Goal: Task Accomplishment & Management: Complete application form

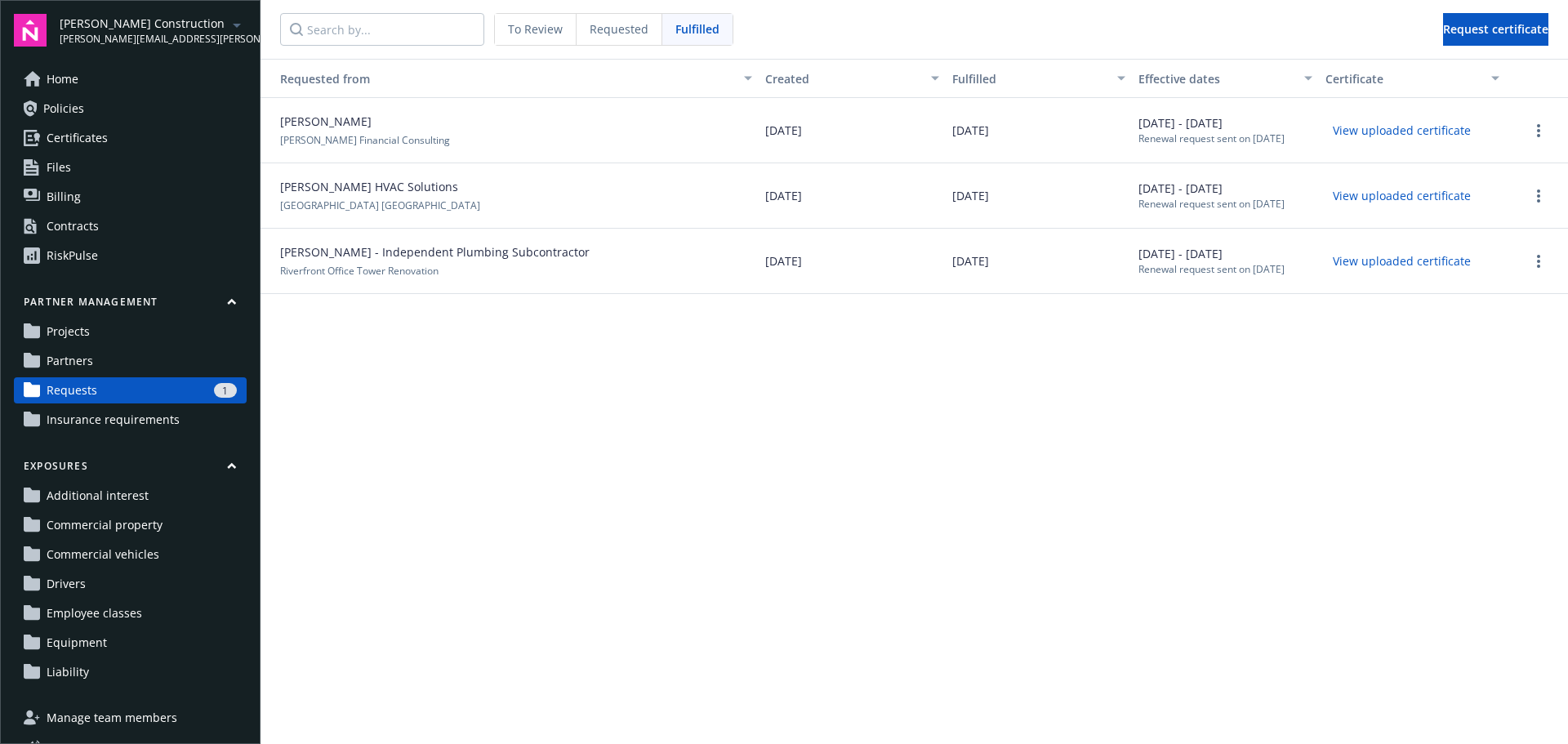
click at [121, 331] on link "Projects" at bounding box center [130, 331] width 233 height 26
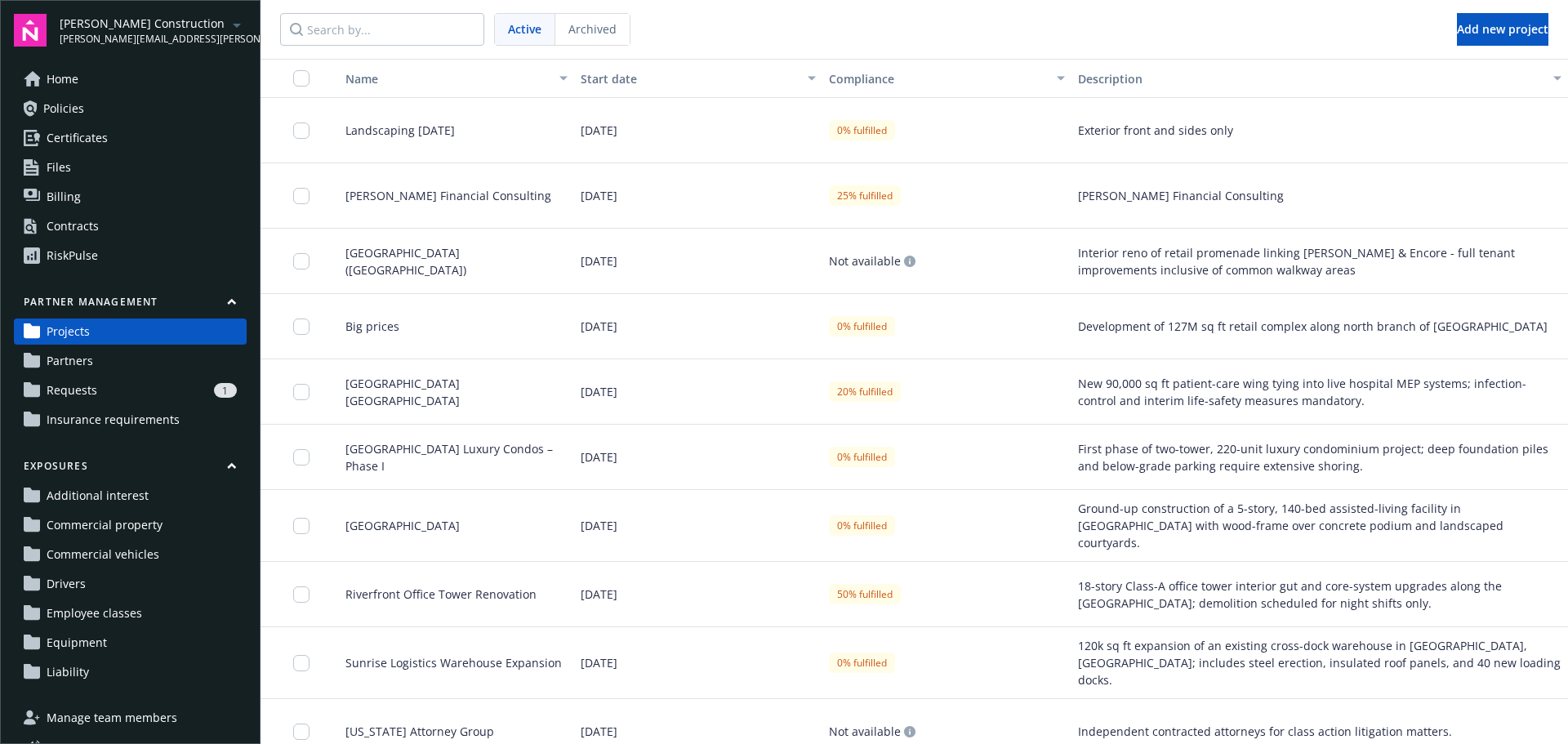
click at [213, 305] on button "Partner management" at bounding box center [130, 305] width 233 height 20
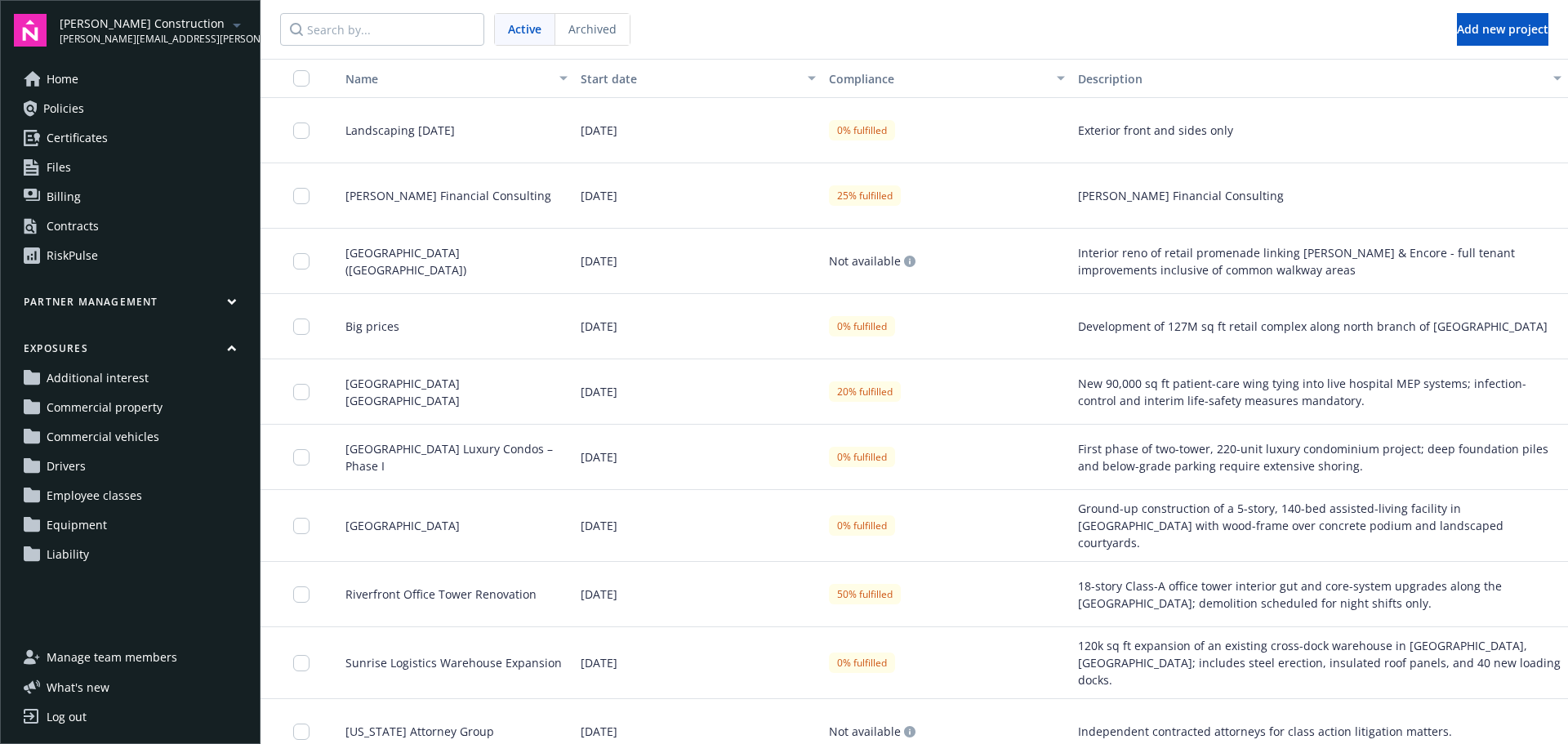
click at [215, 304] on button "Partner management" at bounding box center [130, 305] width 233 height 20
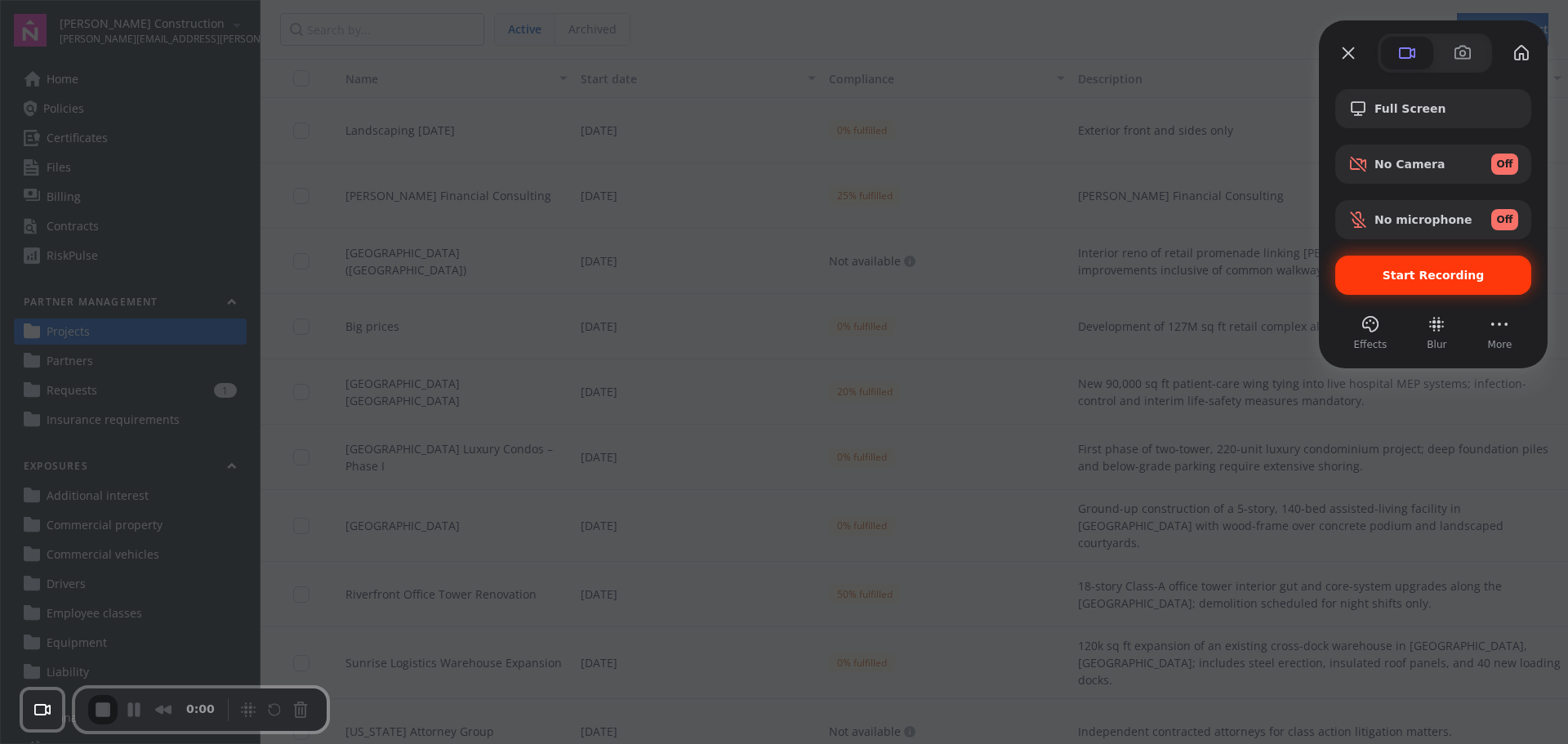
click at [1465, 291] on div "Start Recording" at bounding box center [1432, 275] width 196 height 39
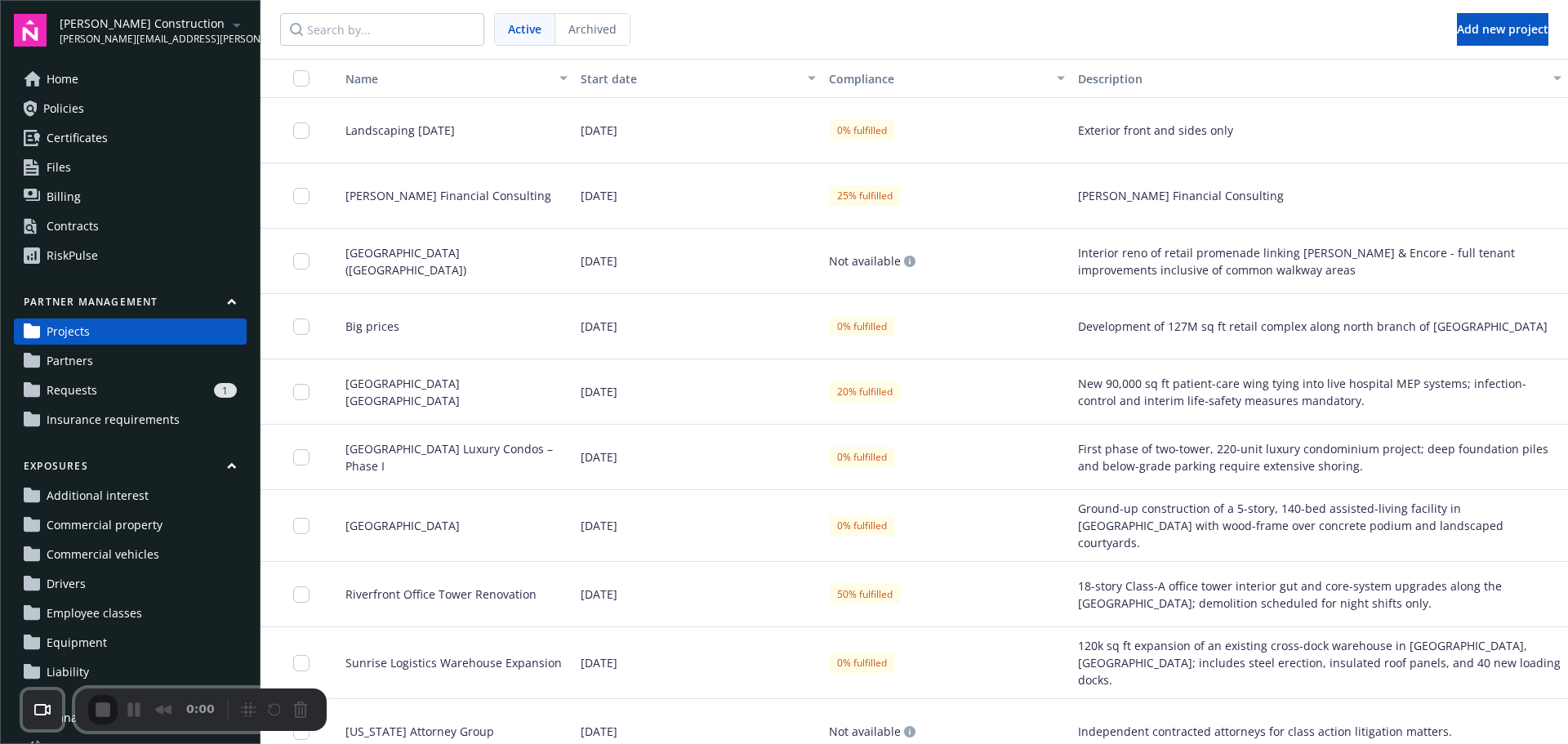
click at [210, 299] on button "Partner management" at bounding box center [130, 305] width 233 height 20
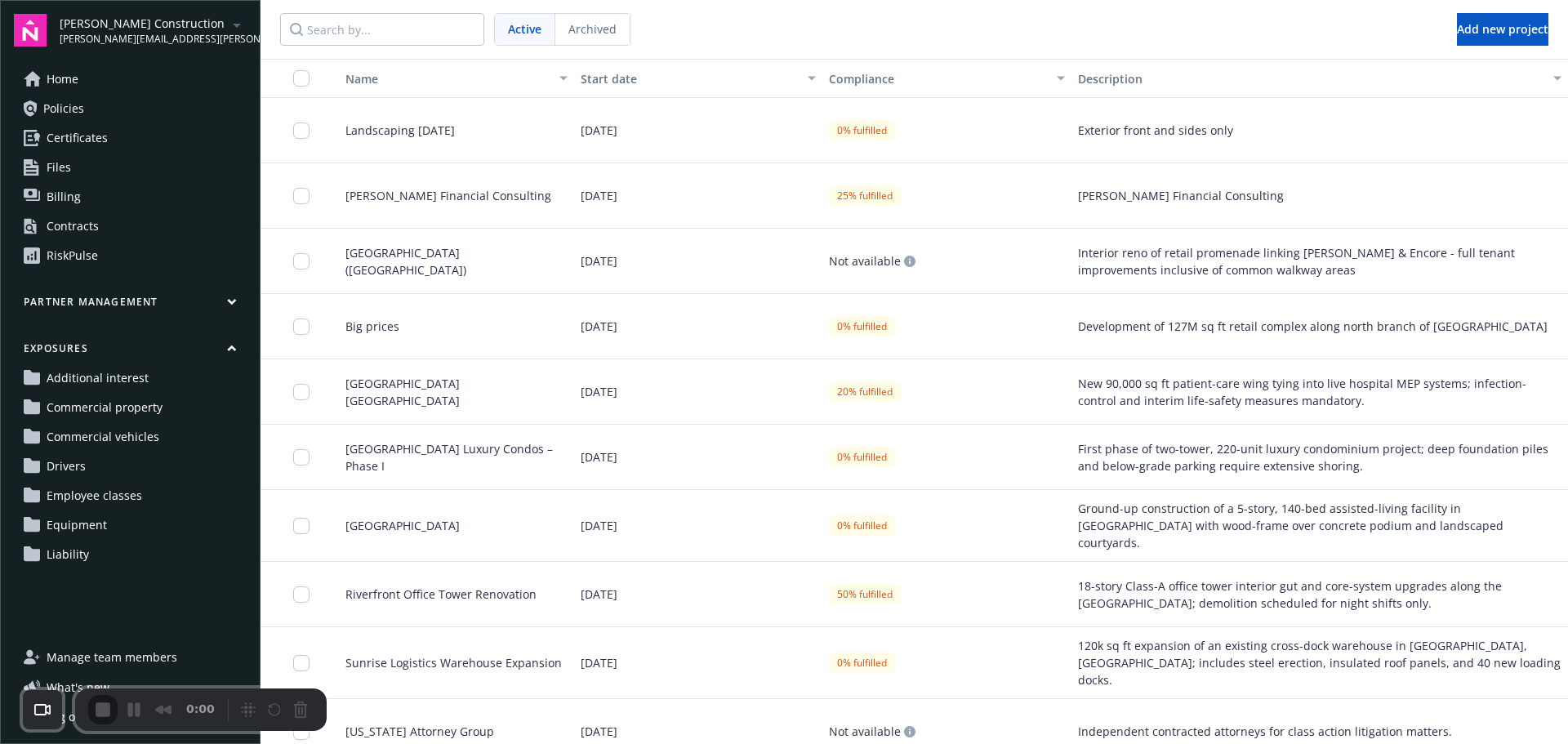
click at [210, 299] on button "Partner management" at bounding box center [130, 305] width 233 height 20
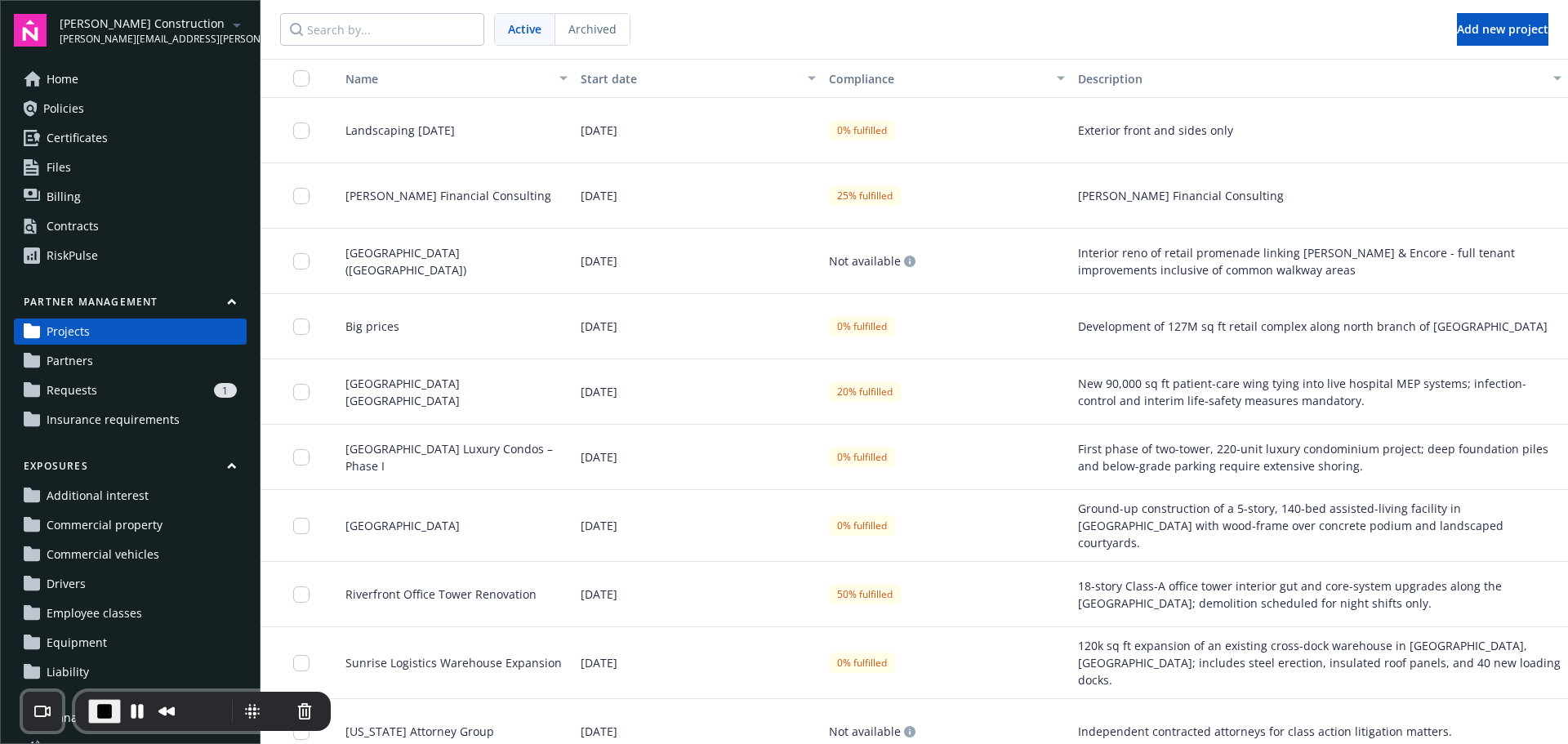
click at [148, 417] on span "Insurance requirements" at bounding box center [113, 419] width 133 height 26
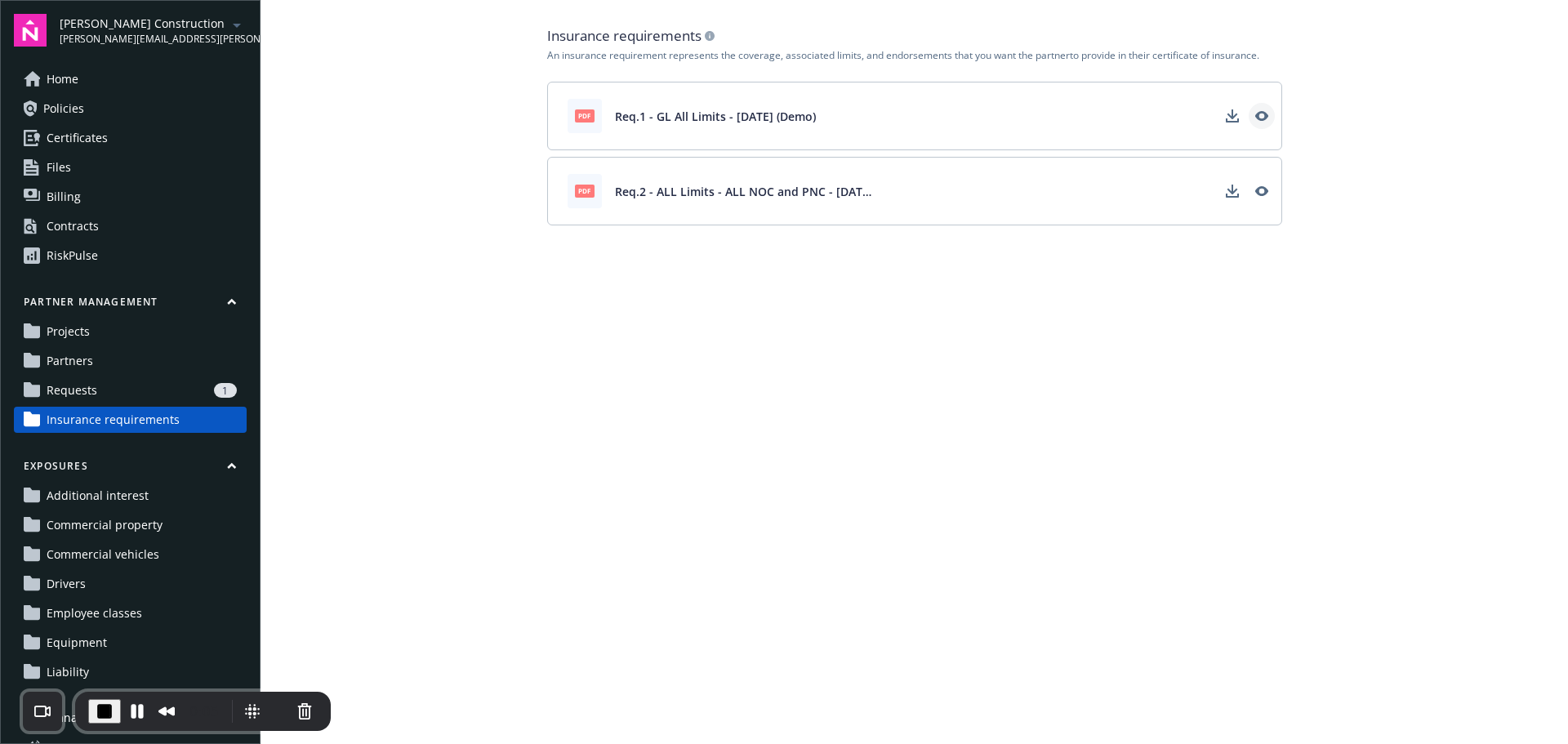
click at [1266, 117] on icon "View" at bounding box center [1261, 116] width 13 height 10
click at [96, 352] on link "Partners" at bounding box center [130, 360] width 233 height 26
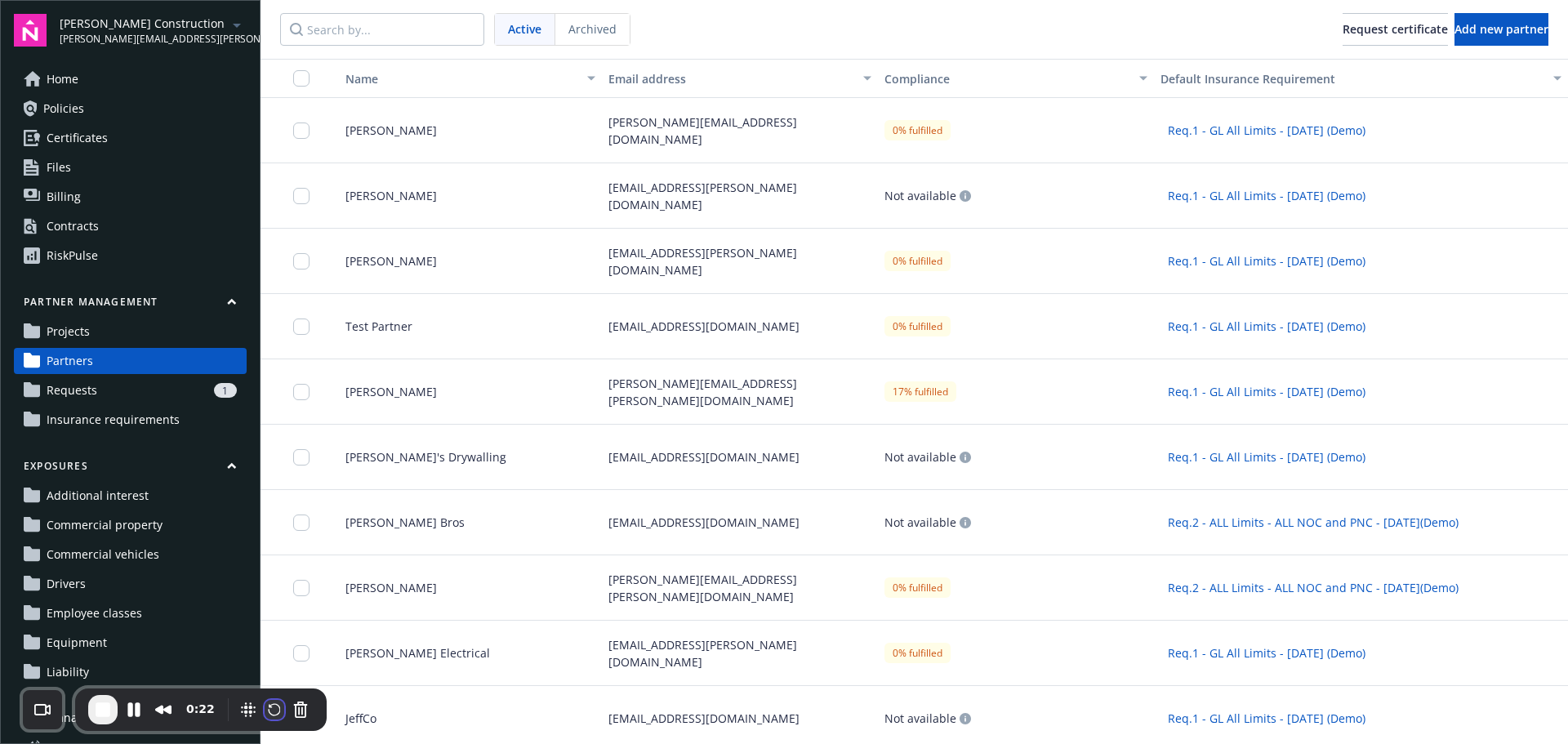
click at [265, 710] on button "Restart Recording" at bounding box center [275, 709] width 20 height 20
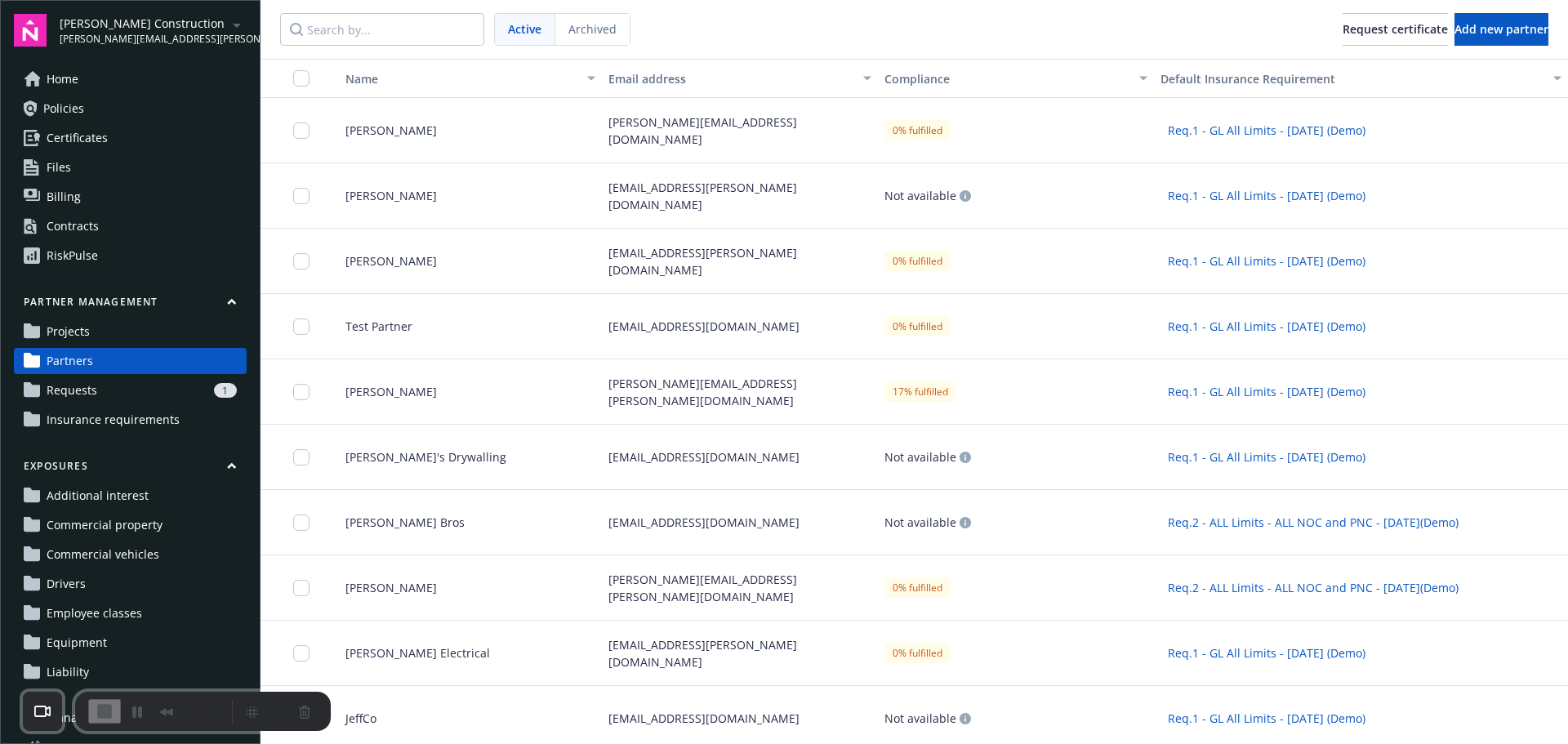
click at [227, 304] on icon "button" at bounding box center [232, 302] width 10 height 7
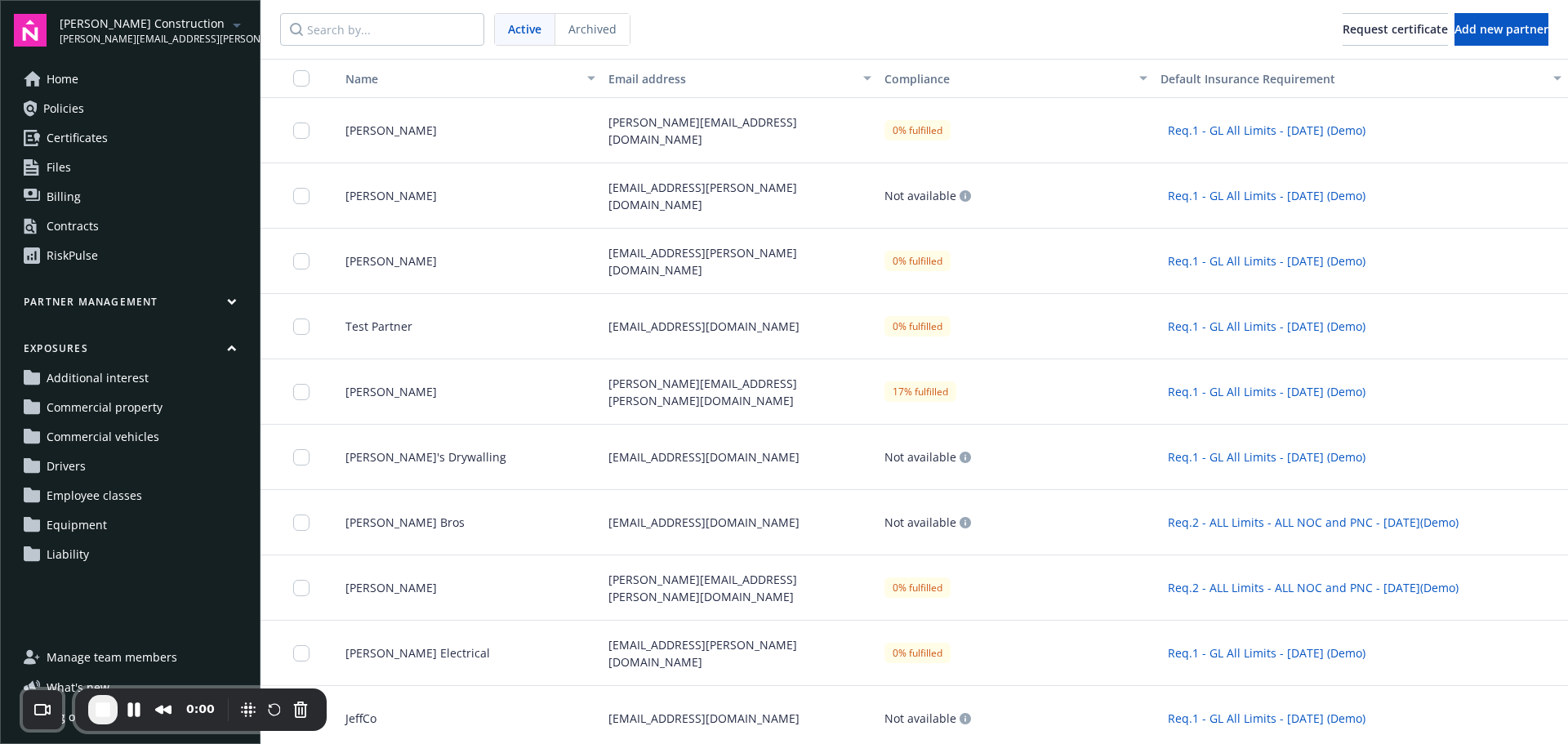
click at [219, 304] on button "Partner management" at bounding box center [130, 305] width 233 height 20
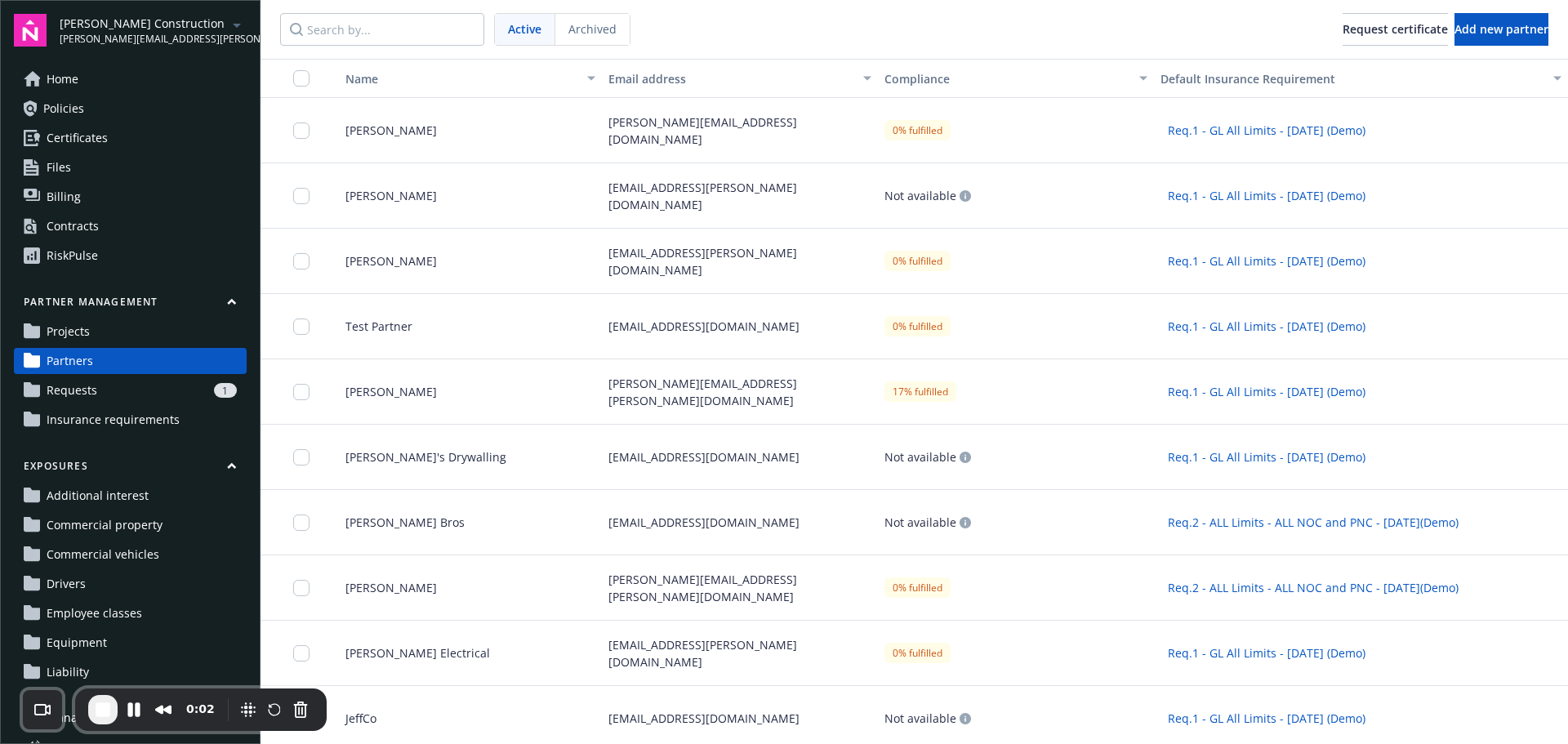
click at [108, 419] on span "Insurance requirements" at bounding box center [113, 419] width 133 height 26
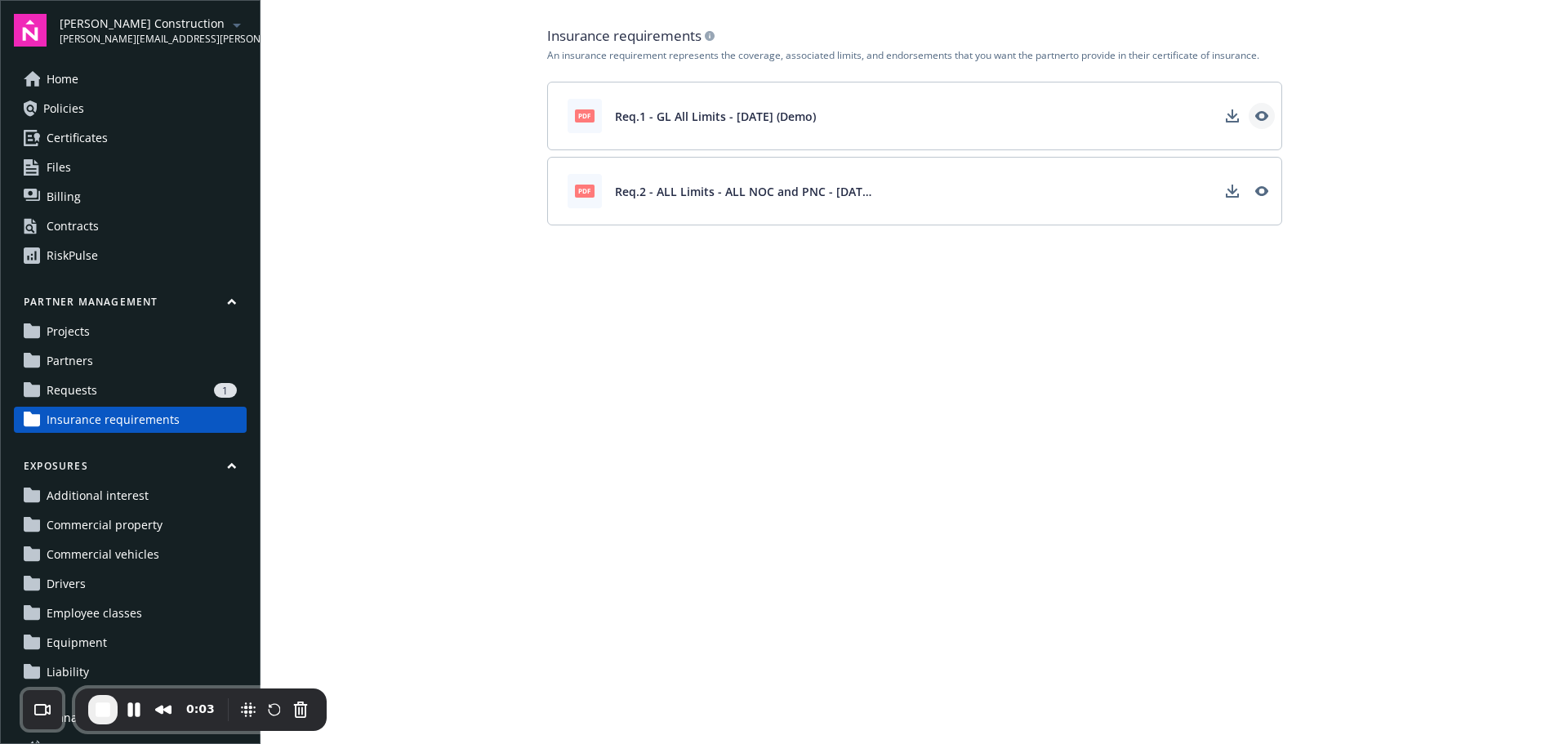
click at [1265, 117] on icon "View" at bounding box center [1261, 116] width 13 height 10
click at [83, 354] on span "Partners" at bounding box center [69, 360] width 46 height 26
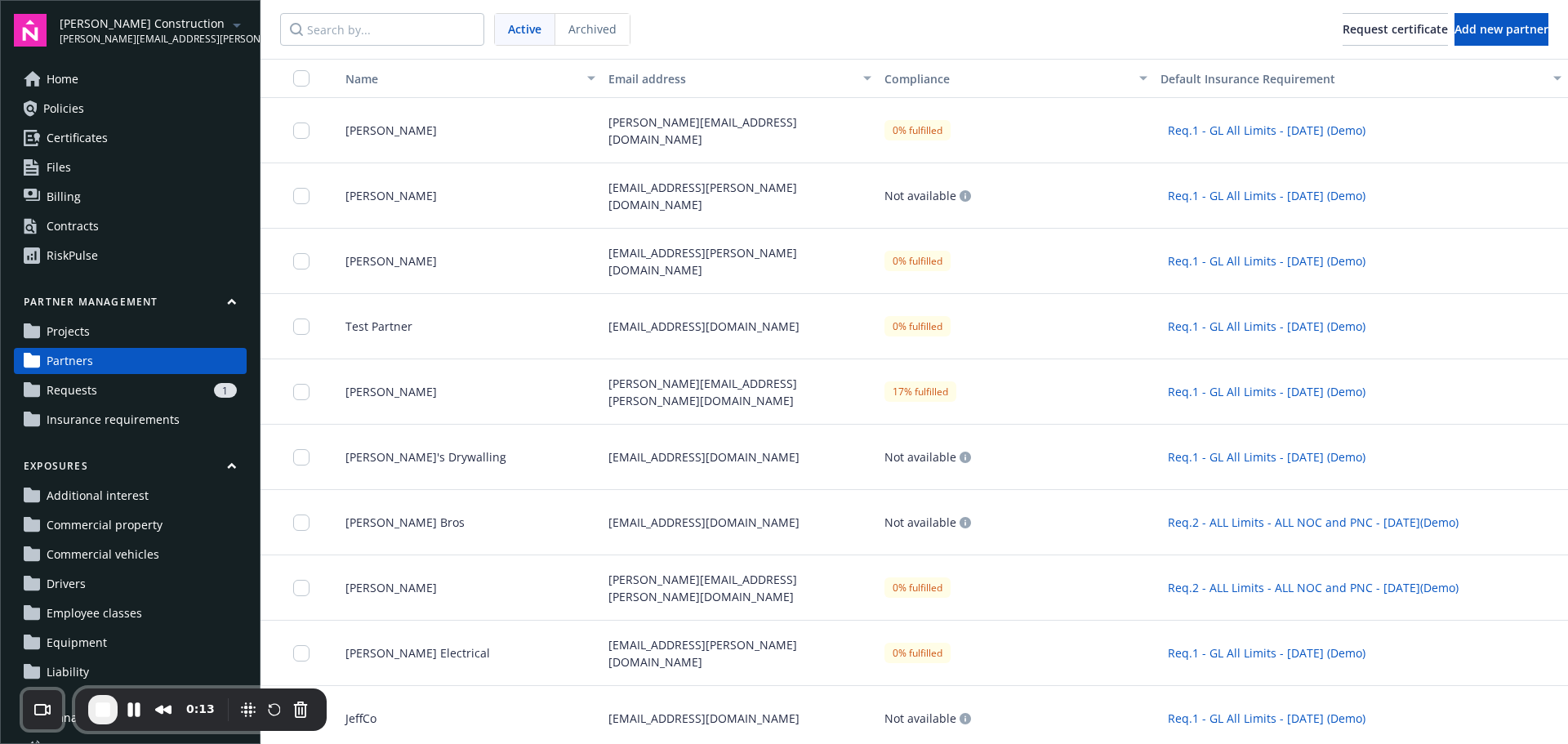
click at [149, 336] on link "Projects" at bounding box center [130, 331] width 233 height 26
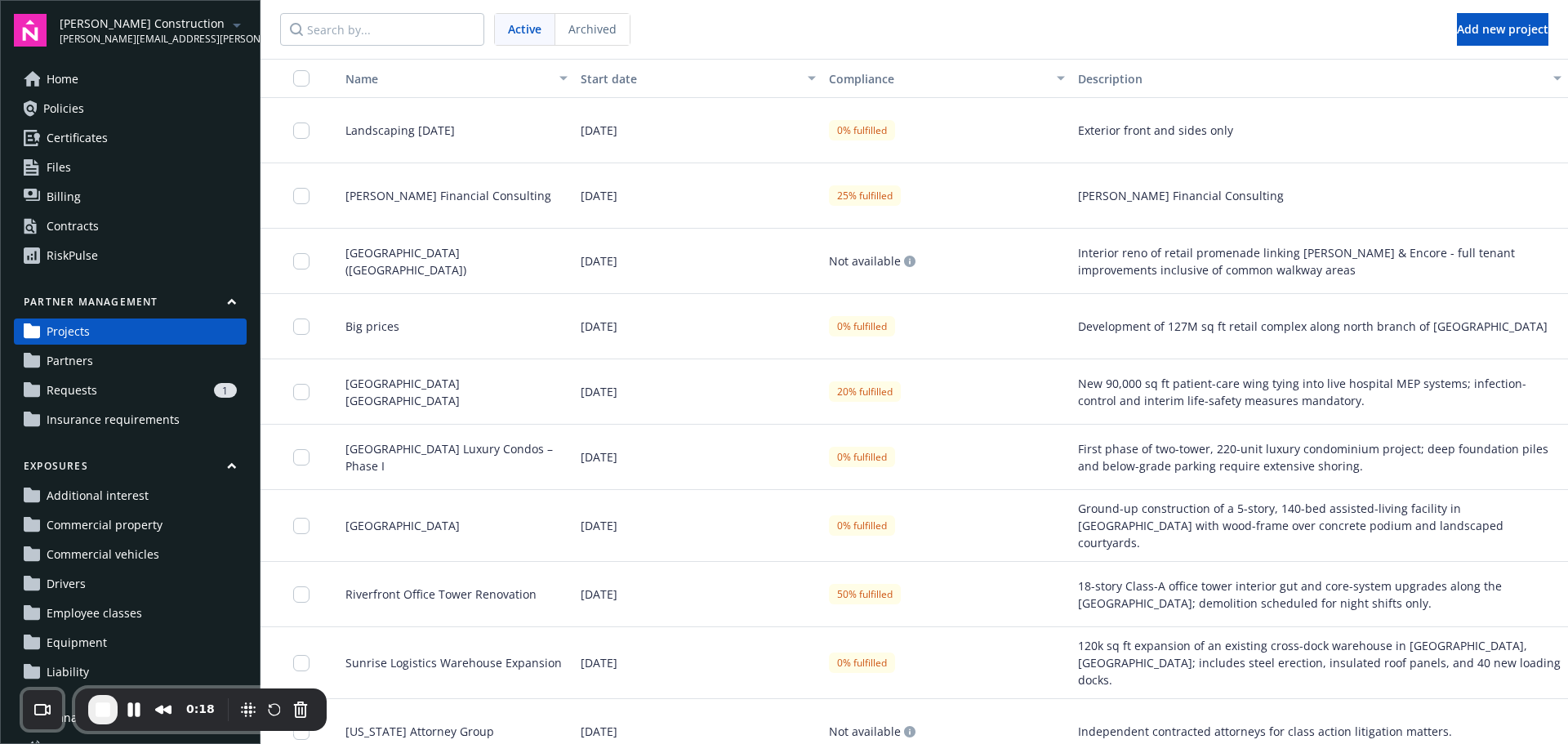
click at [317, 136] on div at bounding box center [306, 129] width 26 height 45
click at [288, 710] on button "Cancel Recording" at bounding box center [300, 709] width 26 height 26
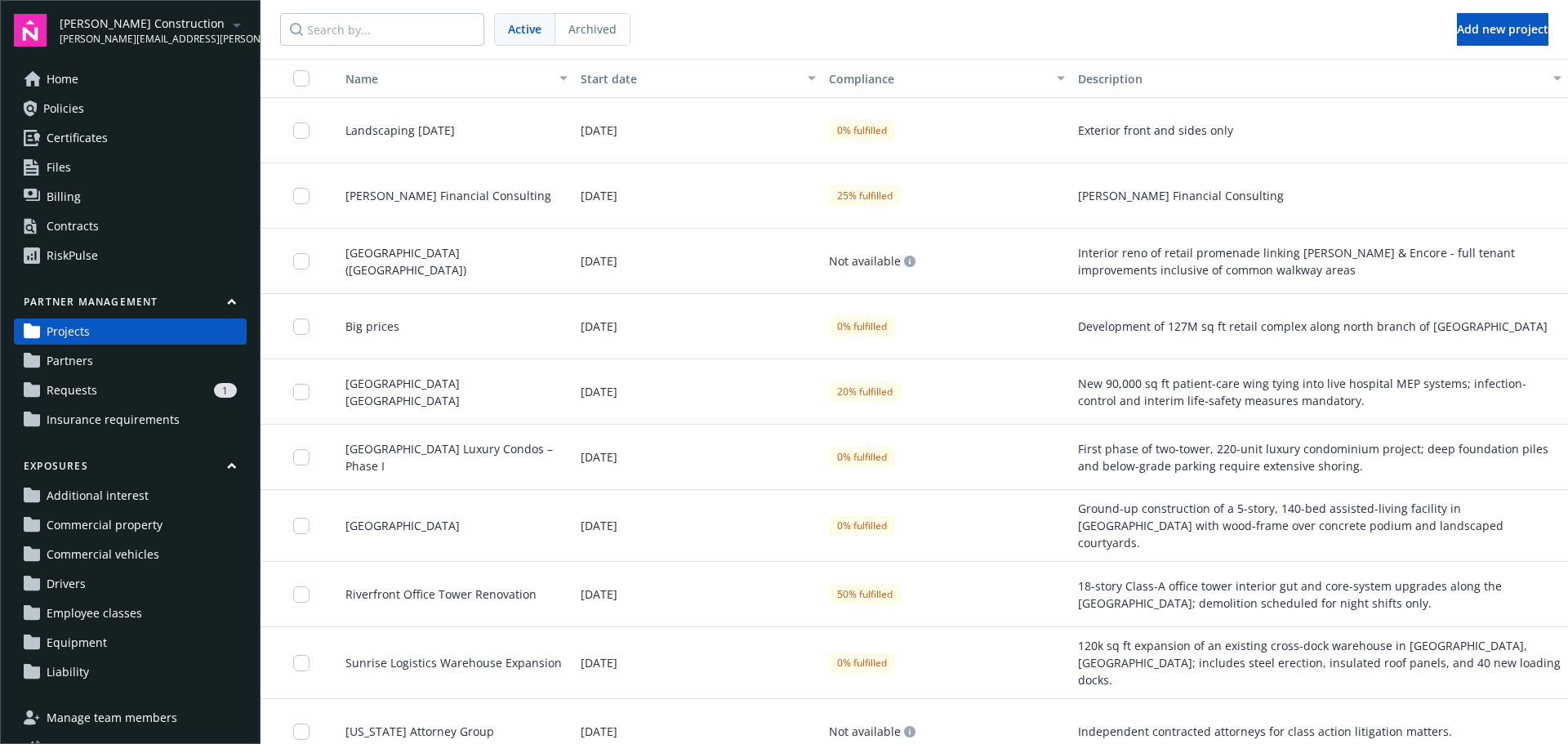
click at [172, 419] on span "Insurance requirements" at bounding box center [113, 419] width 133 height 26
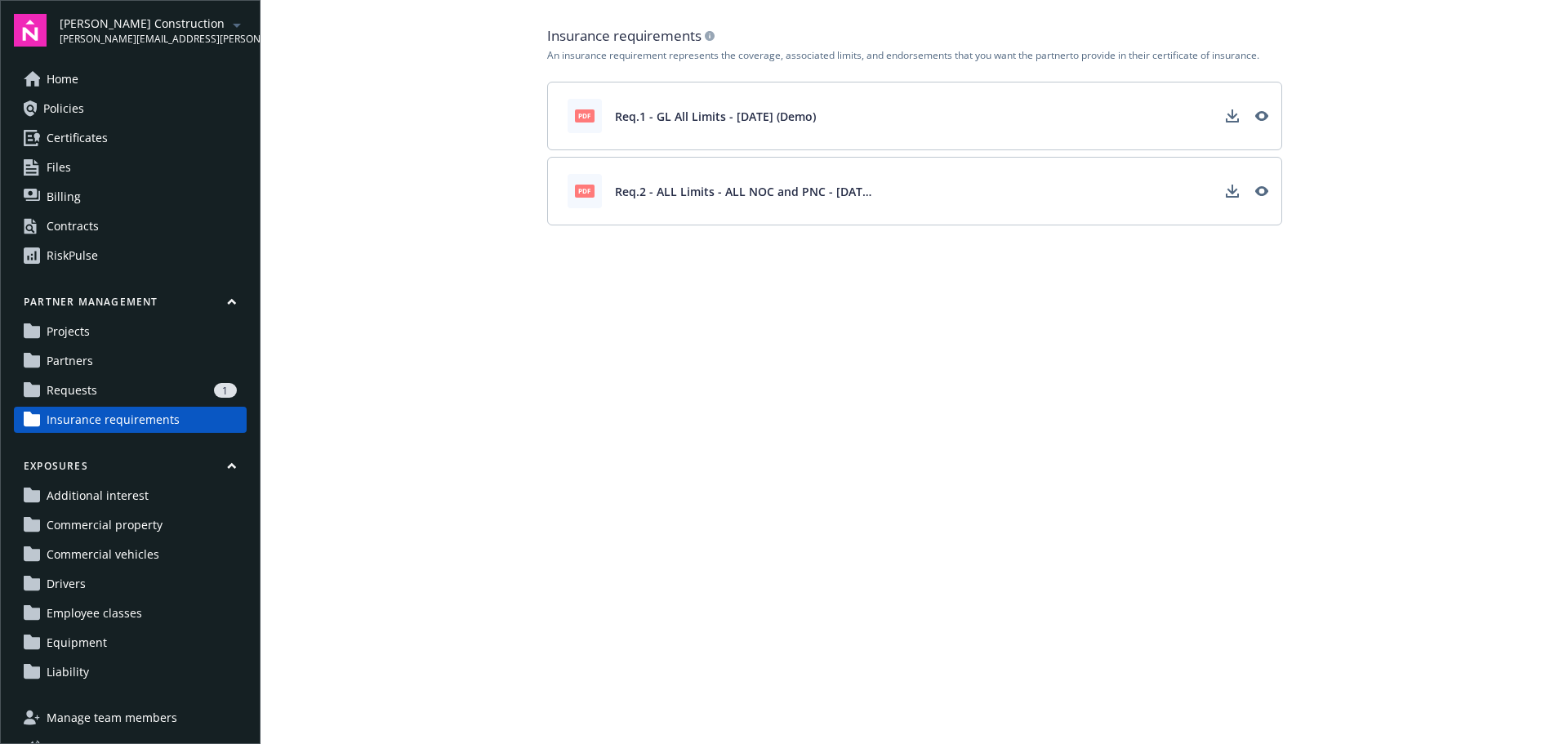
click at [125, 329] on link "Projects" at bounding box center [130, 331] width 233 height 26
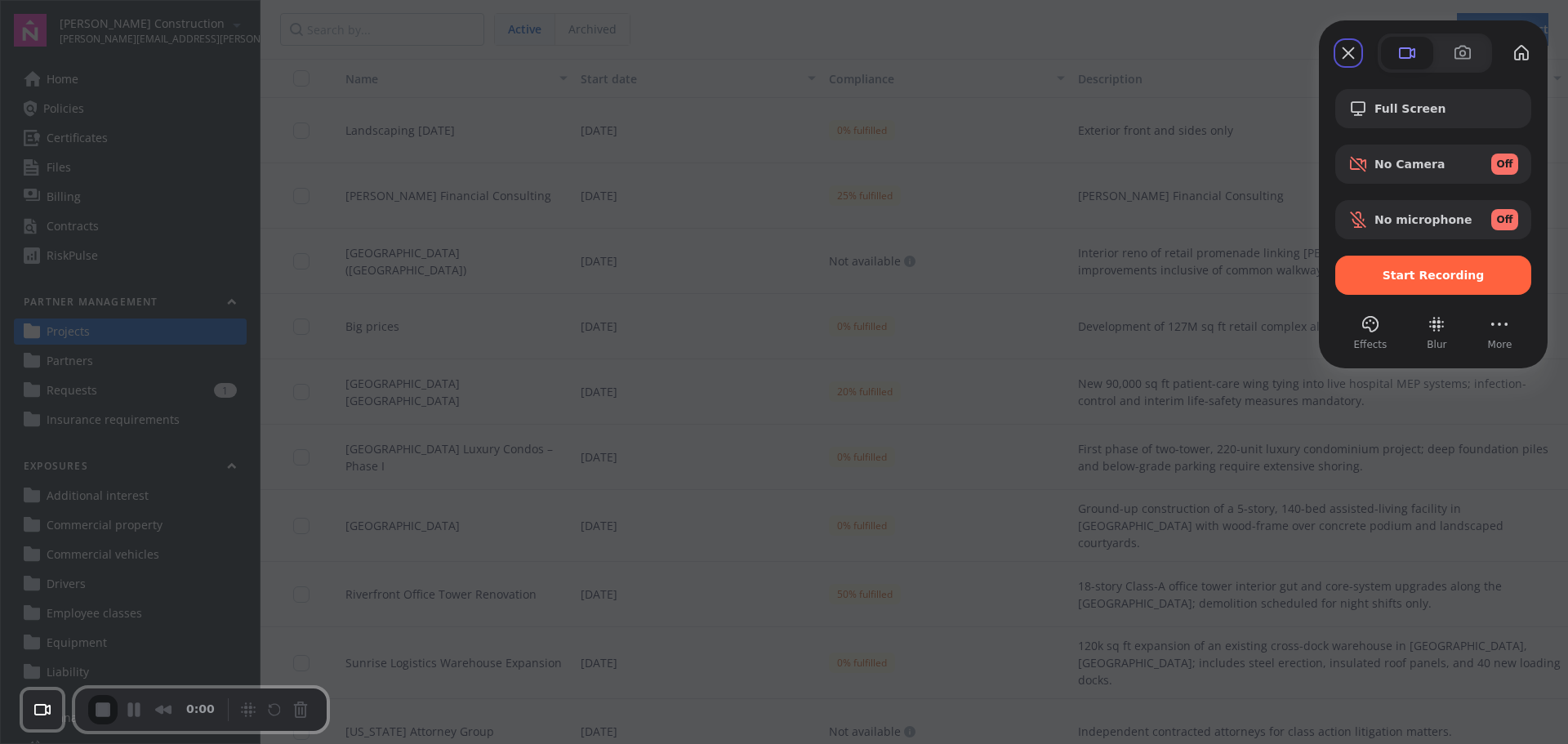
click at [1406, 266] on div "Start Recording" at bounding box center [1432, 275] width 196 height 39
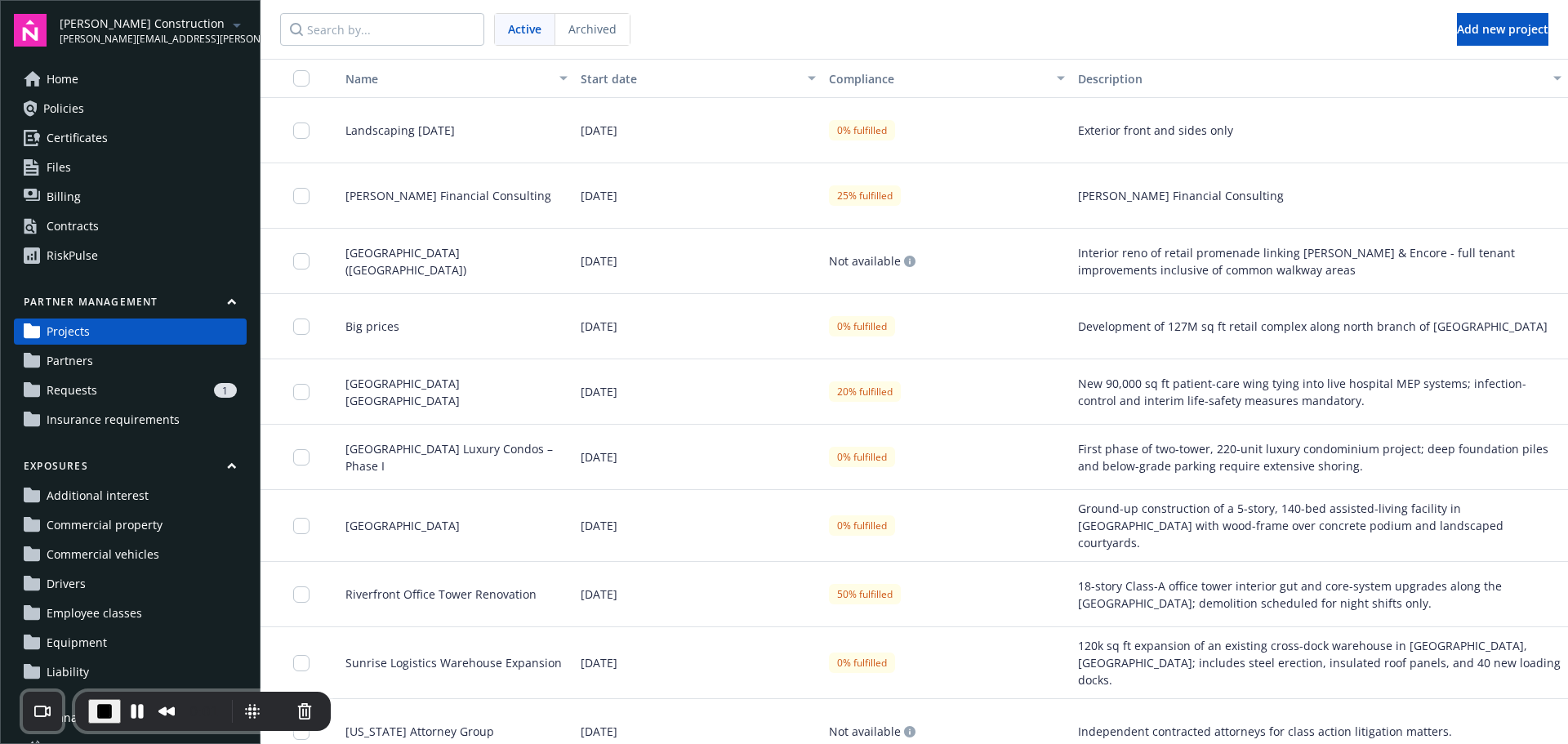
click at [207, 303] on button "Partner management" at bounding box center [130, 305] width 233 height 20
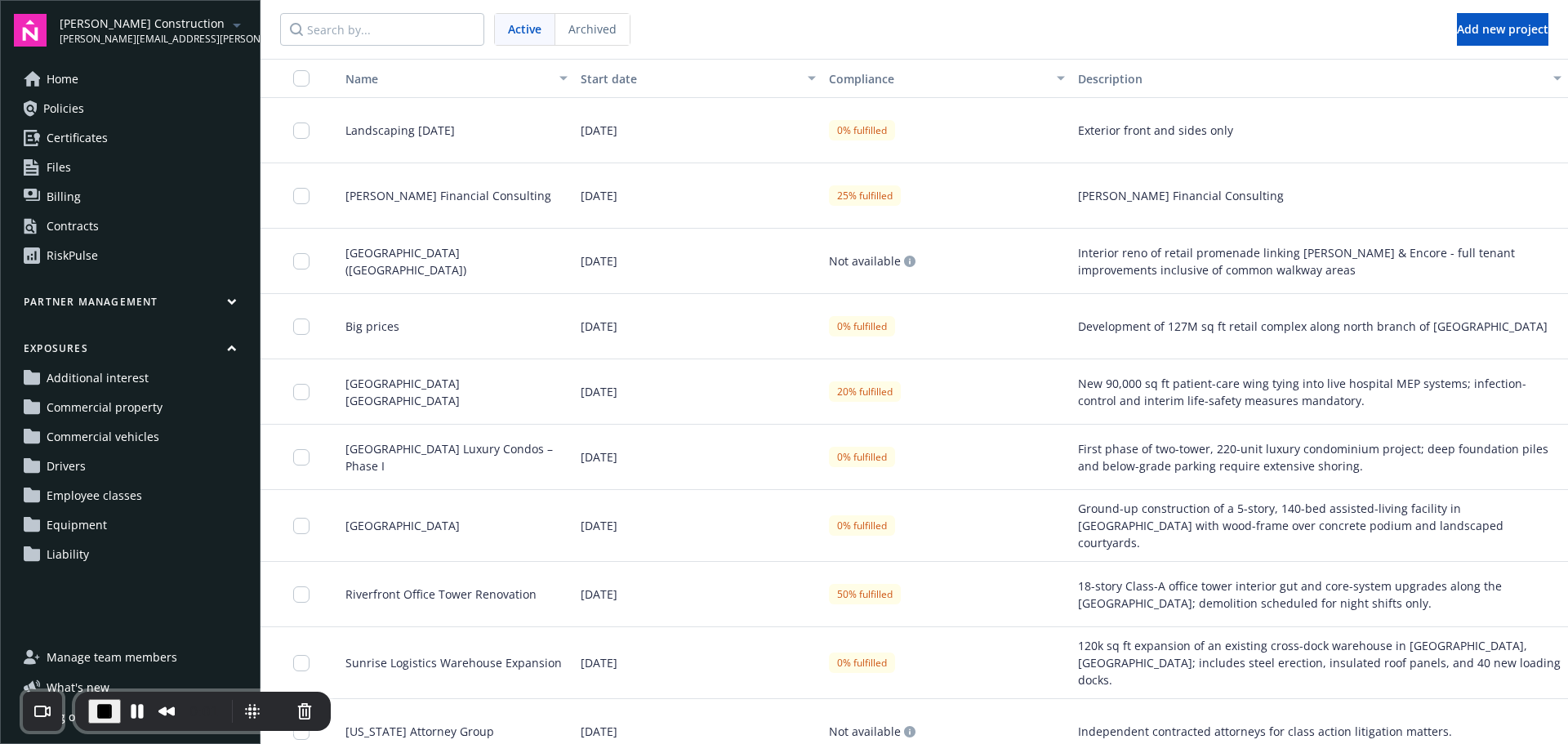
click at [207, 303] on button "Partner management" at bounding box center [130, 305] width 233 height 20
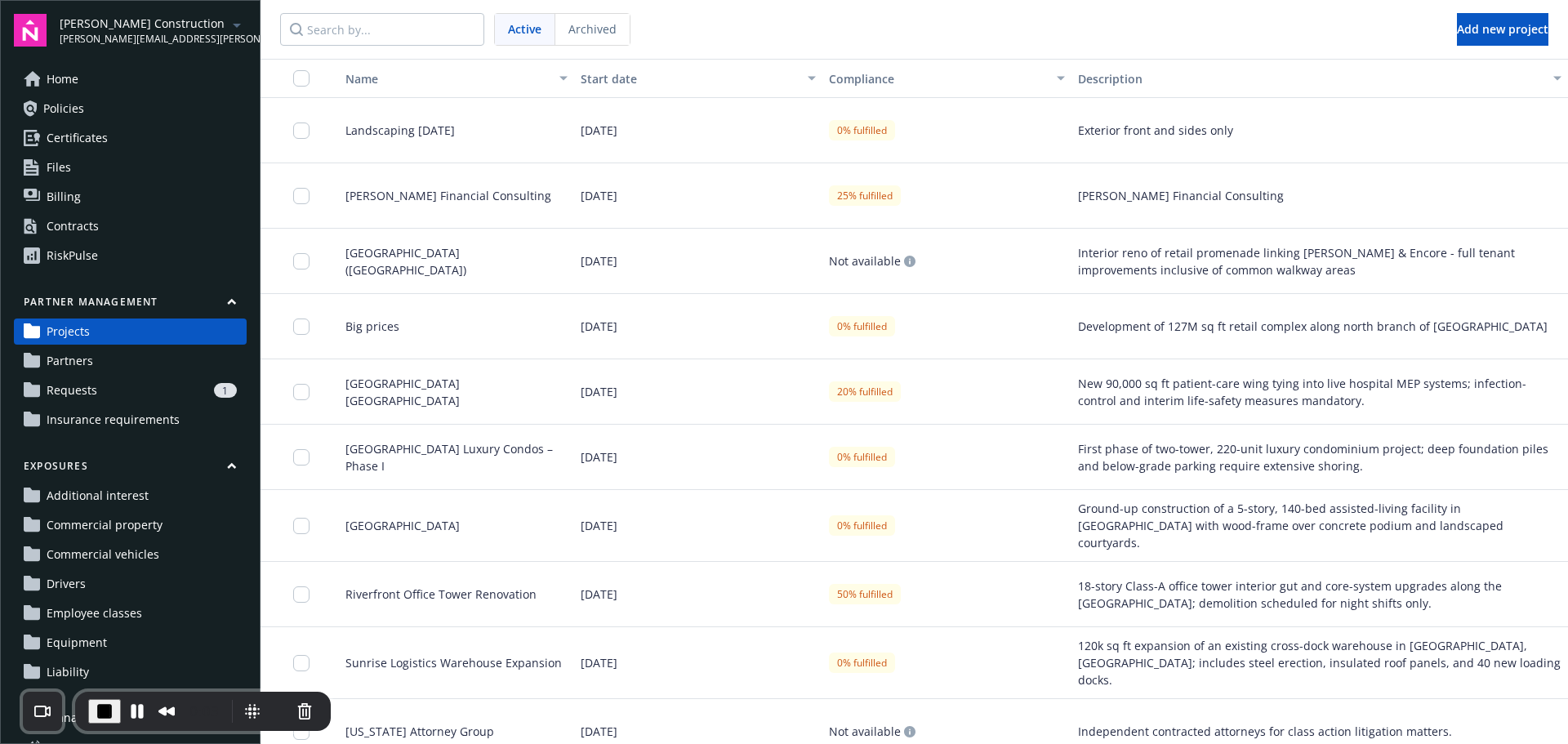
click at [148, 418] on span "Insurance requirements" at bounding box center [113, 419] width 133 height 26
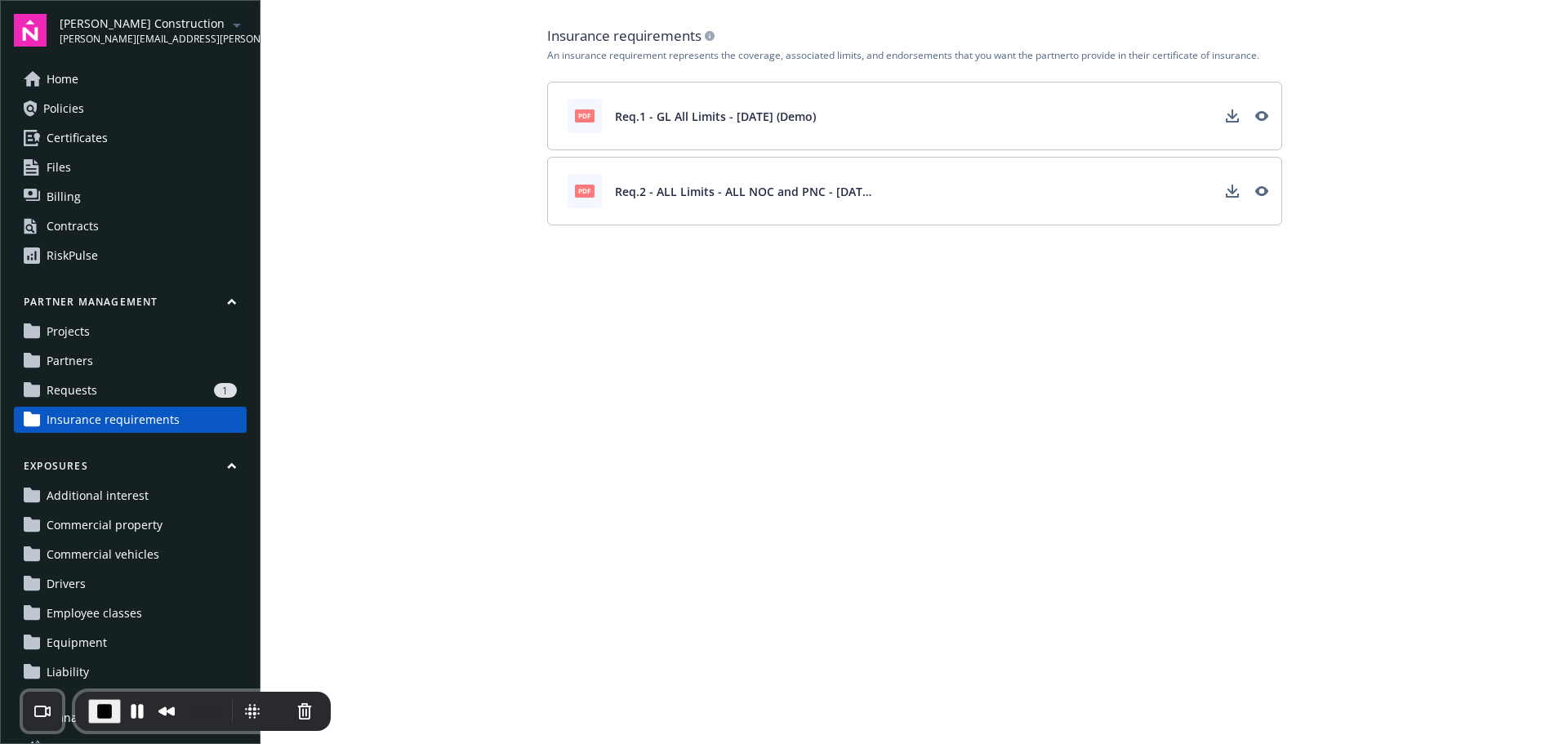
click at [177, 357] on link "Partners" at bounding box center [130, 360] width 233 height 26
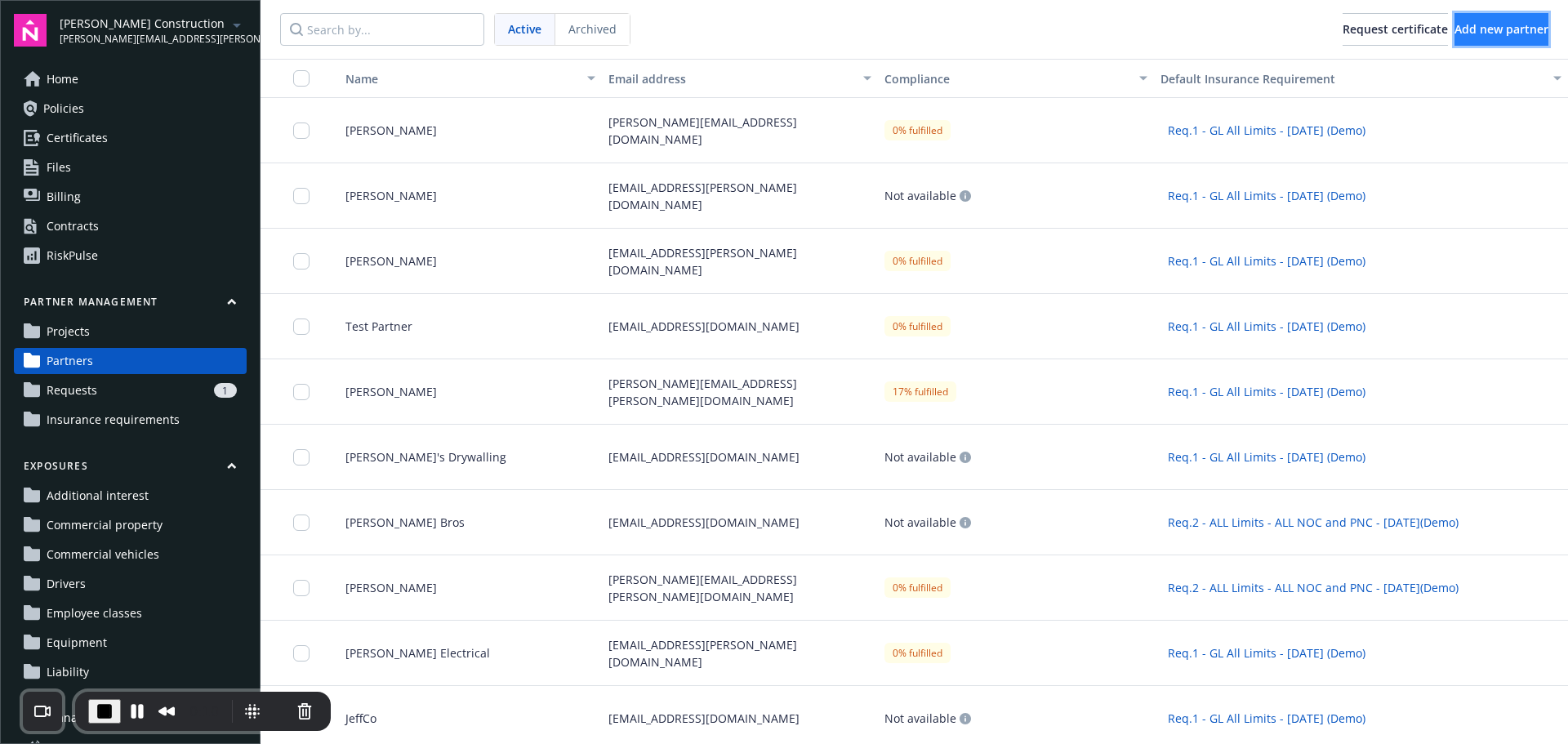
click at [1460, 36] on button "Add new partner" at bounding box center [1501, 29] width 94 height 33
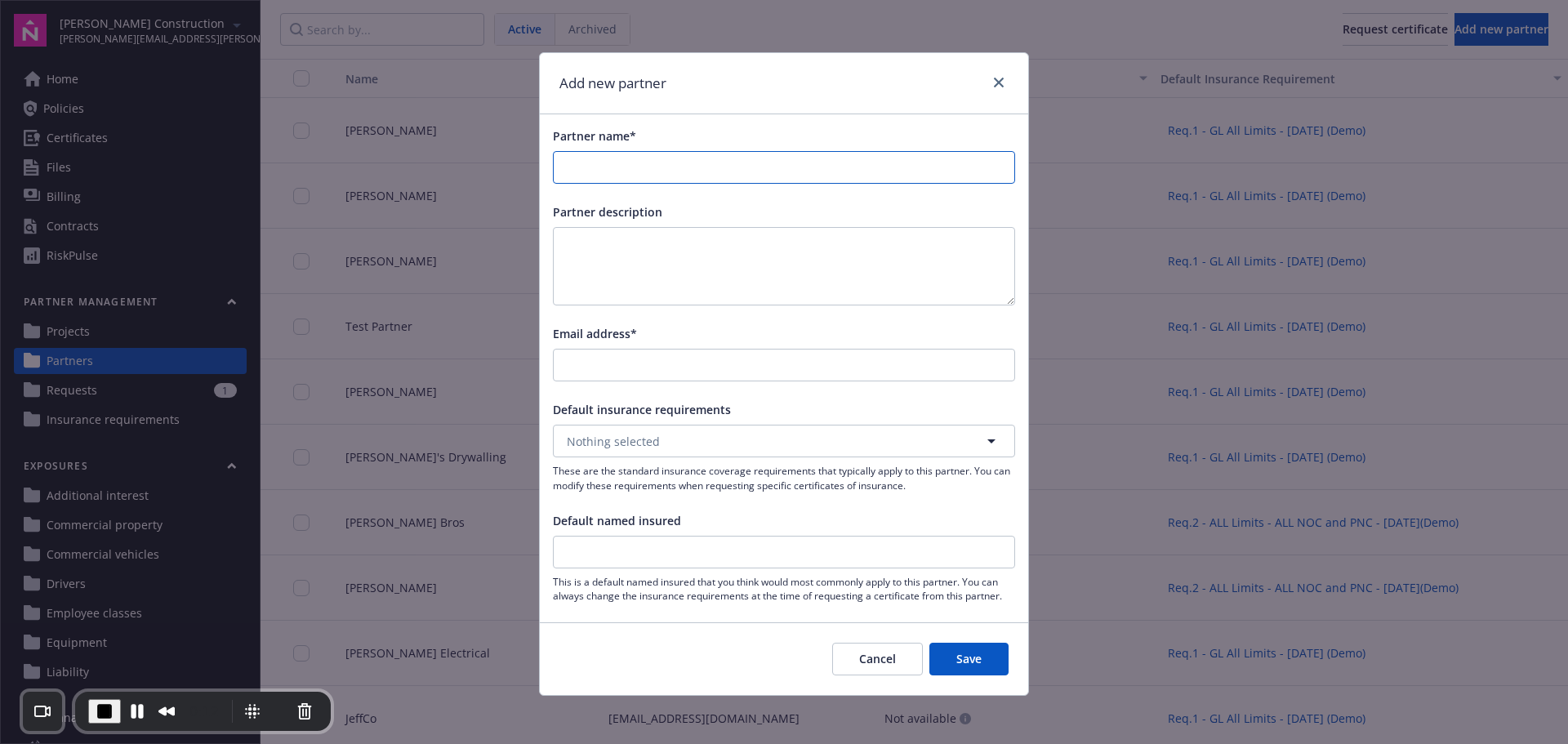
click at [800, 179] on input "Partner name*" at bounding box center [784, 167] width 460 height 31
type input "[PERSON_NAME]"
click at [747, 254] on textarea at bounding box center [784, 266] width 462 height 78
type textarea "electrician"
click at [743, 366] on input "Email address*" at bounding box center [784, 365] width 460 height 31
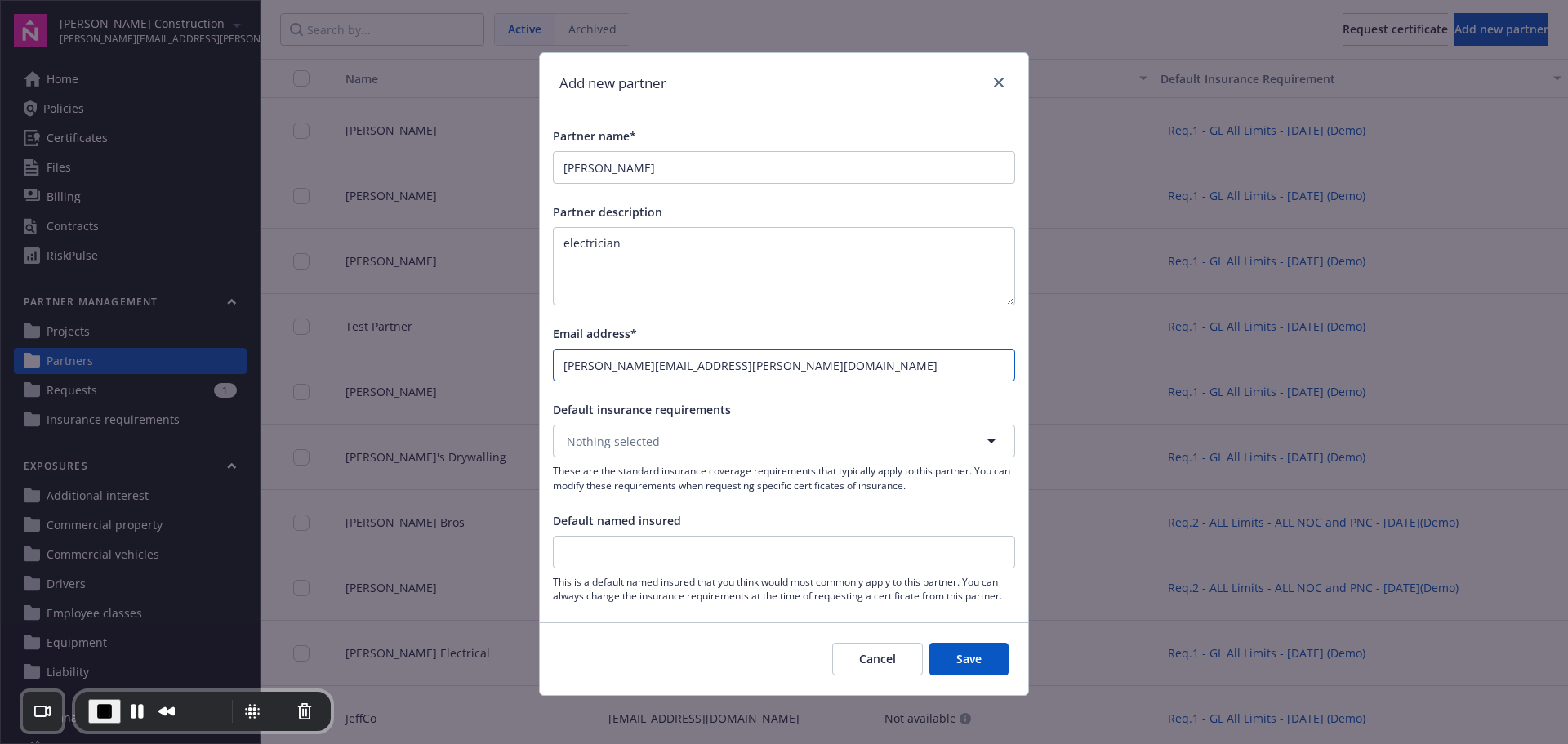
type input "[PERSON_NAME][EMAIL_ADDRESS][PERSON_NAME][DOMAIN_NAME]"
click at [733, 448] on button "Nothing selected" at bounding box center [784, 441] width 462 height 33
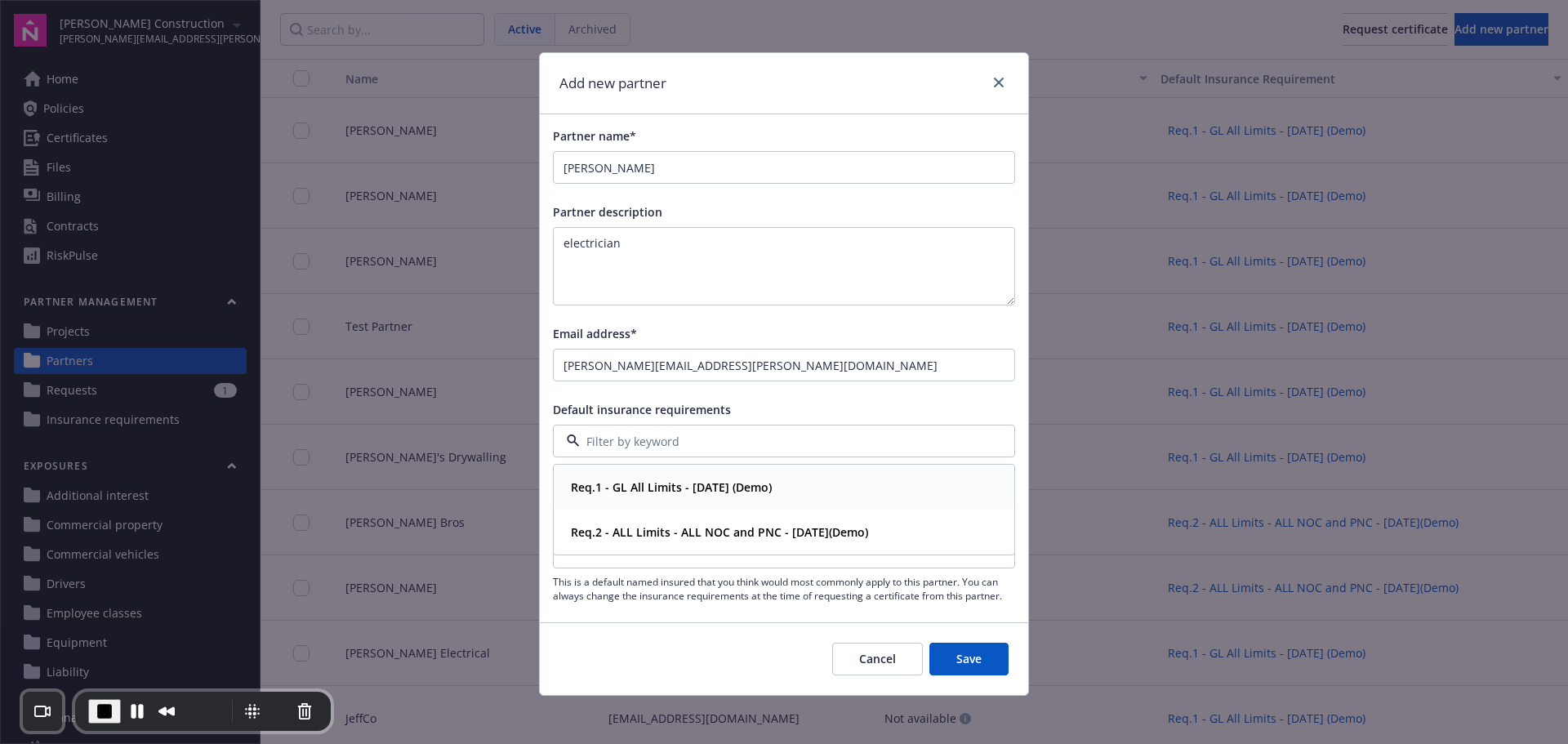
click at [715, 489] on strong "Req.1 - GL All Limits - [DATE] (Demo)" at bounding box center [670, 487] width 201 height 15
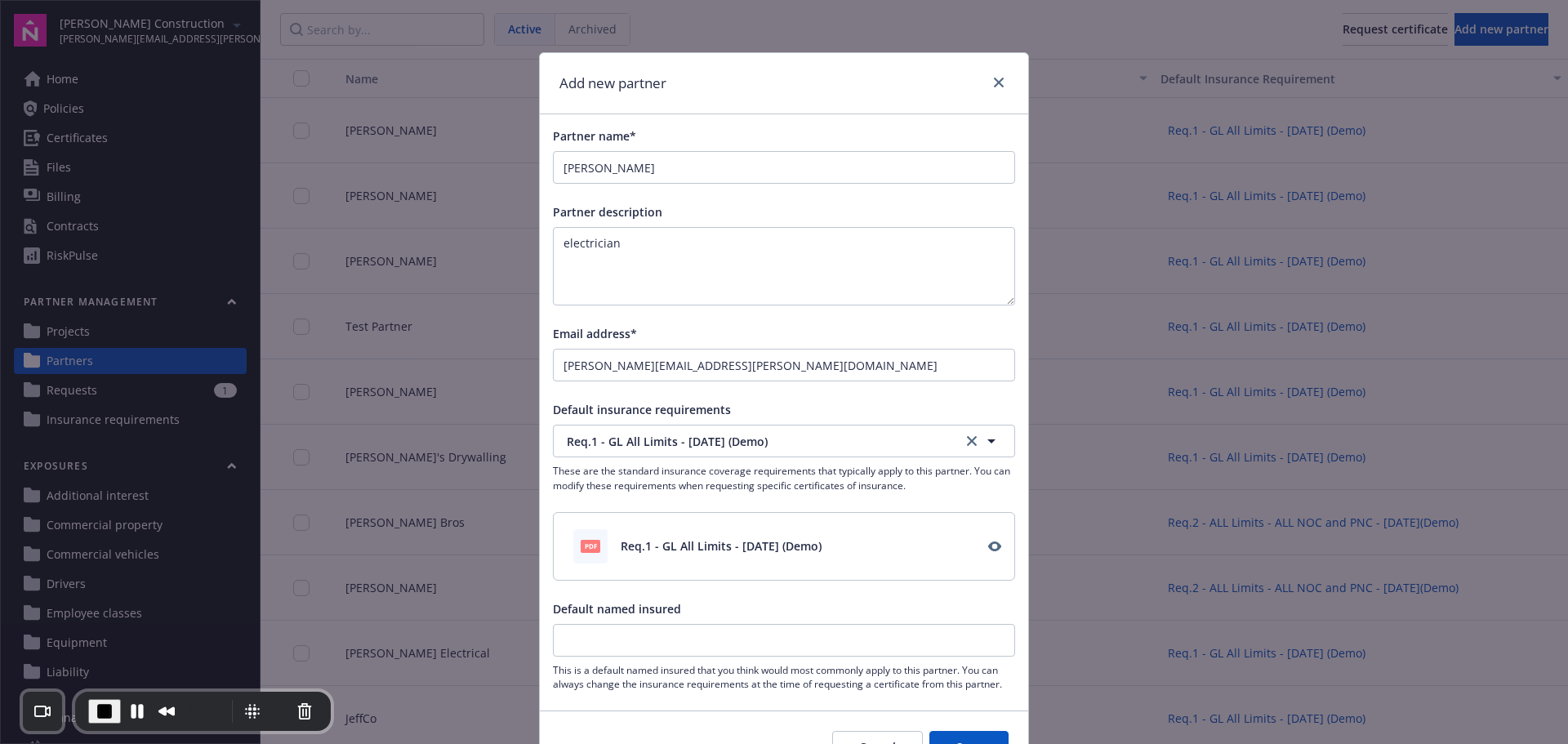
click at [954, 734] on button "Save" at bounding box center [969, 747] width 79 height 33
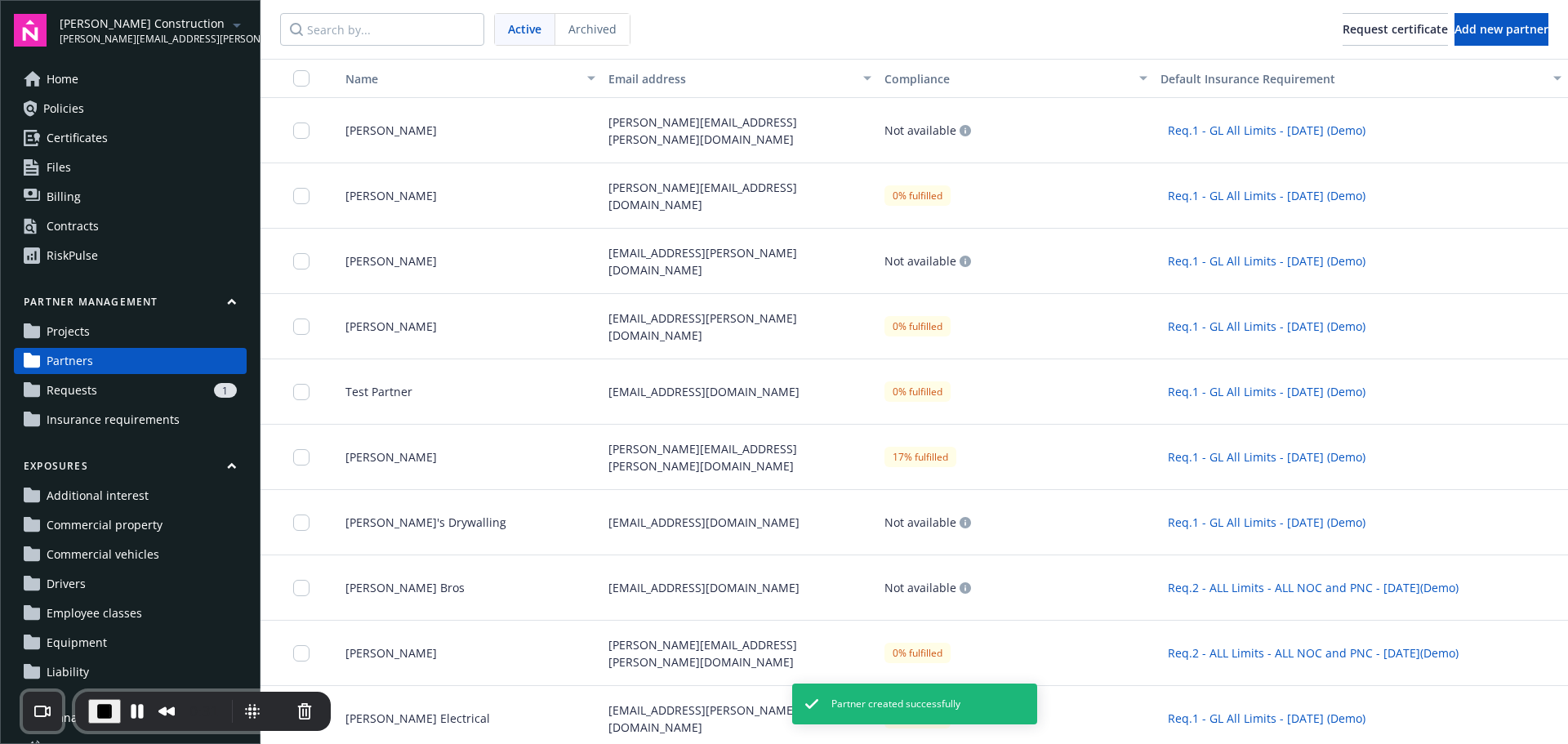
click at [120, 331] on link "Projects" at bounding box center [130, 331] width 233 height 26
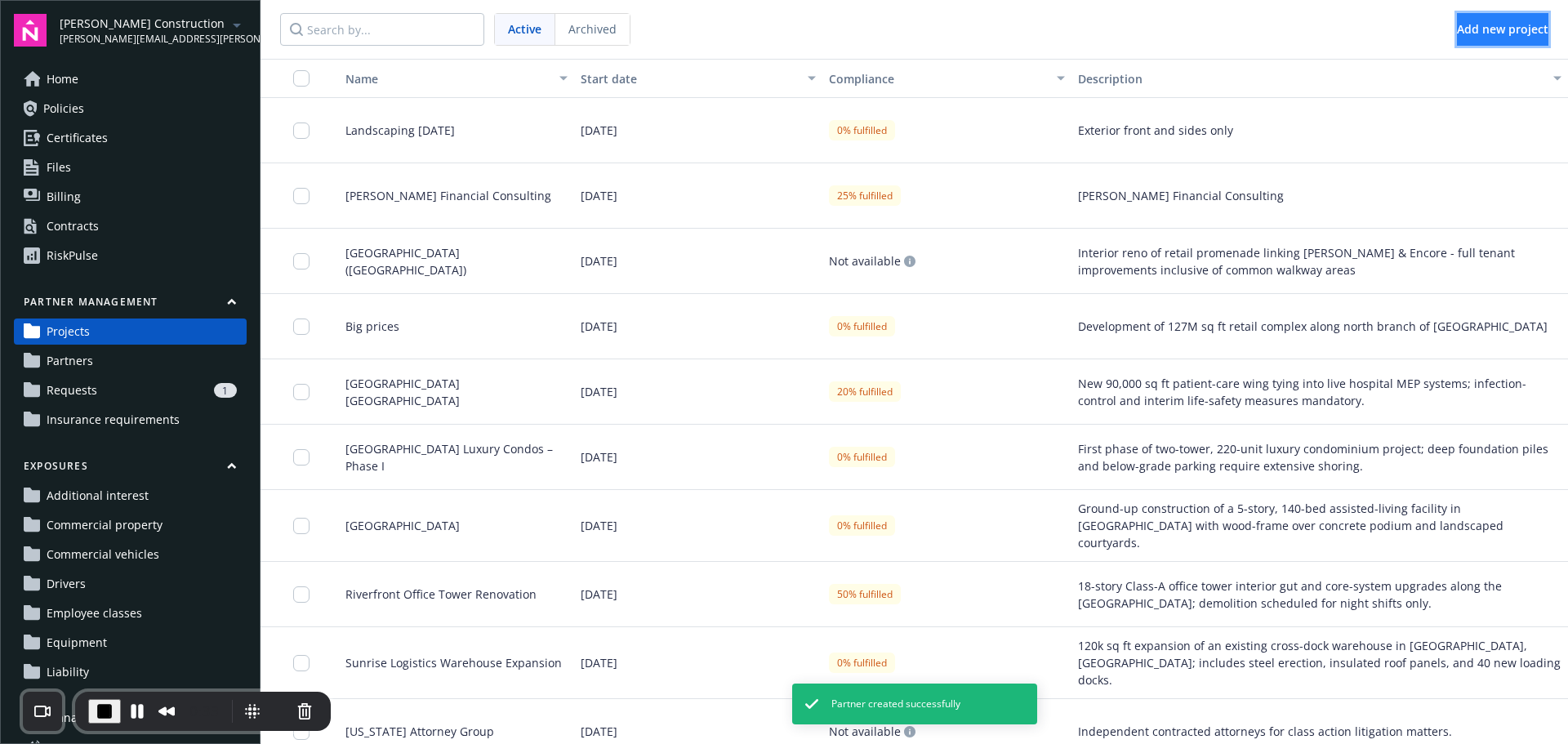
click at [1484, 31] on span "Add new project" at bounding box center [1503, 28] width 92 height 15
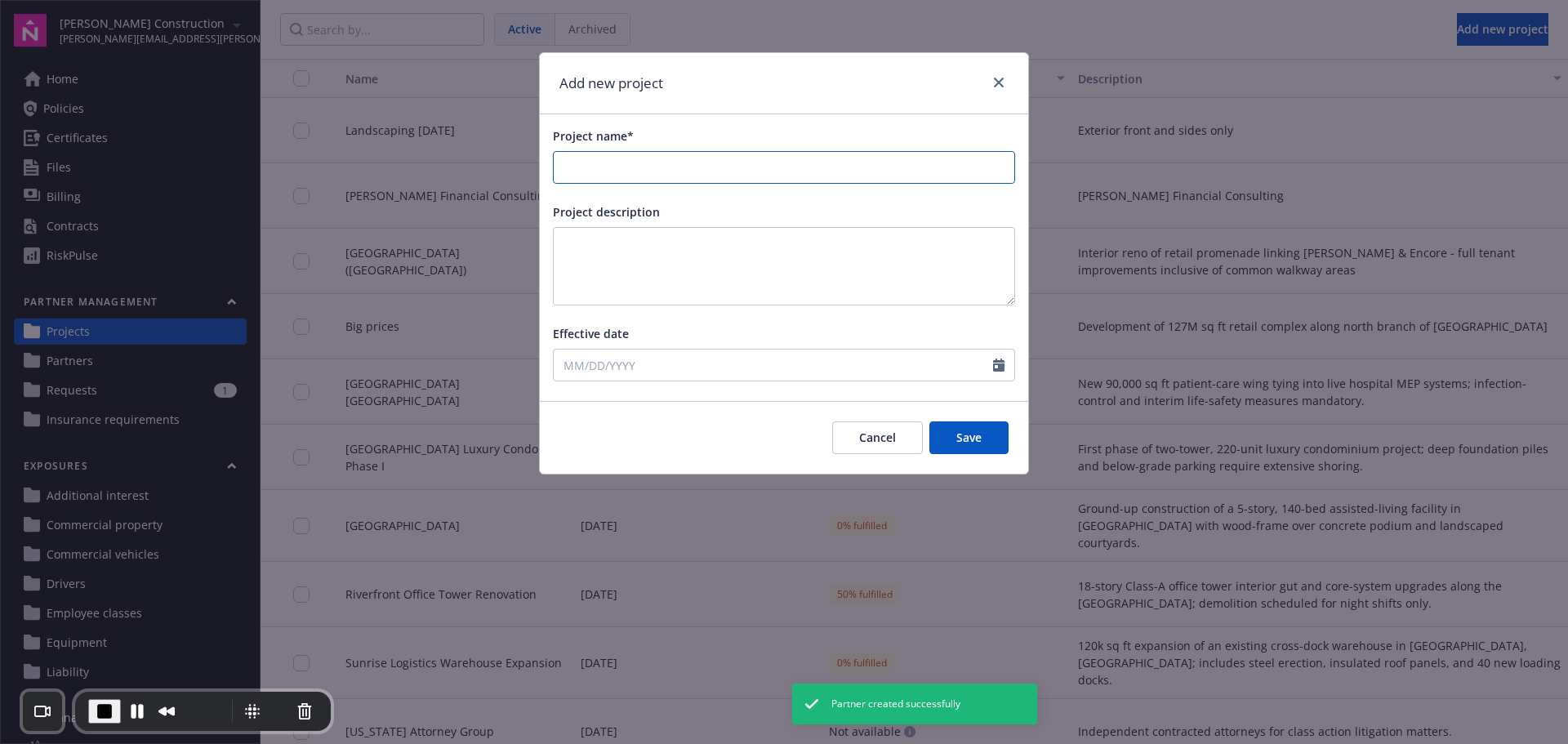
click at [842, 171] on input "Project name*" at bounding box center [784, 167] width 460 height 31
type input "Rewiring"
click at [804, 363] on input "Effective date" at bounding box center [773, 365] width 439 height 31
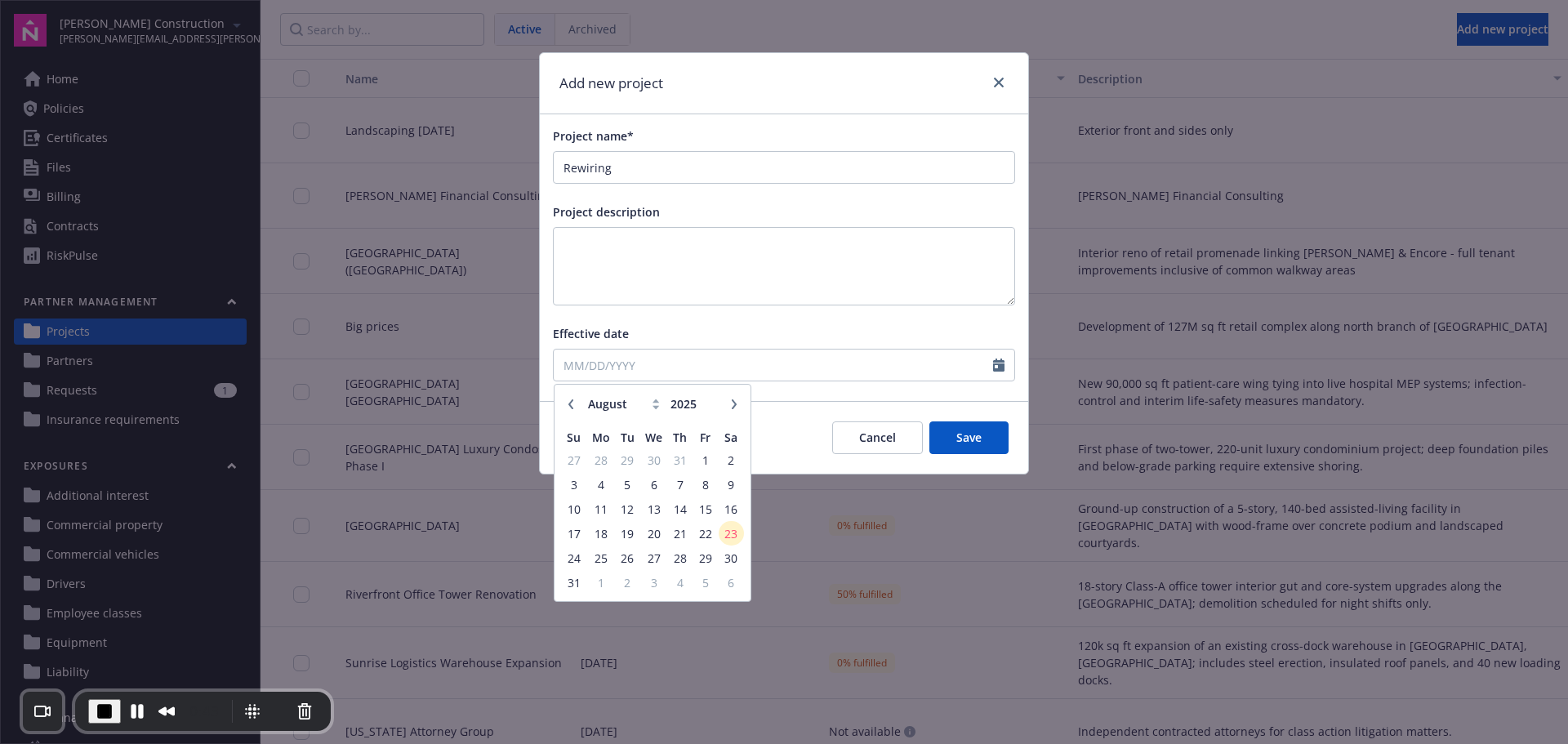
click at [734, 399] on icon "button" at bounding box center [734, 404] width 10 height 10
select select "9"
click at [603, 464] on span "1" at bounding box center [599, 460] width 25 height 20
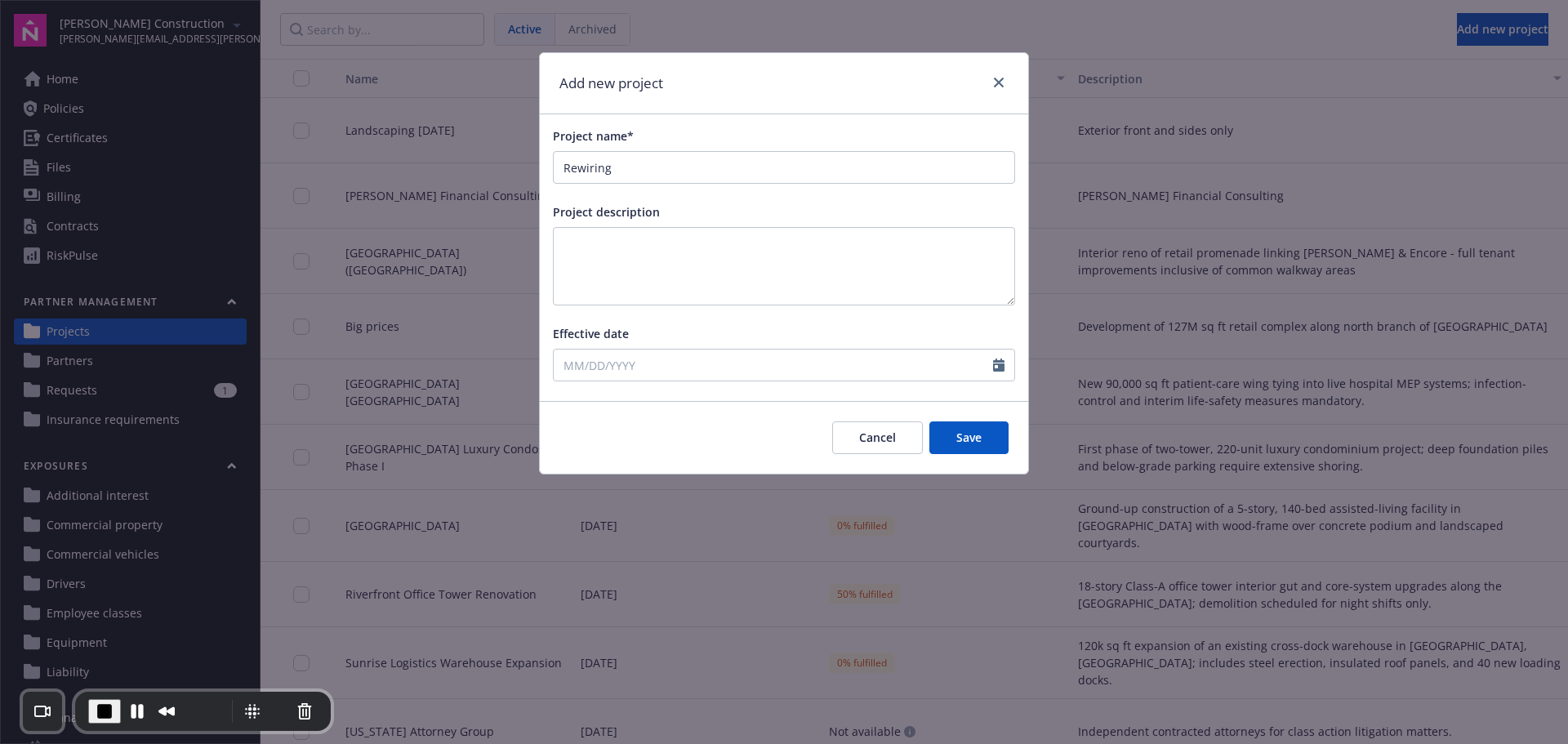
type input "[DATE]"
click at [970, 439] on button "Save" at bounding box center [969, 437] width 79 height 33
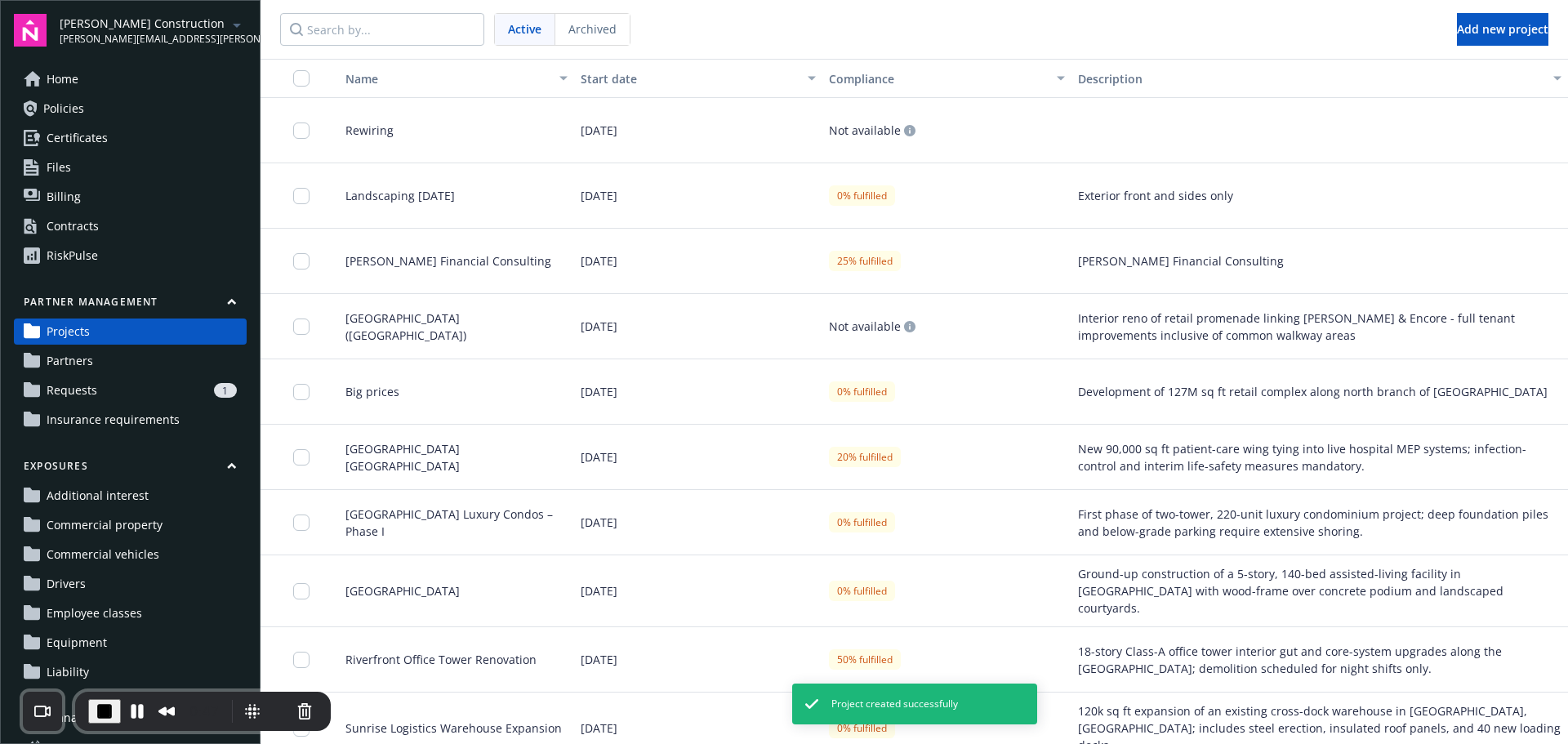
click at [546, 122] on div "Rewiring" at bounding box center [449, 131] width 248 height 65
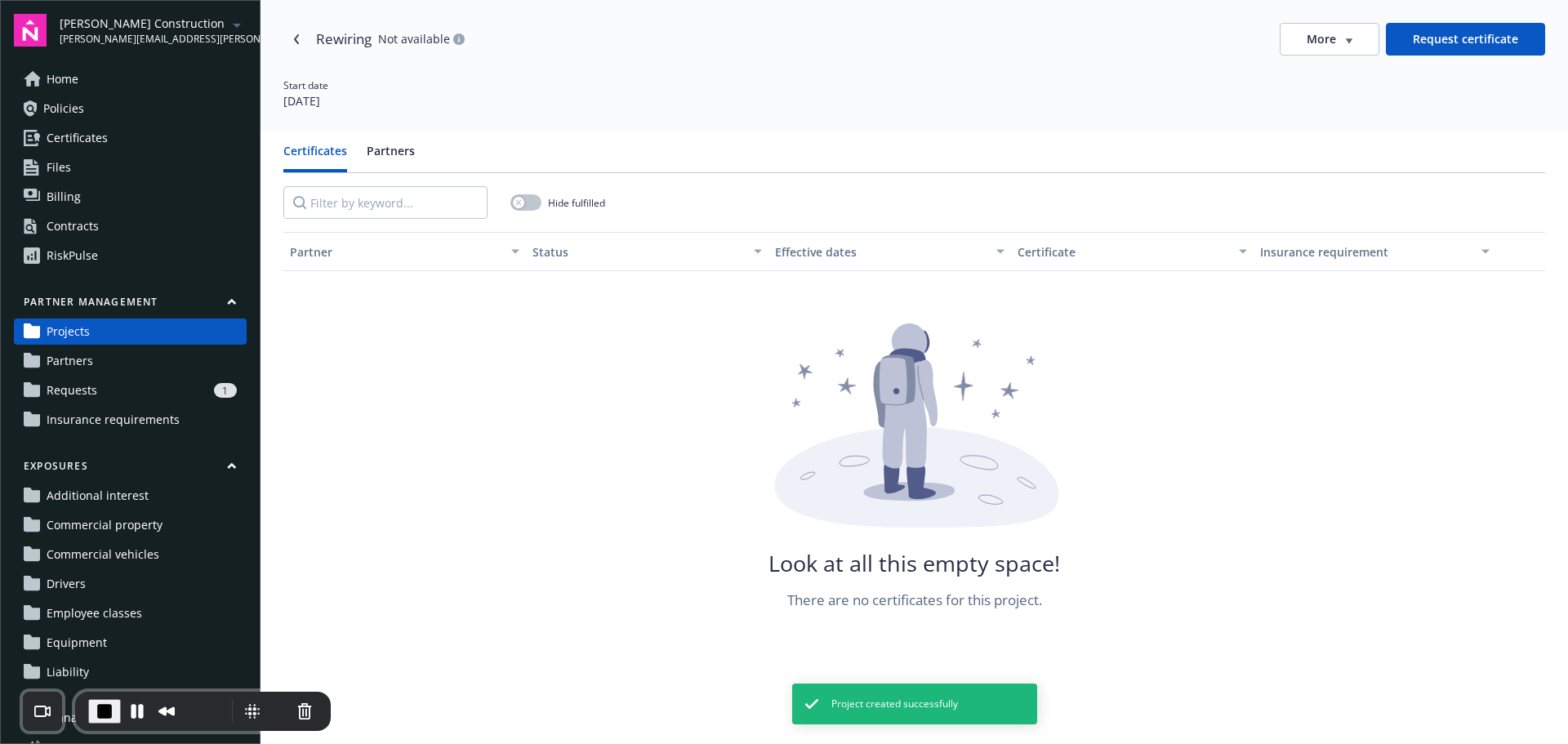
click at [397, 159] on button "Partners" at bounding box center [390, 156] width 48 height 30
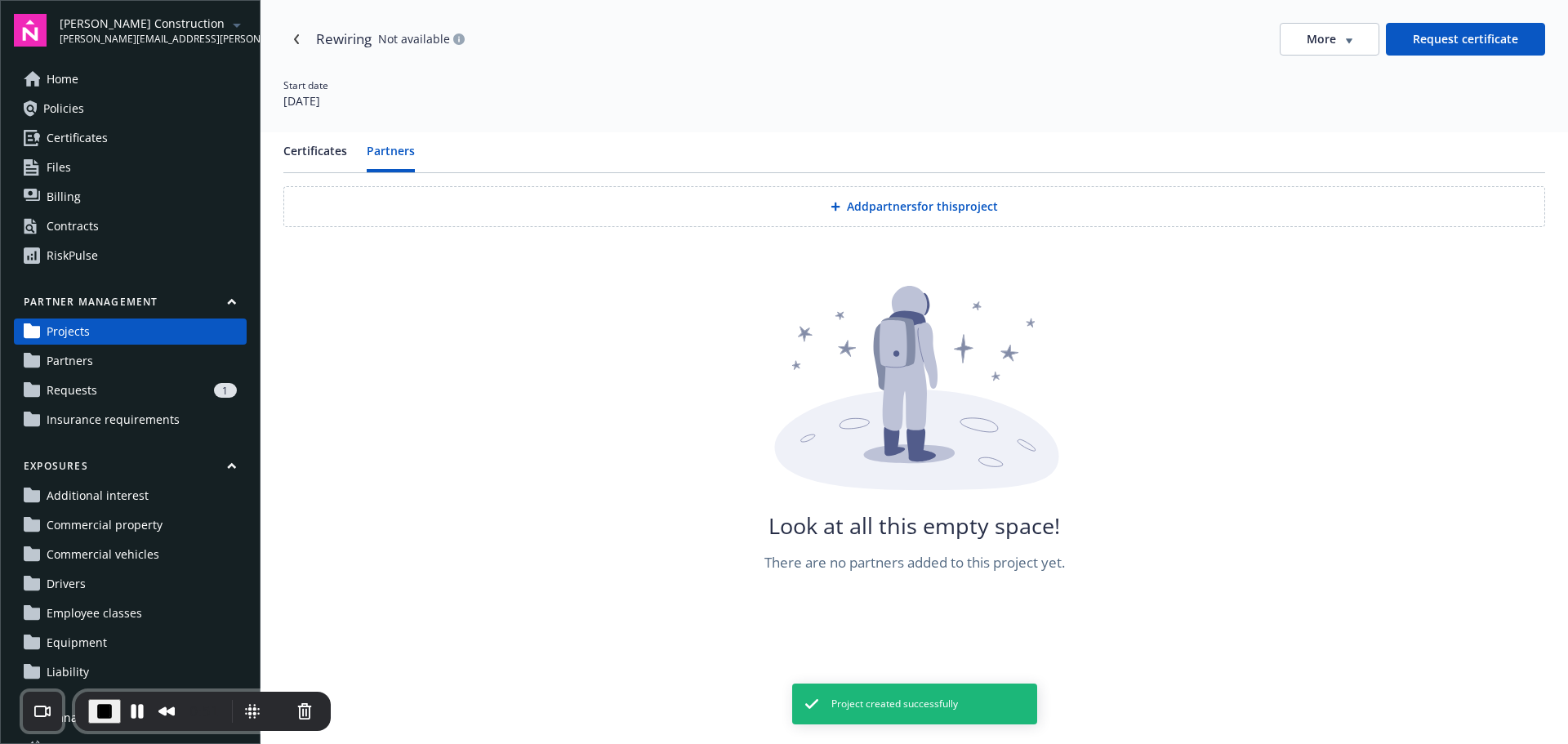
click at [748, 200] on button "Add partners for this project" at bounding box center [914, 206] width 1261 height 41
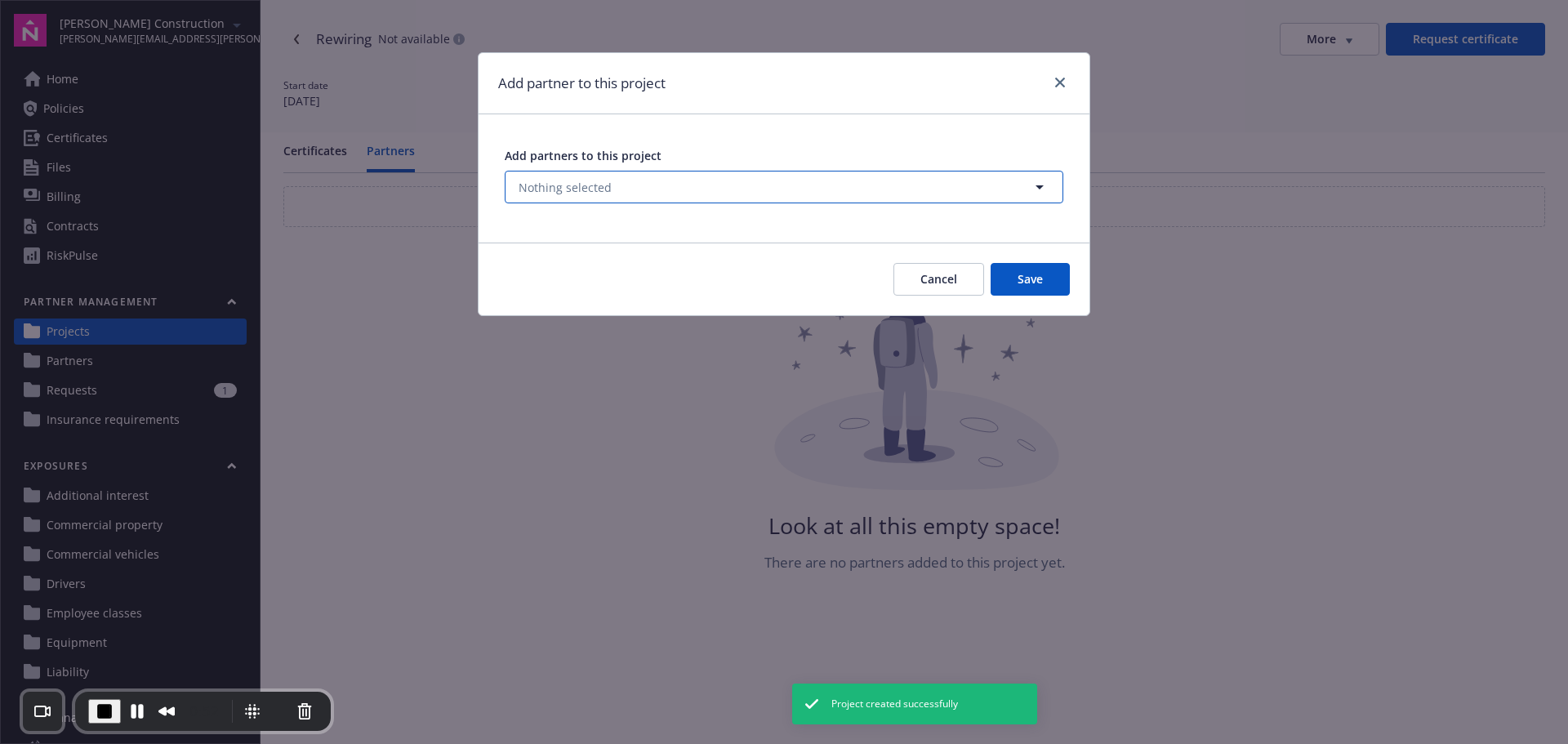
click at [772, 186] on button "Nothing selected" at bounding box center [784, 187] width 558 height 33
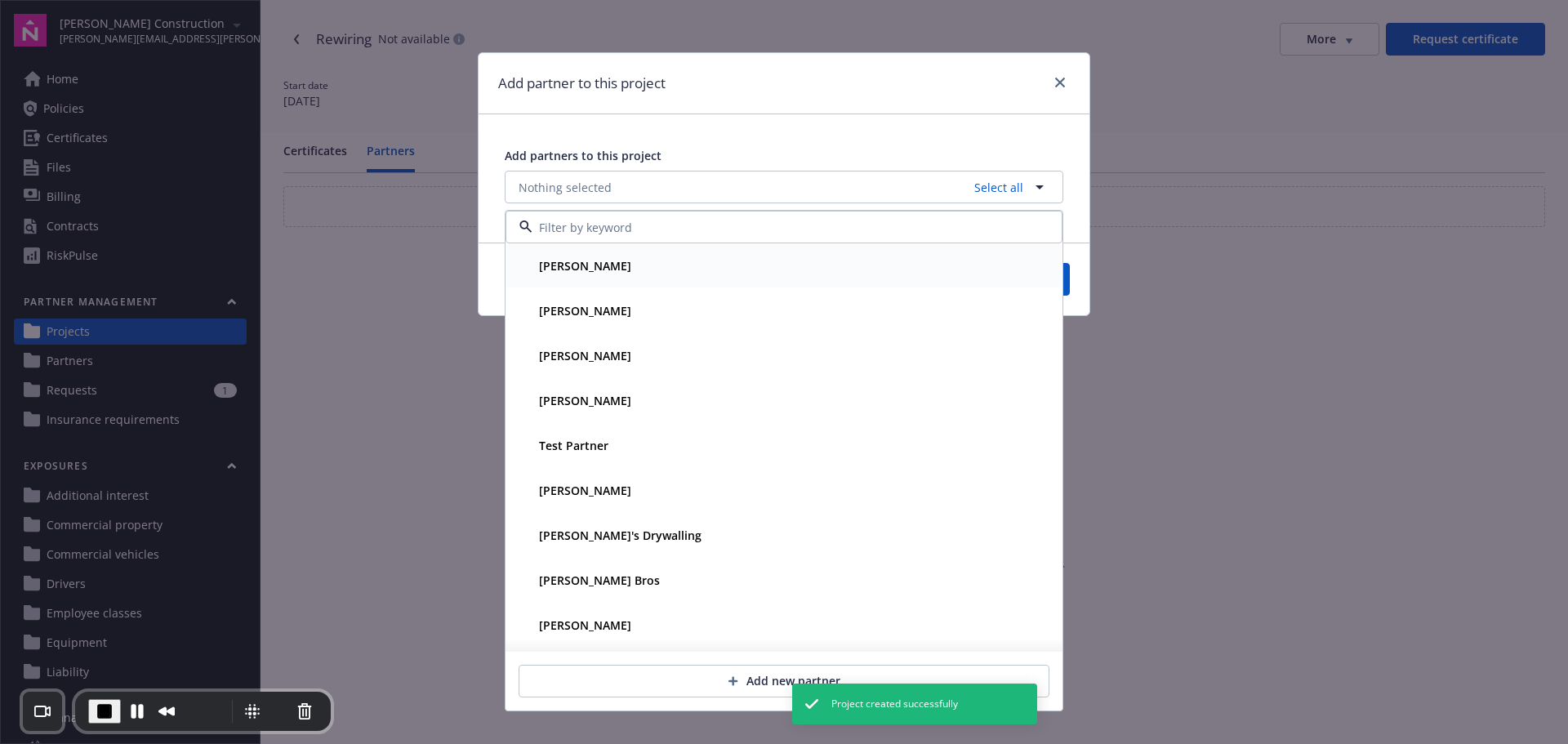
click at [738, 258] on div "[PERSON_NAME]" at bounding box center [783, 266] width 536 height 24
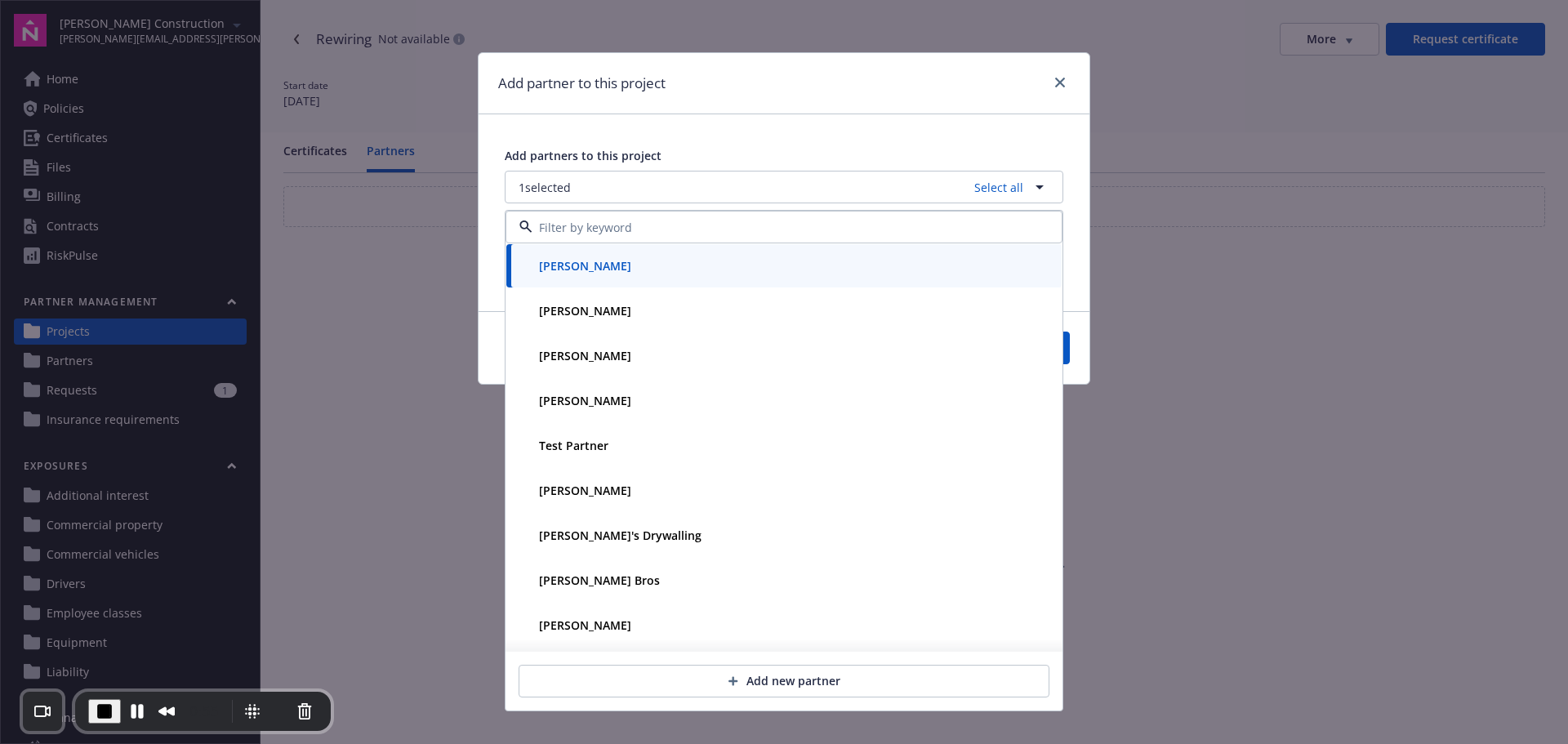
click at [1073, 291] on div "Add partners to this project 1 selected Select all [PERSON_NAME] [PERSON_NAME] …" at bounding box center [783, 209] width 610 height 190
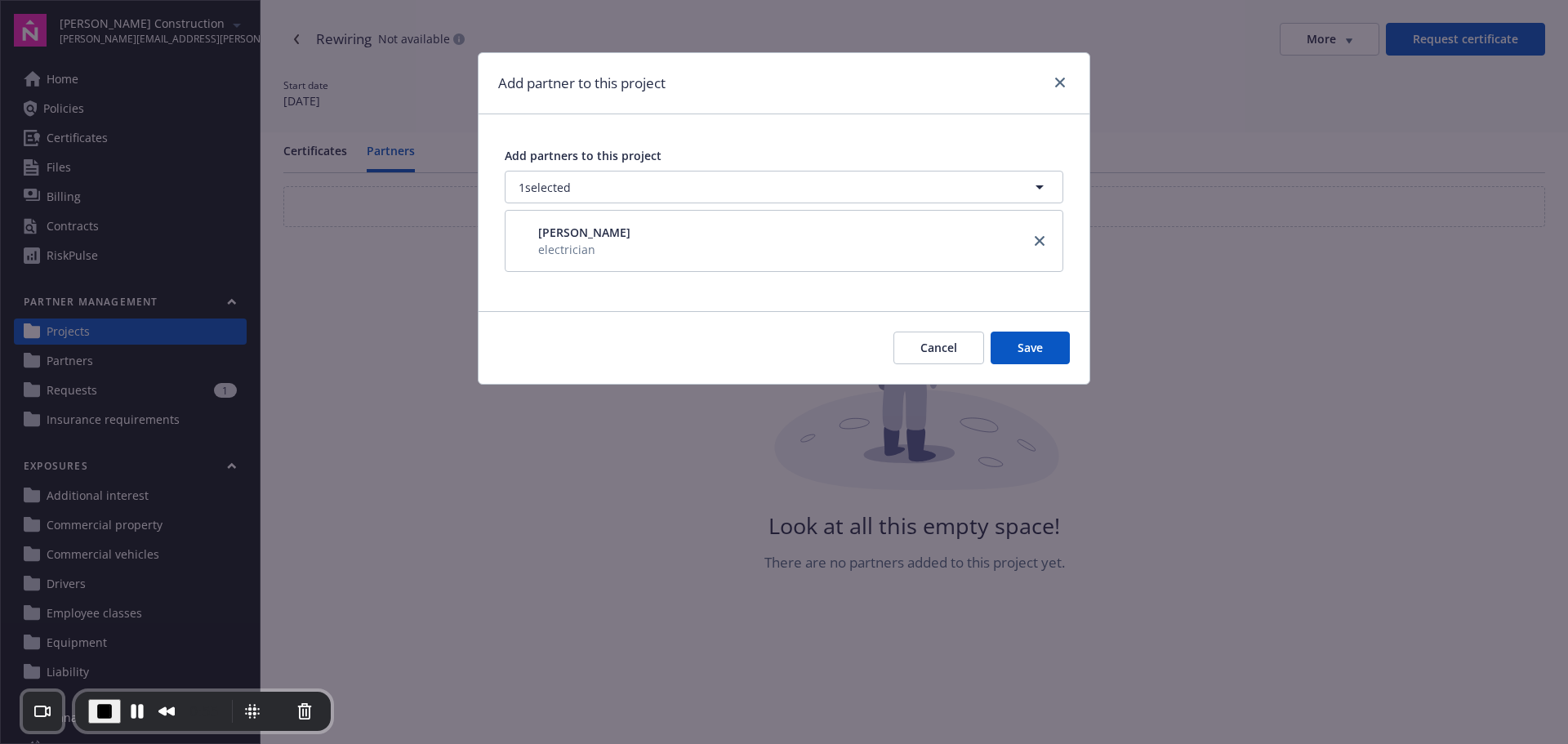
click at [1058, 344] on button "Save" at bounding box center [1030, 347] width 79 height 33
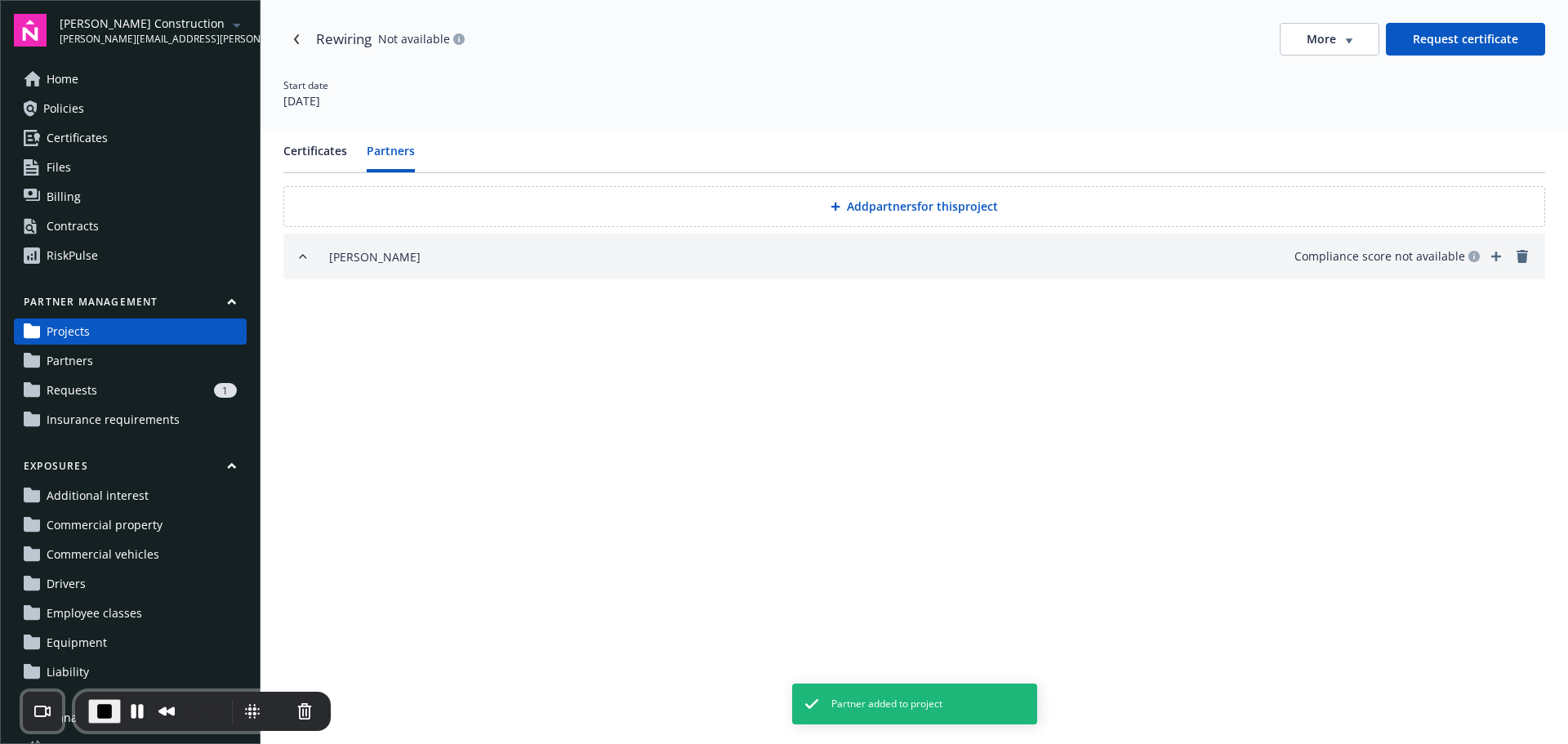
click at [1499, 257] on icon "add" at bounding box center [1495, 256] width 10 height 10
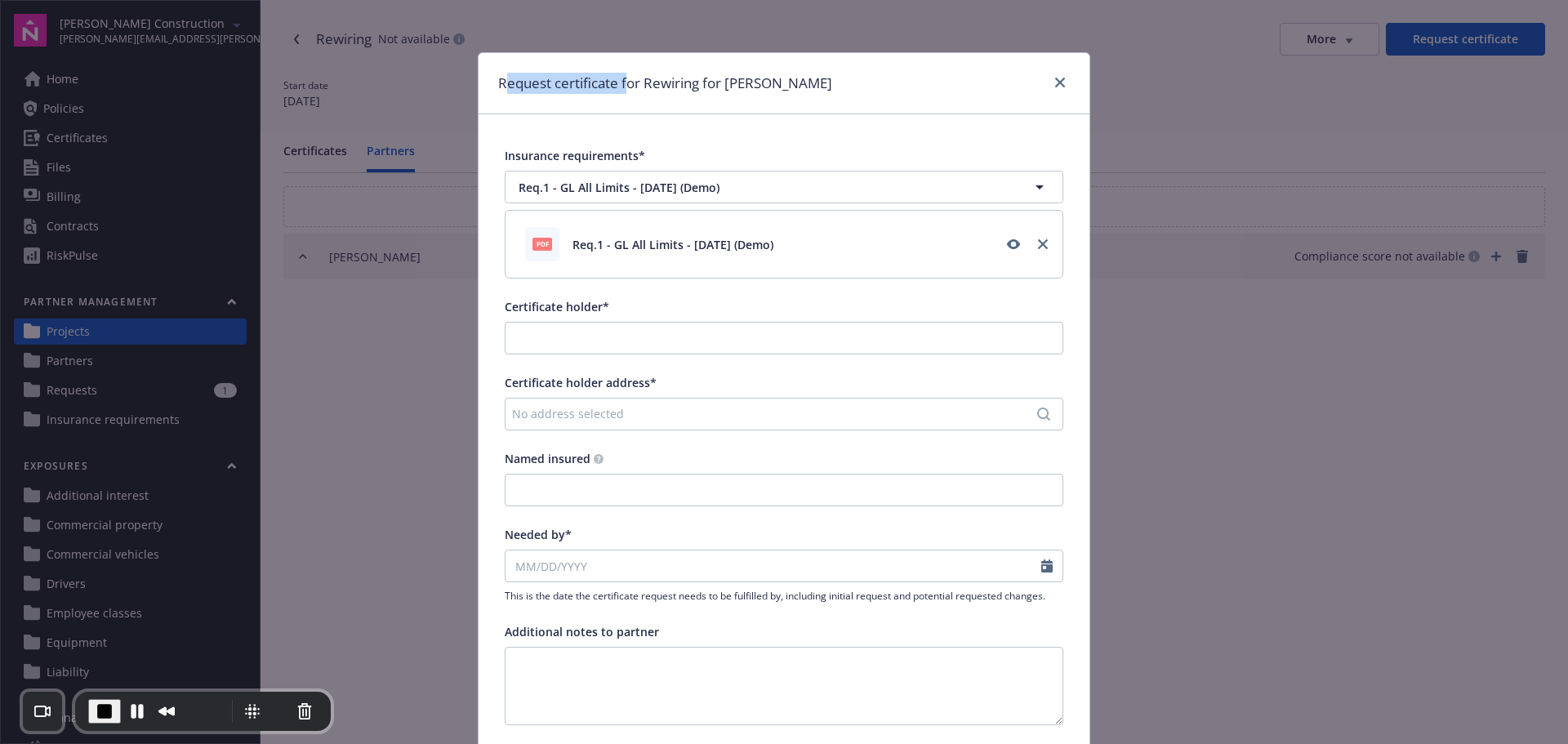
drag, startPoint x: 498, startPoint y: 83, endPoint x: 625, endPoint y: 86, distance: 127.0
click at [625, 86] on h1 "Request certificate for Rewiring for [PERSON_NAME]" at bounding box center [665, 83] width 334 height 21
click at [672, 337] on input "Certificate holder*" at bounding box center [784, 338] width 557 height 31
type input "[PERSON_NAME] Electricity"
click at [678, 419] on div "No address selected" at bounding box center [776, 413] width 528 height 17
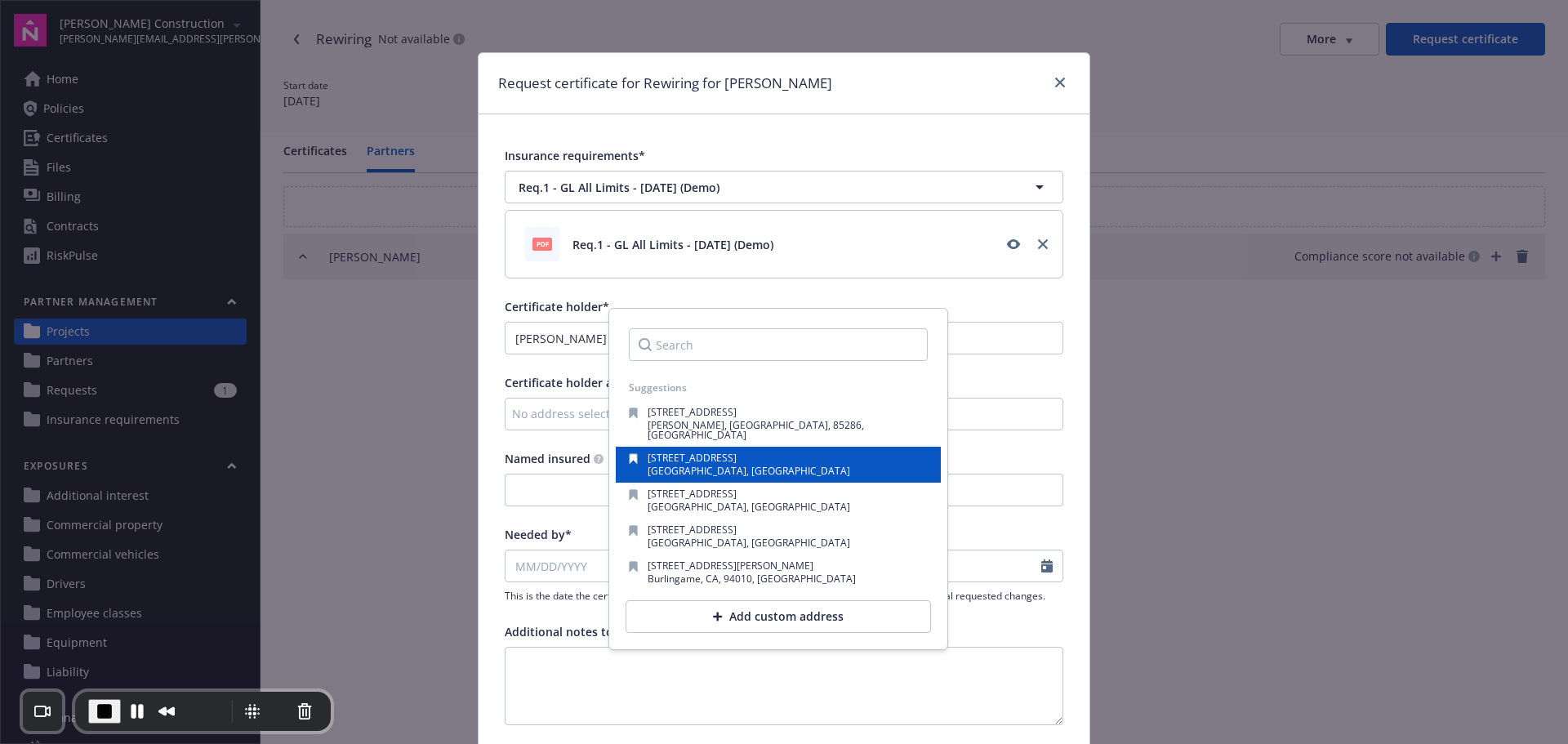
click at [683, 453] on span "[STREET_ADDRESS]" at bounding box center [692, 457] width 89 height 14
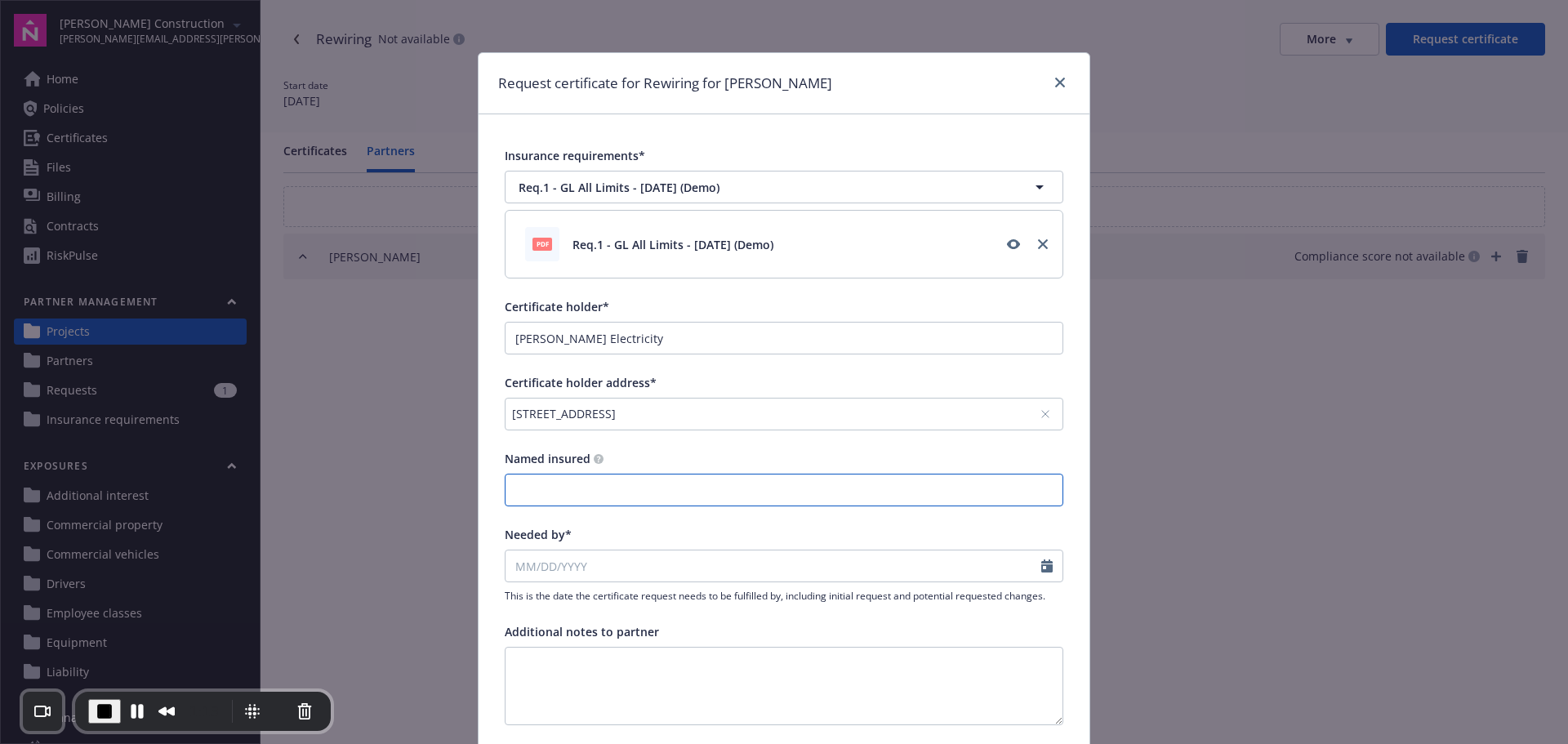
click at [632, 482] on input "Named insured" at bounding box center [784, 490] width 557 height 31
type input "[PERSON_NAME] Electricity"
click at [637, 559] on input "Needed by*" at bounding box center [773, 566] width 536 height 31
select select "8"
click at [544, 525] on span "1" at bounding box center [551, 527] width 25 height 20
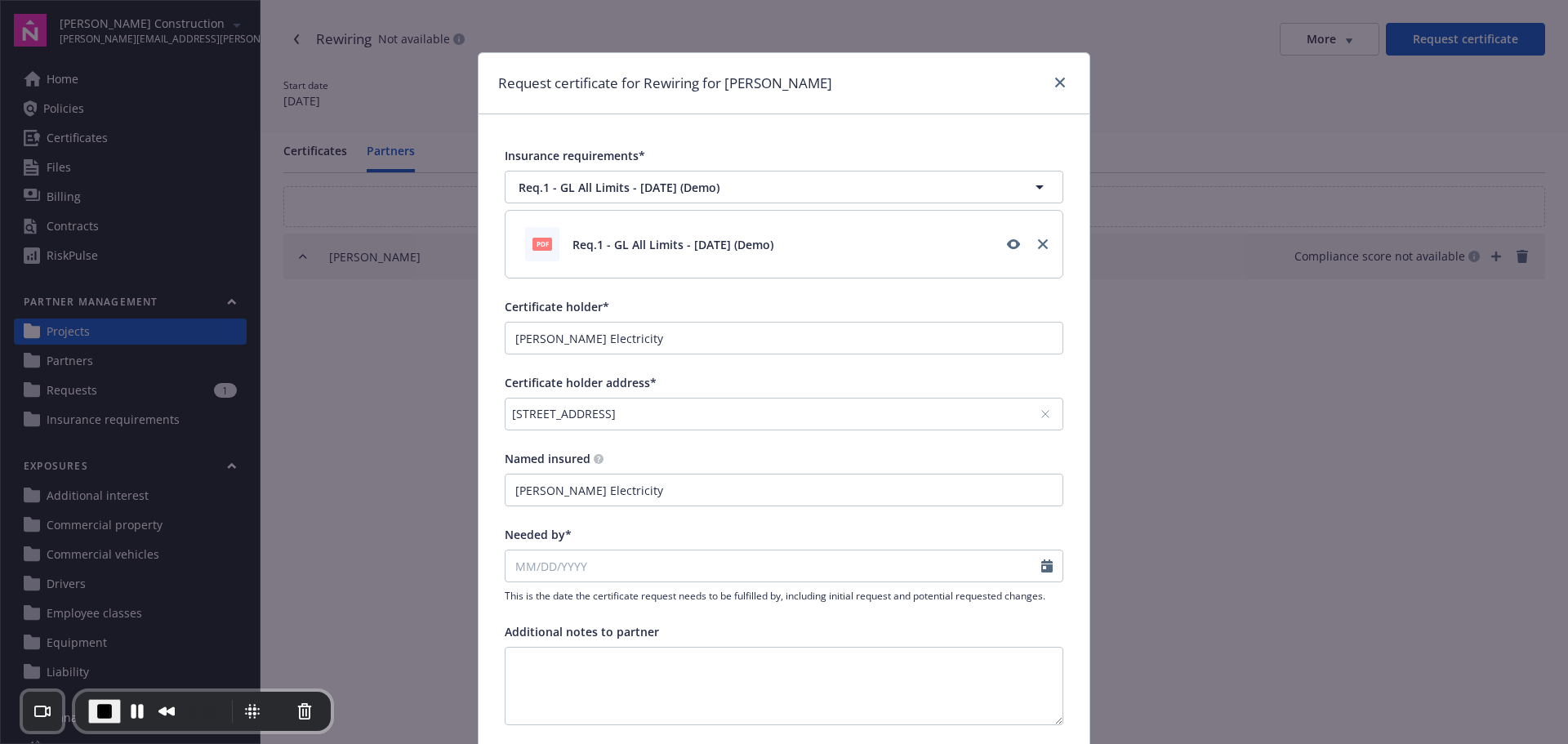
type input "[DATE]"
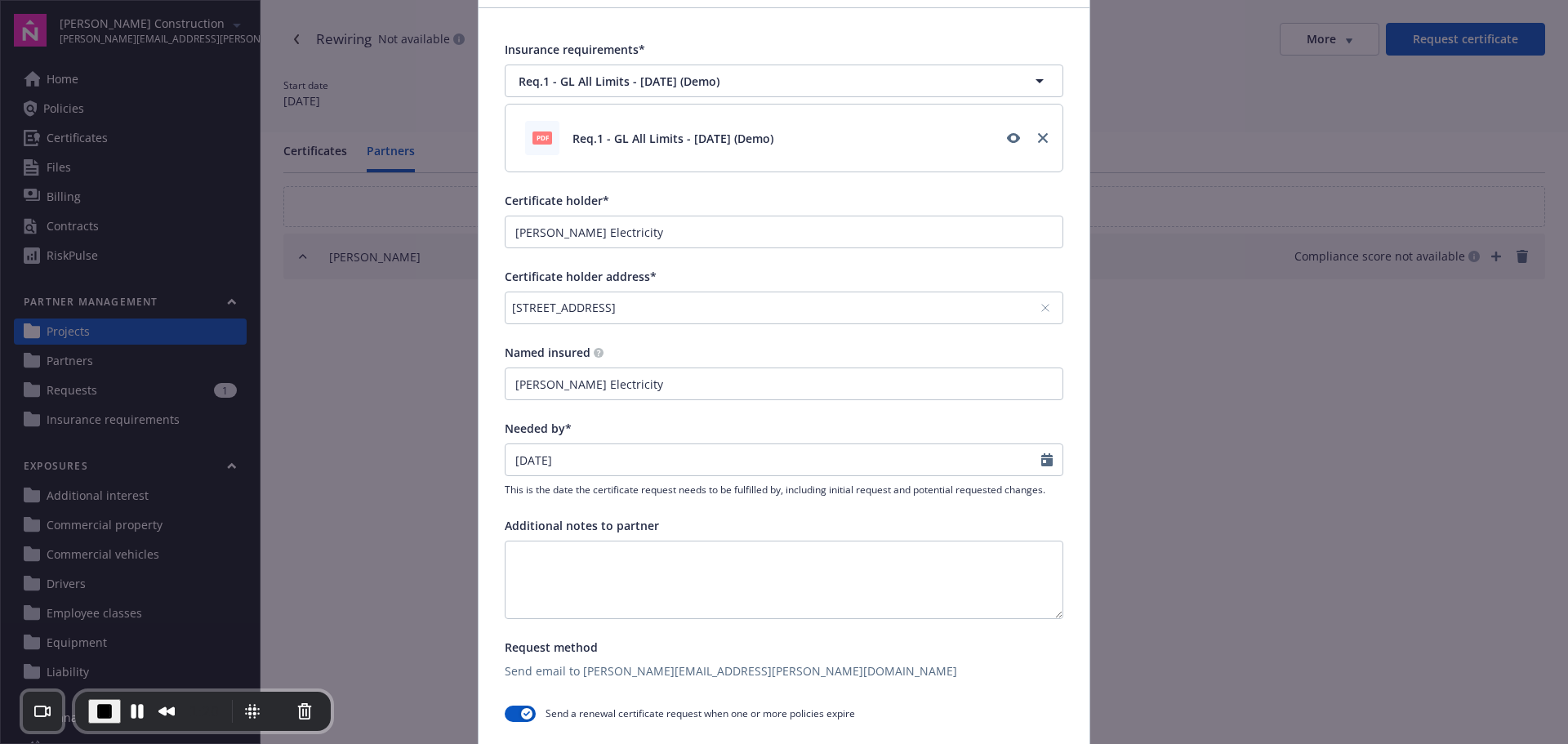
scroll to position [245, 0]
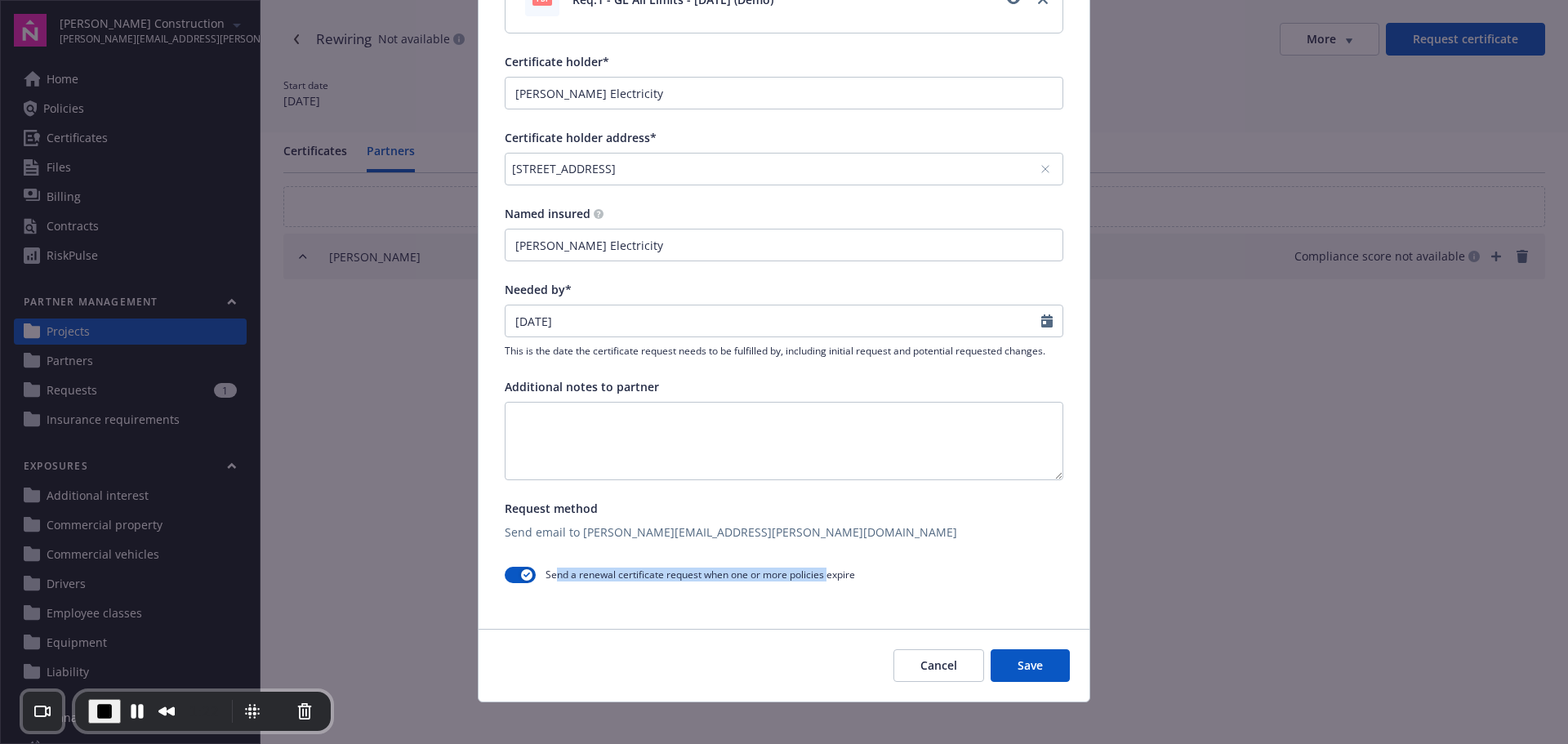
drag, startPoint x: 550, startPoint y: 575, endPoint x: 822, endPoint y: 575, distance: 272.0
click at [822, 575] on span "Send a renewal certificate request when one or more policies expire" at bounding box center [700, 574] width 309 height 14
click at [514, 570] on button "button" at bounding box center [520, 575] width 31 height 16
click at [1034, 665] on button "Save" at bounding box center [1030, 666] width 79 height 33
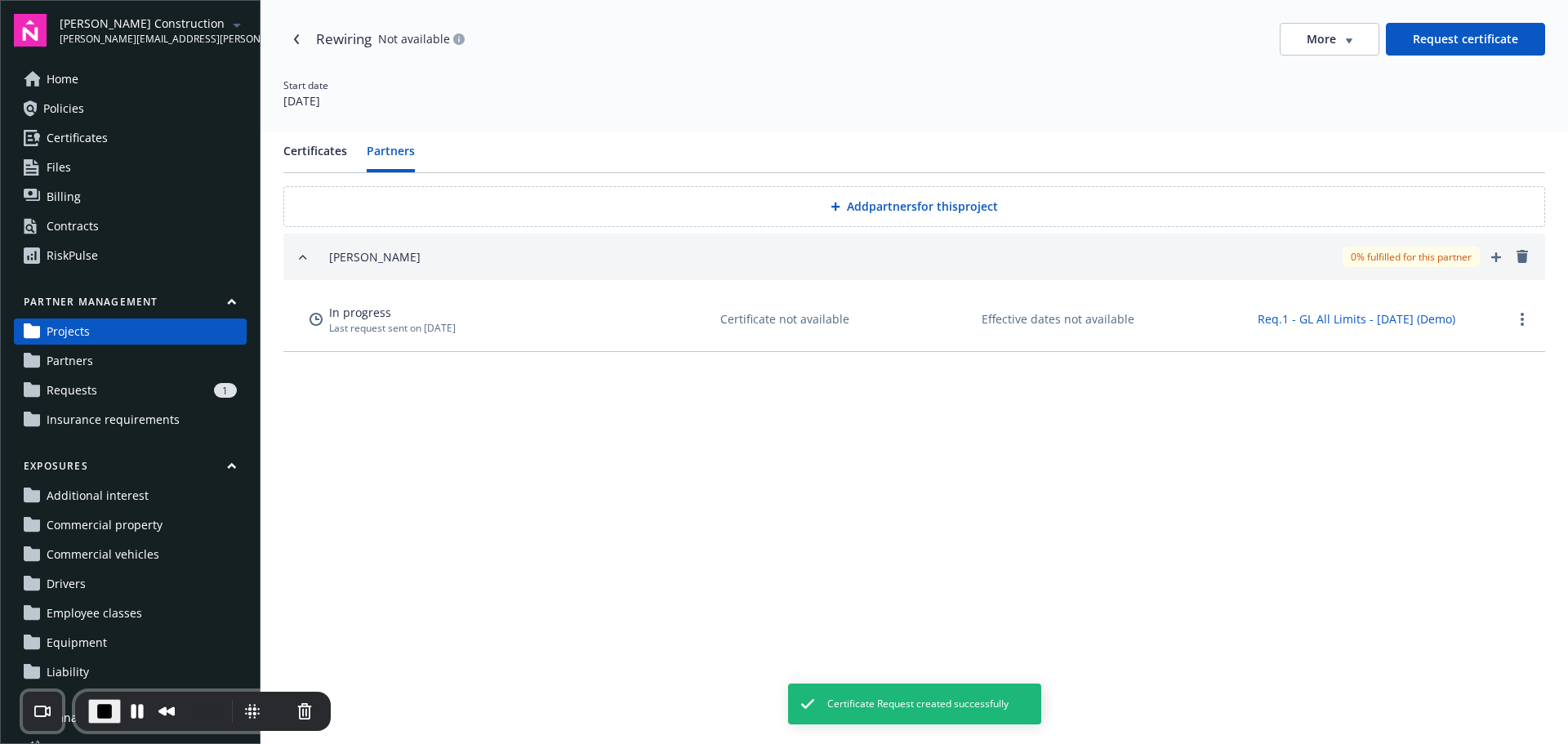
click at [146, 395] on div "1" at bounding box center [170, 390] width 133 height 15
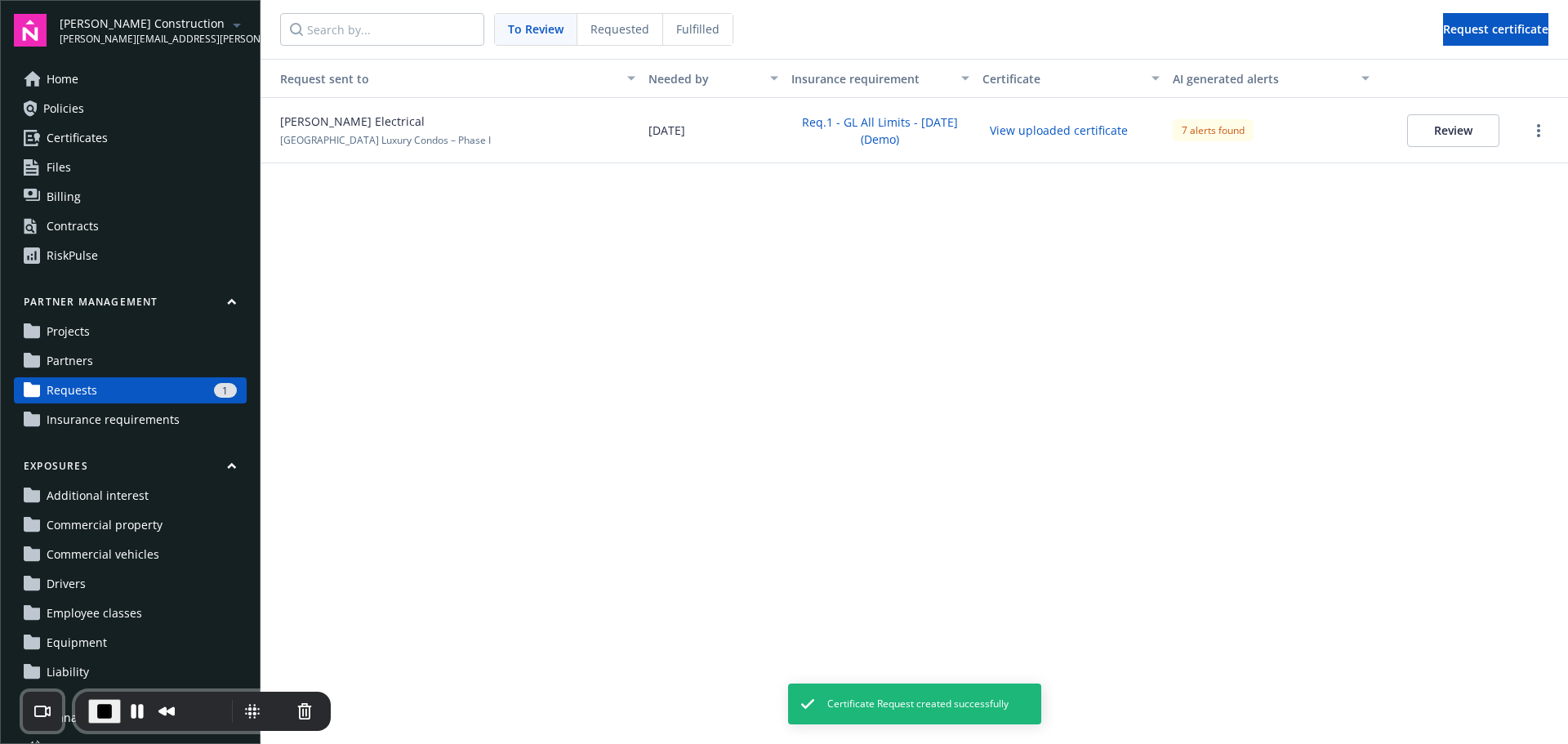
click at [618, 44] on div "Requested" at bounding box center [620, 29] width 85 height 31
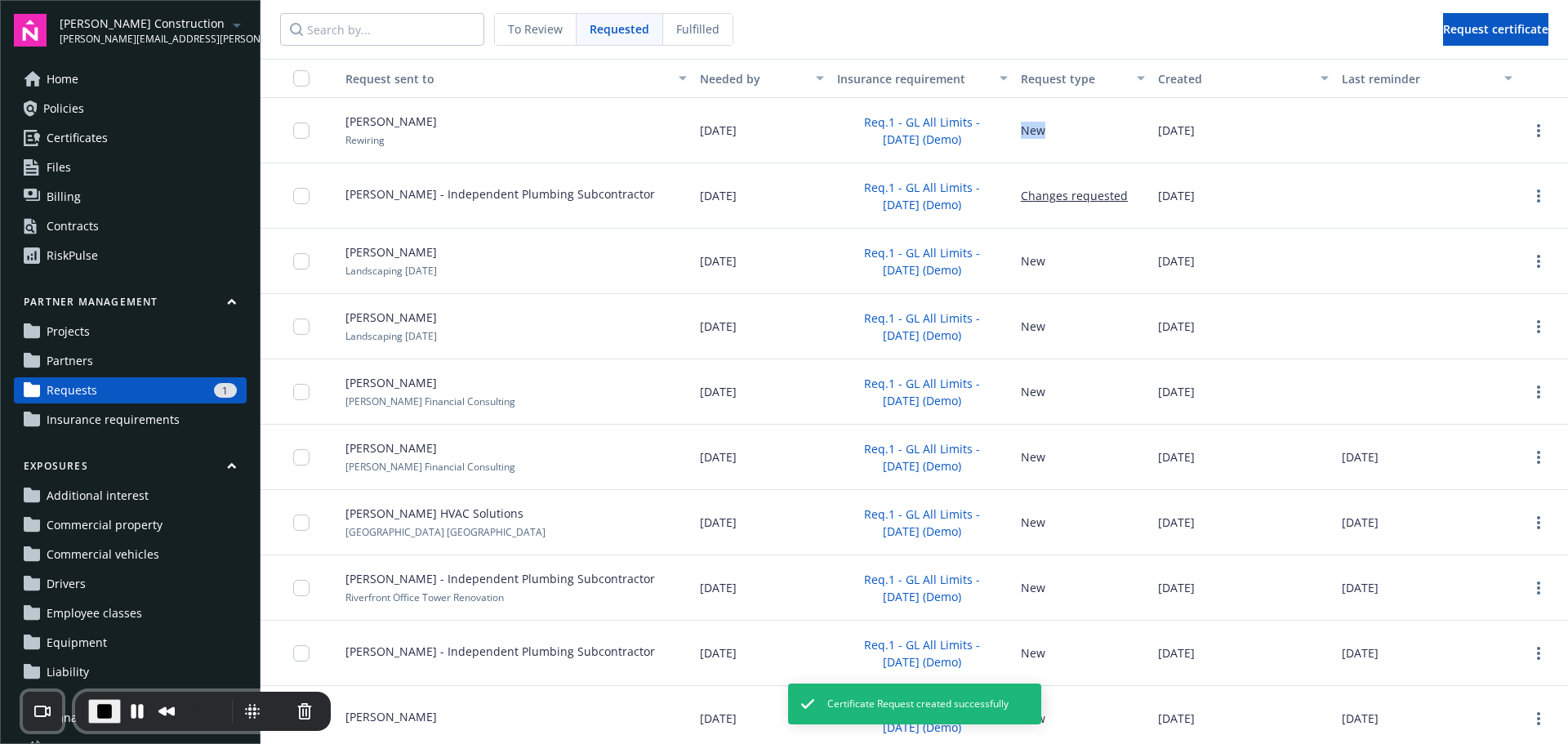
drag, startPoint x: 1049, startPoint y: 134, endPoint x: 1008, endPoint y: 136, distance: 41.0
click at [1014, 136] on div "New" at bounding box center [1083, 131] width 138 height 65
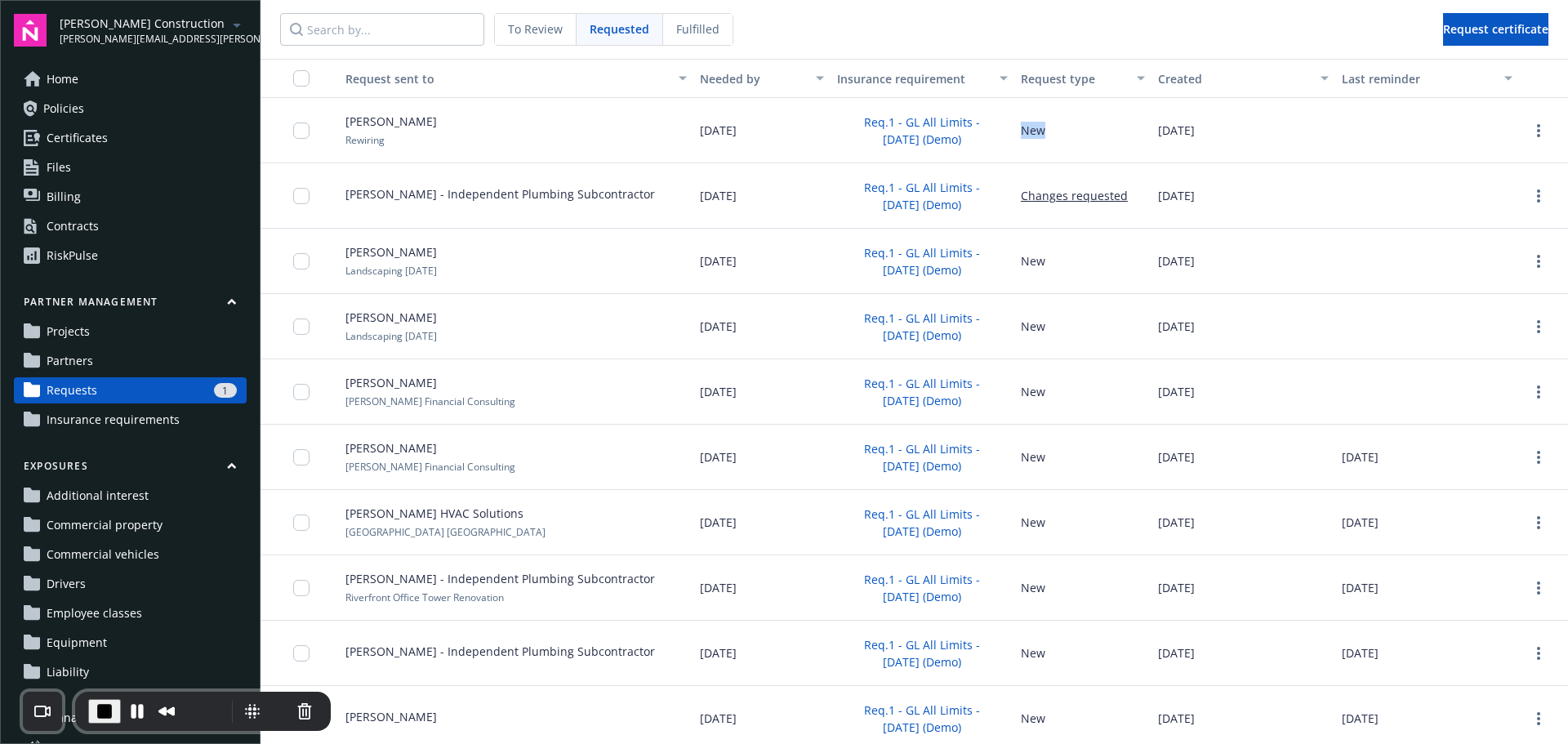
click at [83, 718] on div "1:39" at bounding box center [203, 710] width 256 height 39
click at [96, 712] on span "End Recording" at bounding box center [105, 711] width 20 height 20
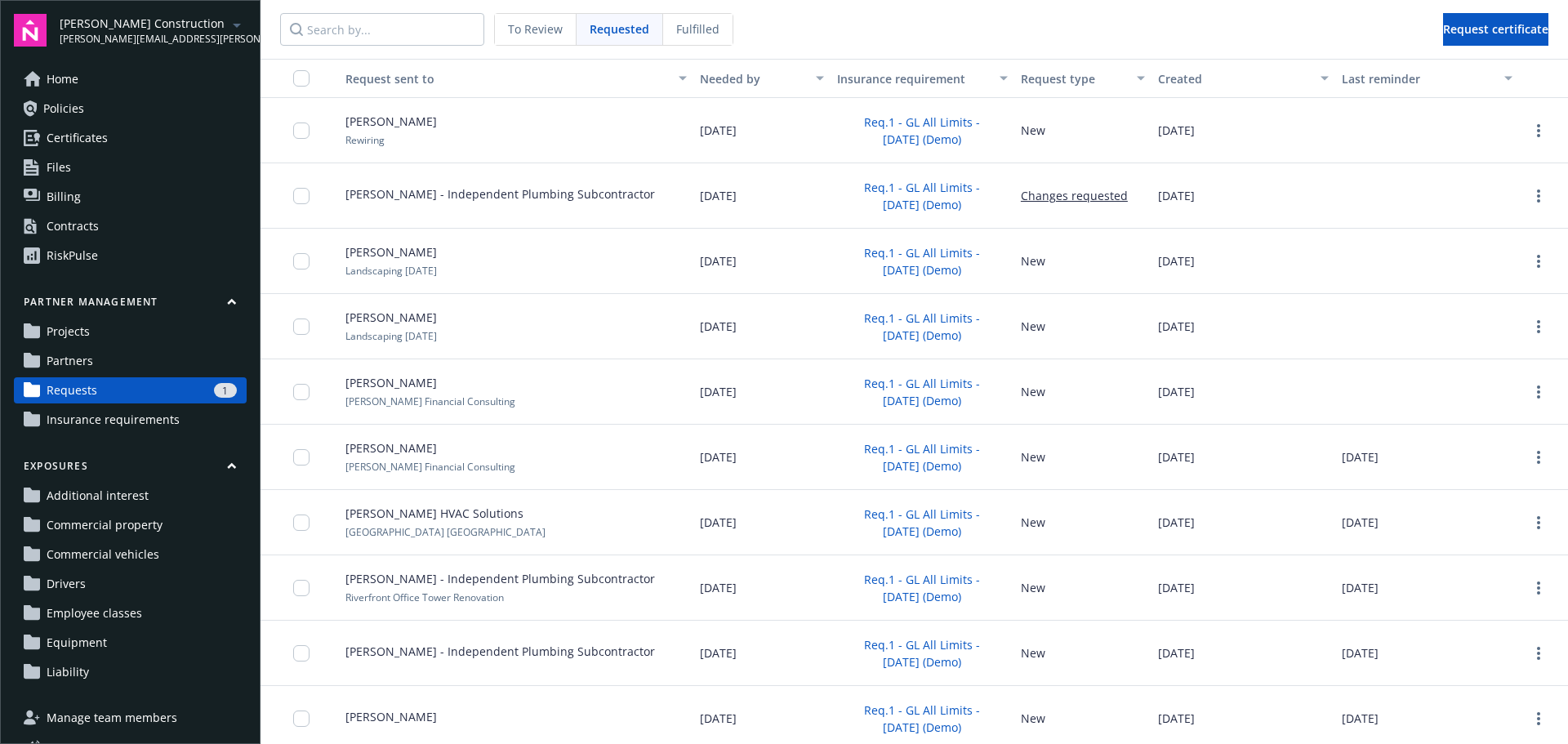
click at [113, 330] on link "Projects" at bounding box center [130, 331] width 233 height 26
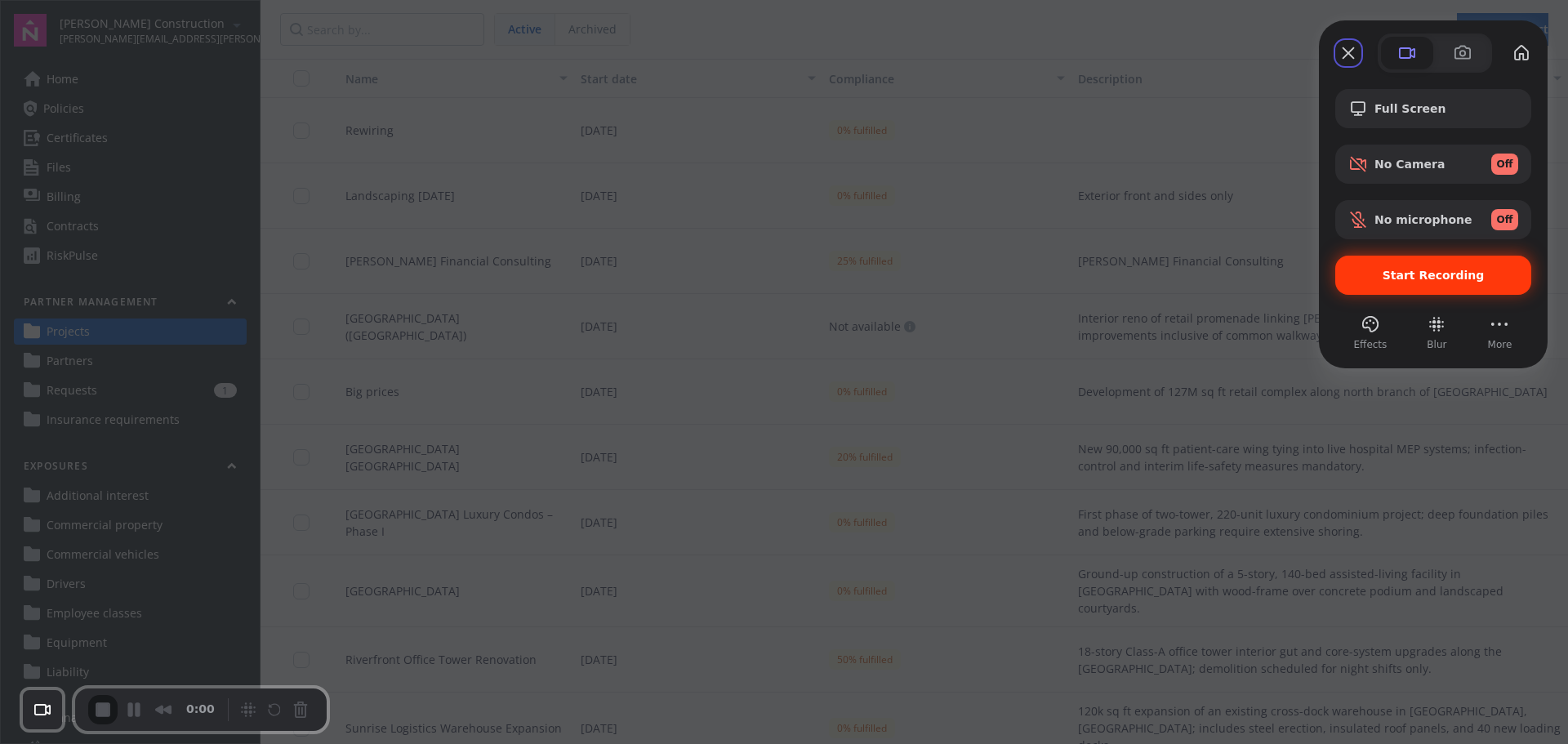
click at [1396, 268] on span "Start Recording" at bounding box center [1433, 275] width 102 height 13
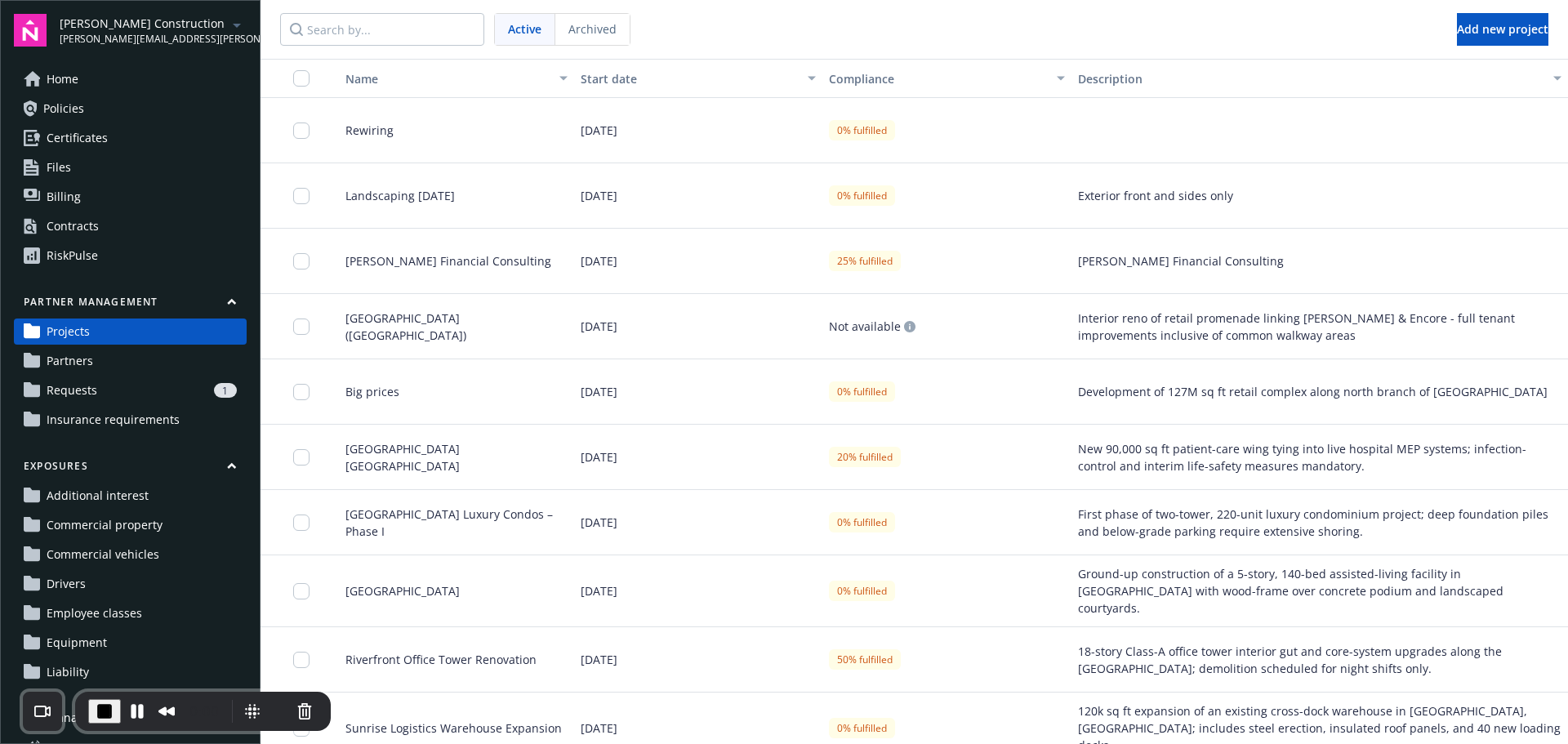
click at [227, 306] on icon "button" at bounding box center [232, 302] width 10 height 7
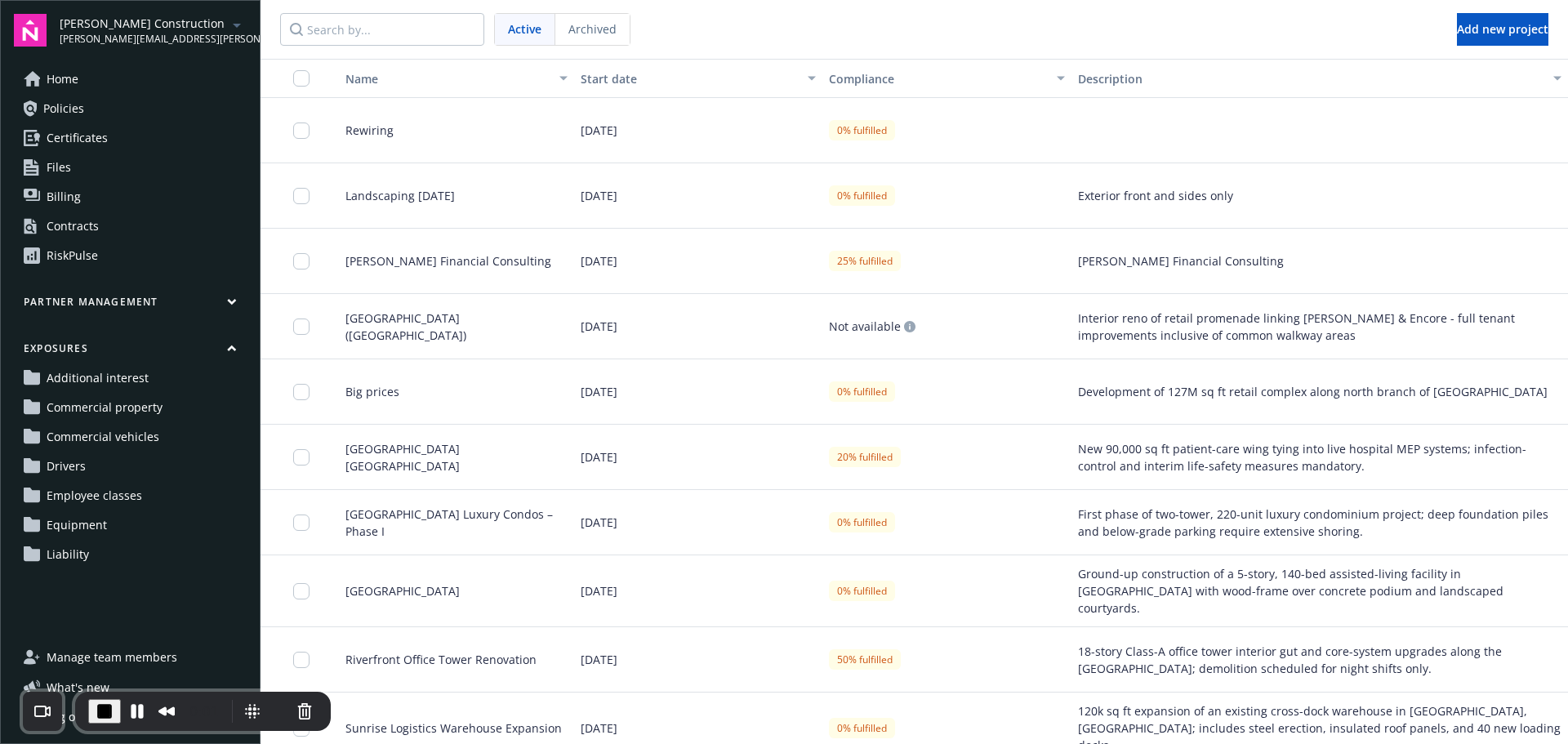
click at [216, 306] on button "Partner management" at bounding box center [130, 305] width 233 height 20
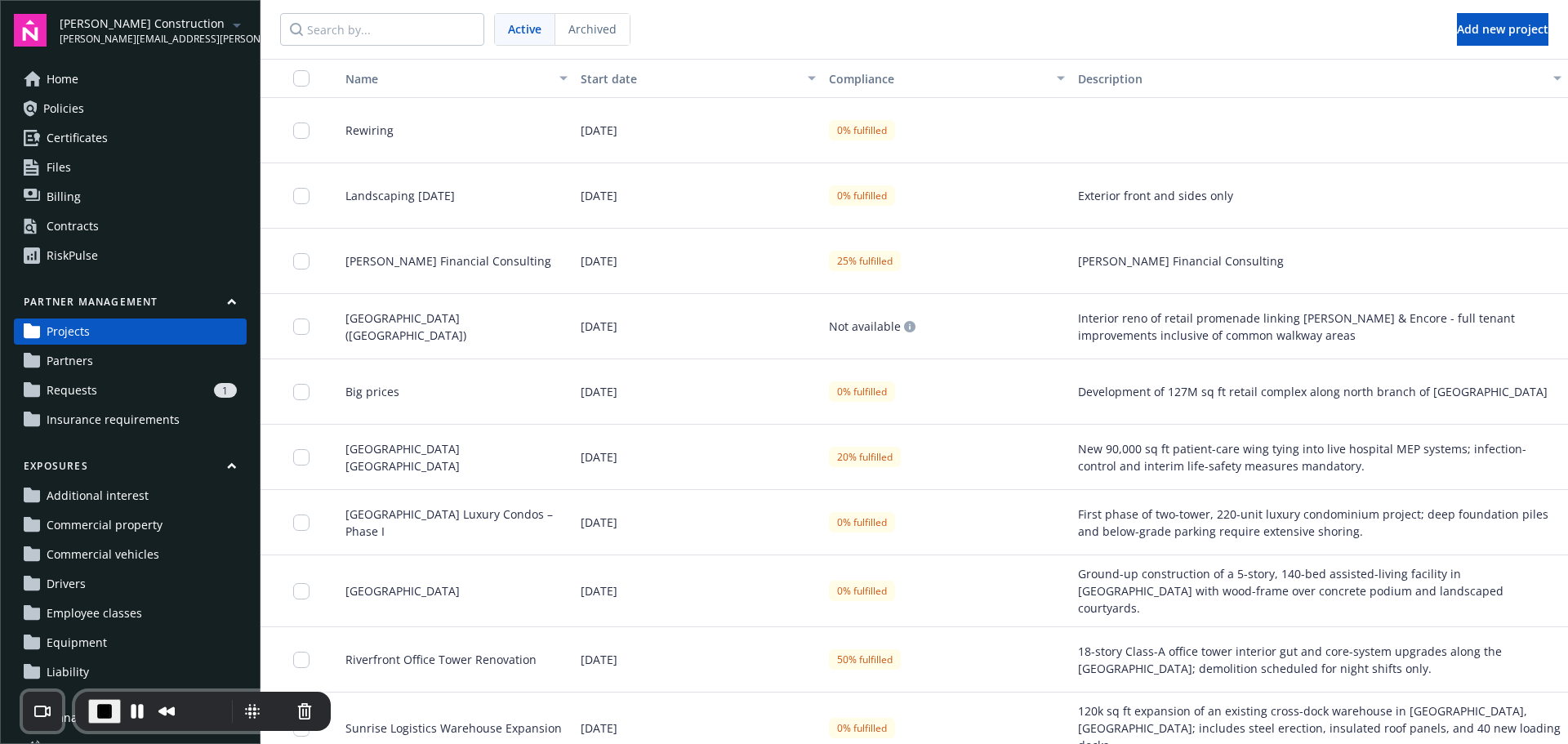
click at [140, 426] on span "Insurance requirements" at bounding box center [113, 419] width 133 height 26
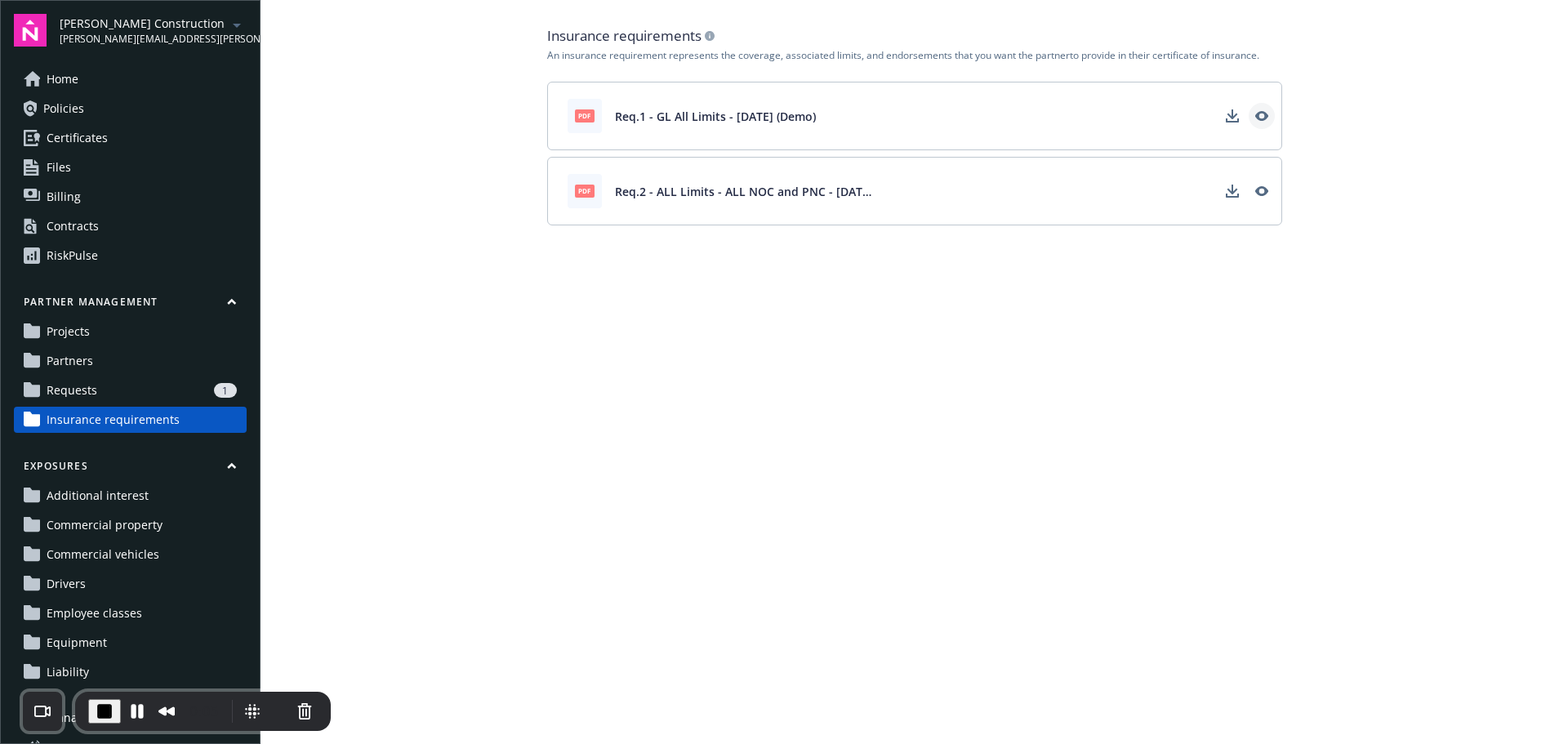
click at [1263, 118] on icon "View" at bounding box center [1261, 116] width 13 height 10
click at [75, 370] on span "Partners" at bounding box center [69, 360] width 46 height 26
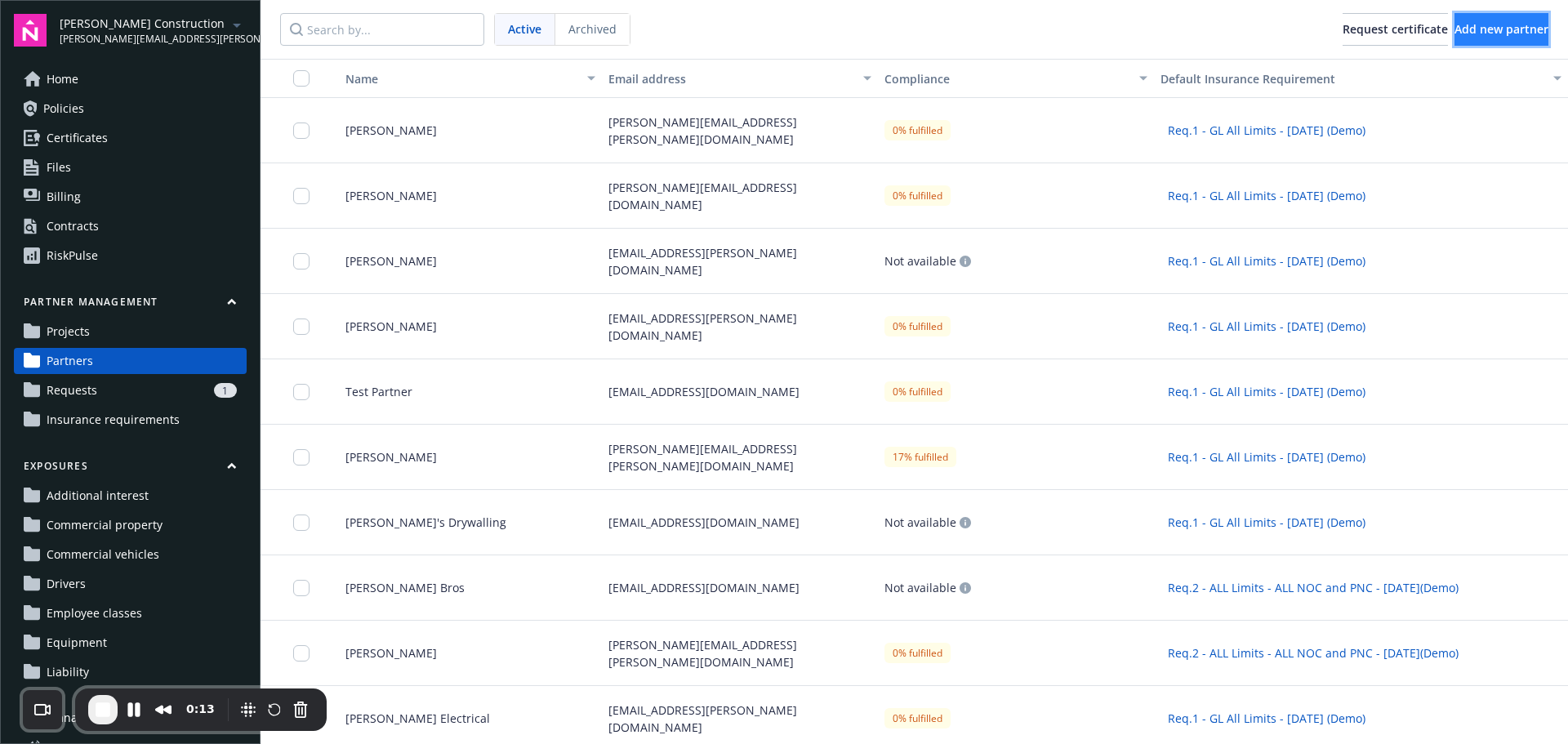
click at [1462, 25] on span "Add new partner" at bounding box center [1501, 28] width 94 height 15
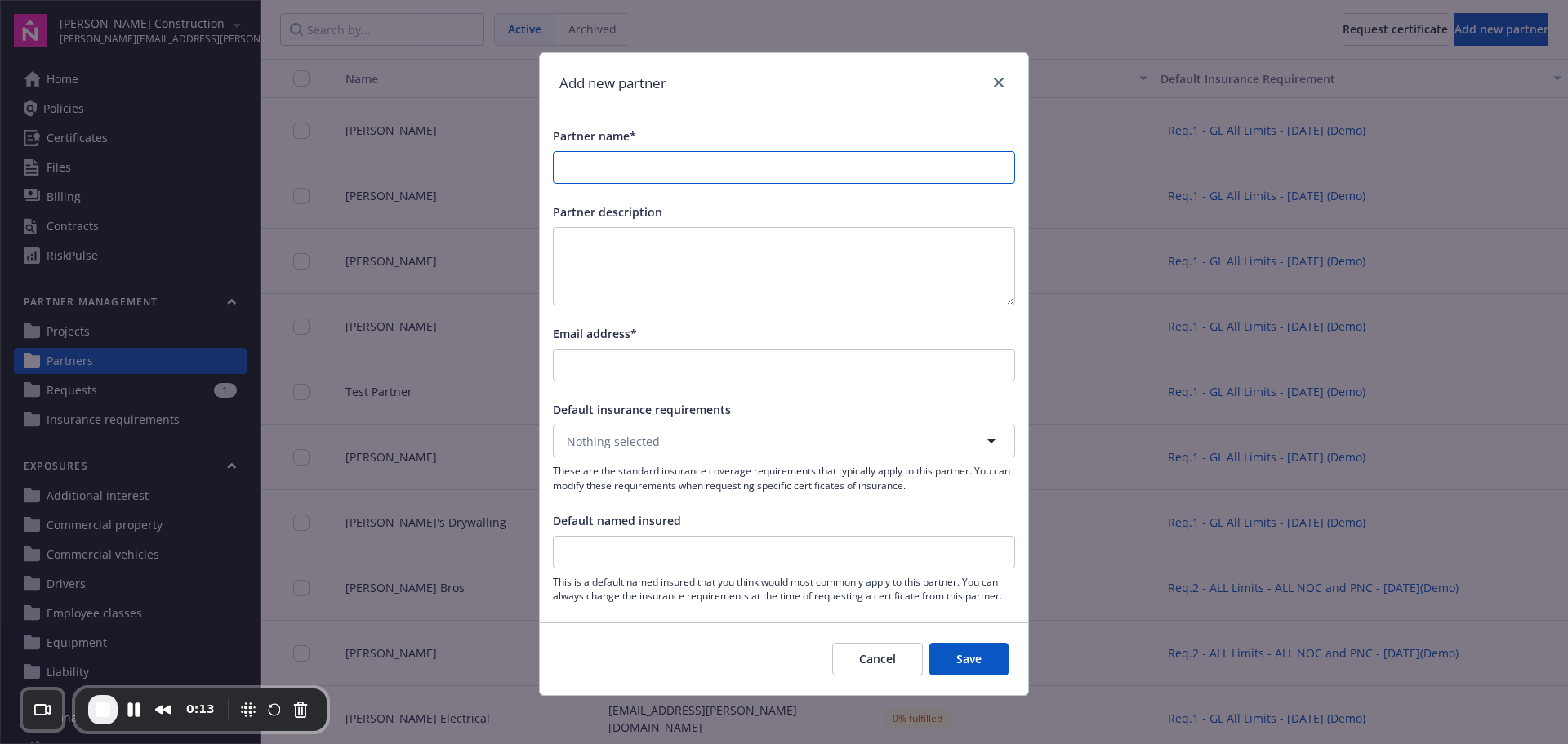
click at [849, 180] on input "Partner name*" at bounding box center [784, 167] width 460 height 31
type input "[PERSON_NAME]"
click at [761, 379] on input "Email address*" at bounding box center [784, 365] width 460 height 31
type input "[PERSON_NAME][EMAIL_ADDRESS][PERSON_NAME][DOMAIN_NAME]"
drag, startPoint x: 747, startPoint y: 441, endPoint x: 745, endPoint y: 455, distance: 14.1
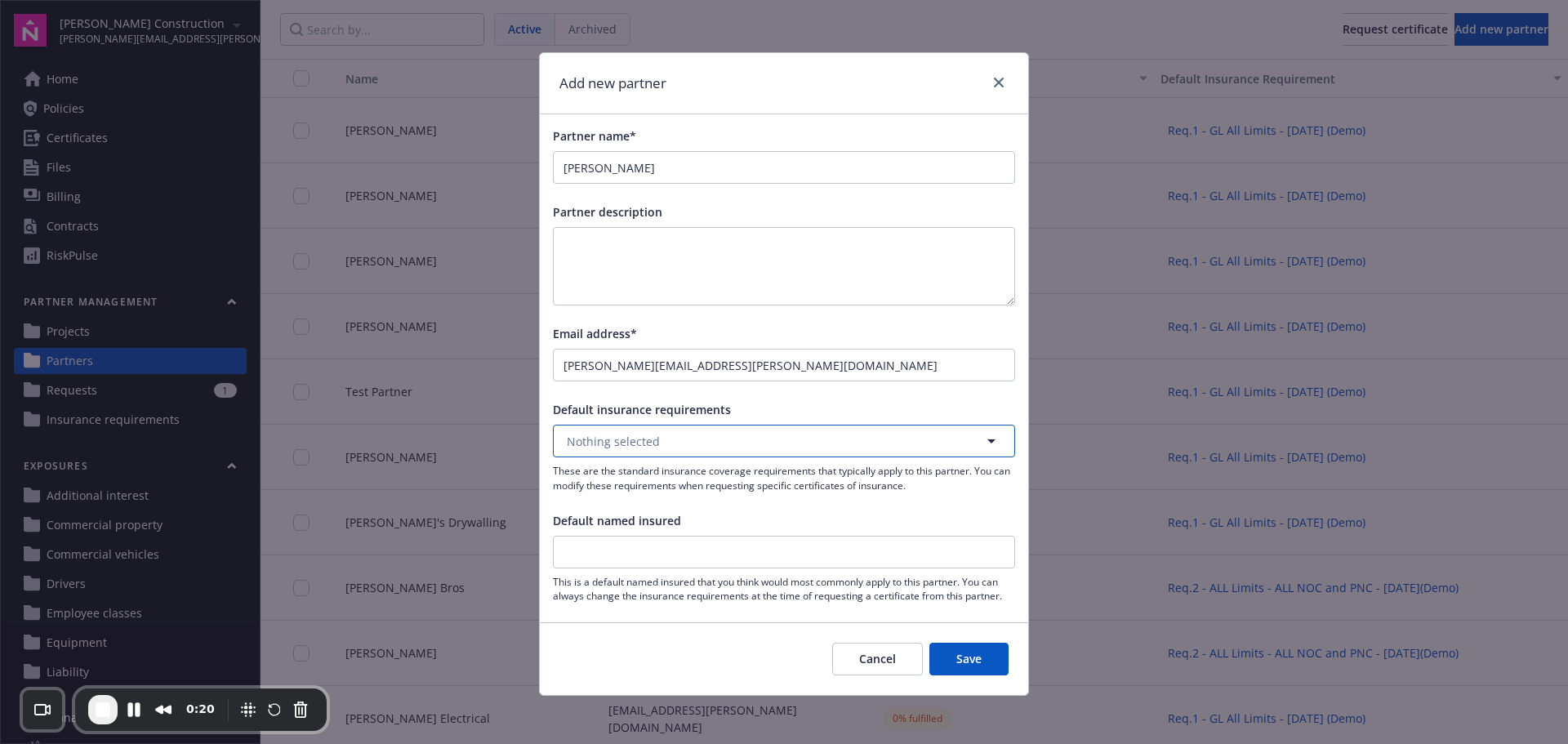
click at [747, 442] on button "Nothing selected" at bounding box center [784, 441] width 462 height 33
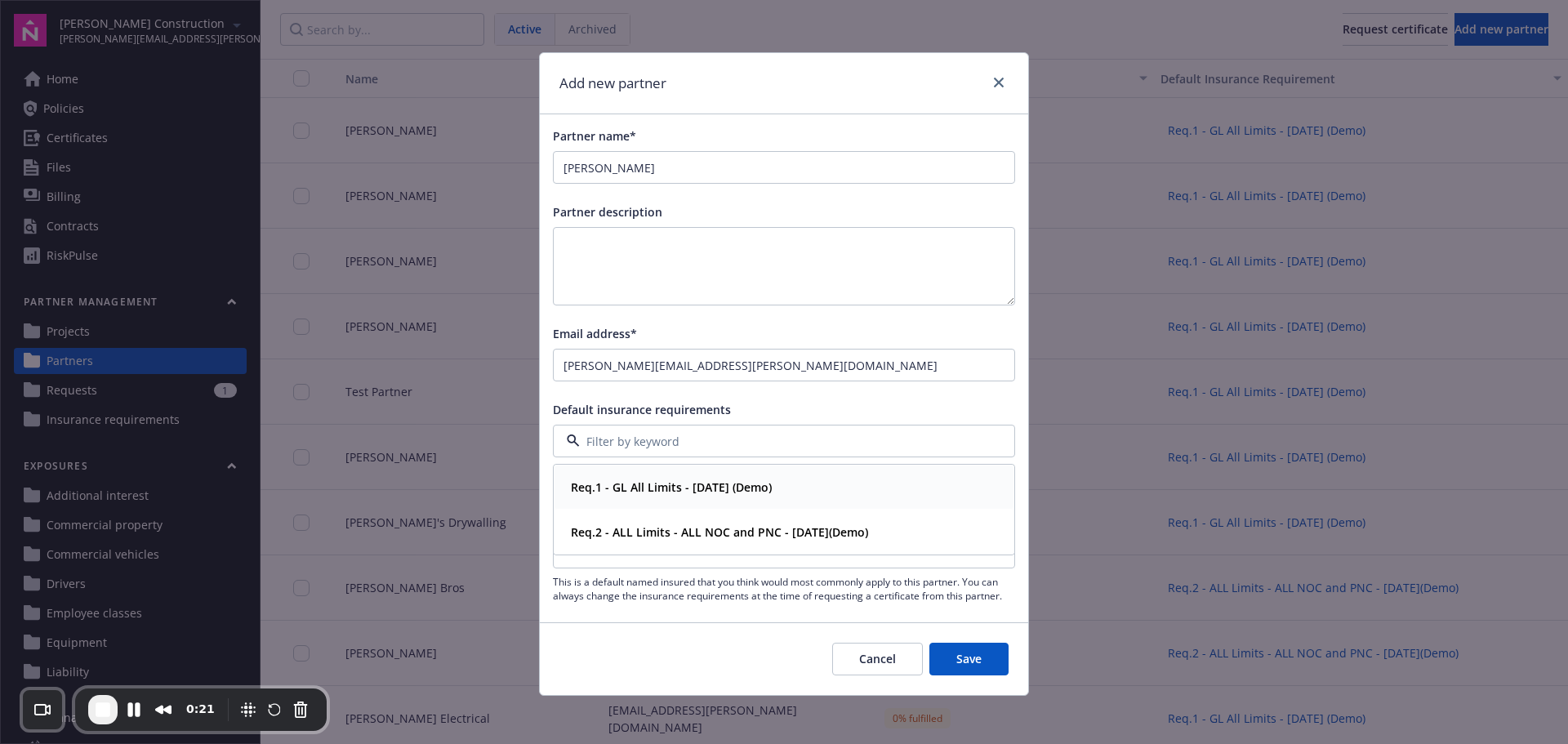
click at [732, 488] on strong "Req.1 - GL All Limits - [DATE] (Demo)" at bounding box center [670, 487] width 201 height 15
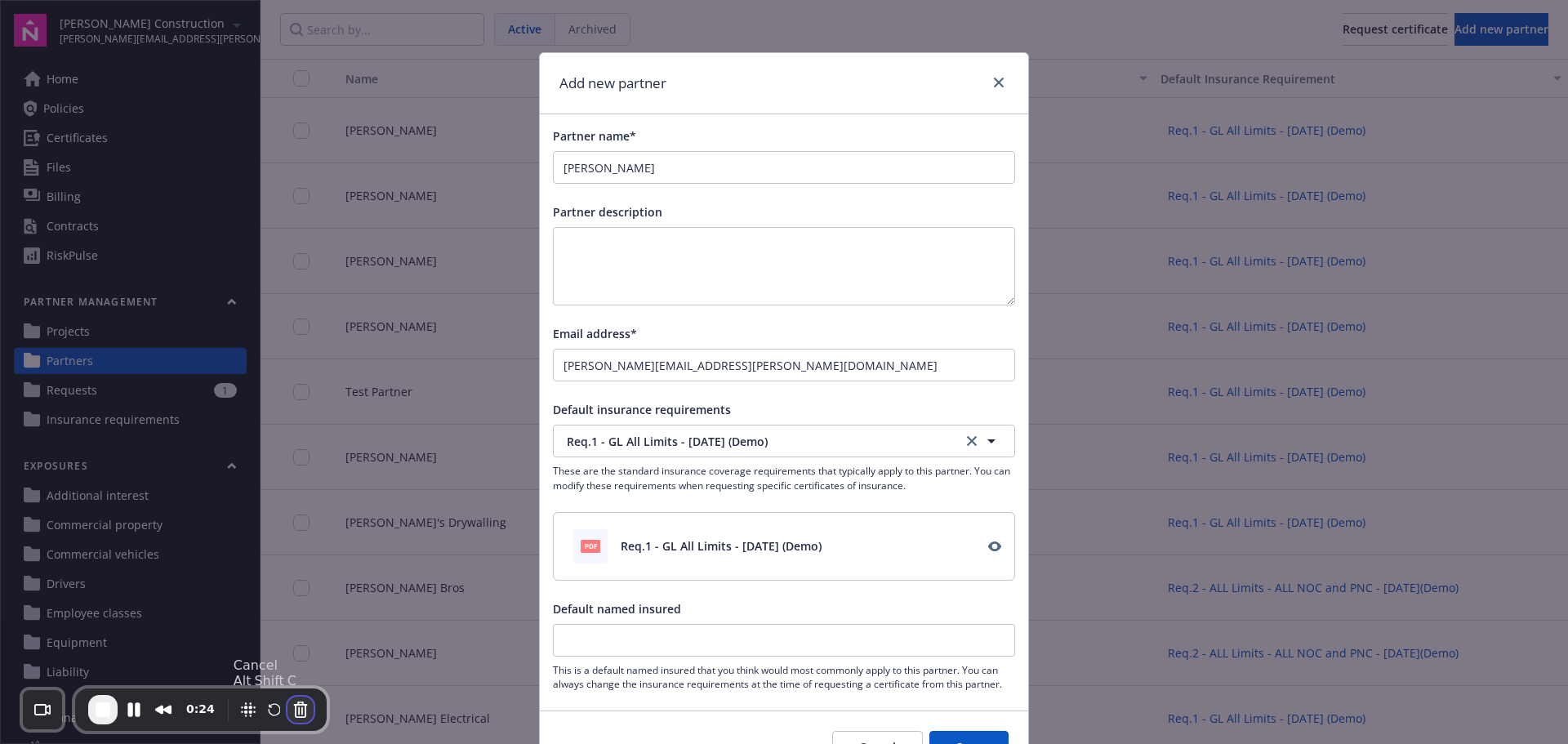
click at [289, 718] on button "Cancel Recording" at bounding box center [300, 709] width 26 height 26
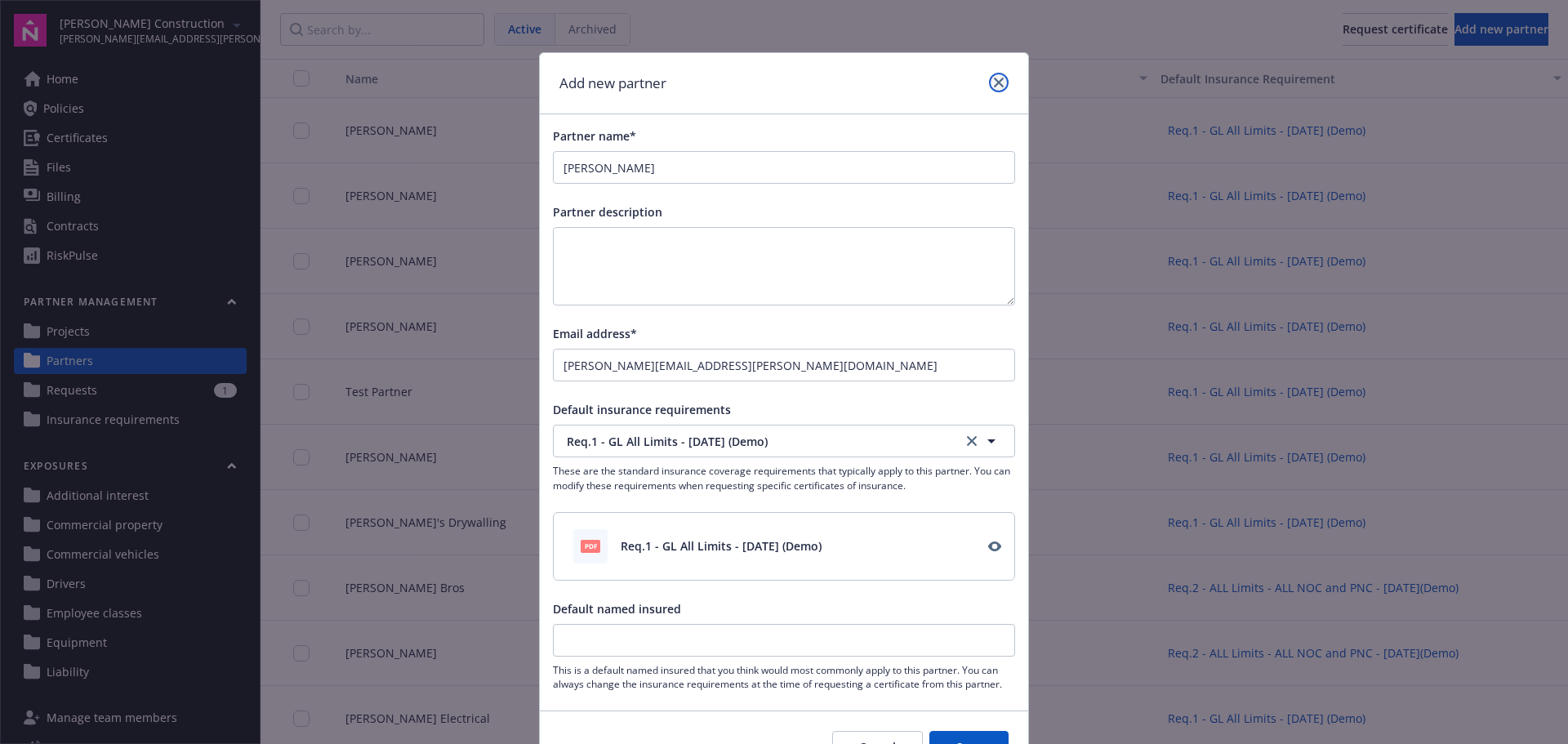
click at [989, 81] on link "close" at bounding box center [999, 83] width 20 height 20
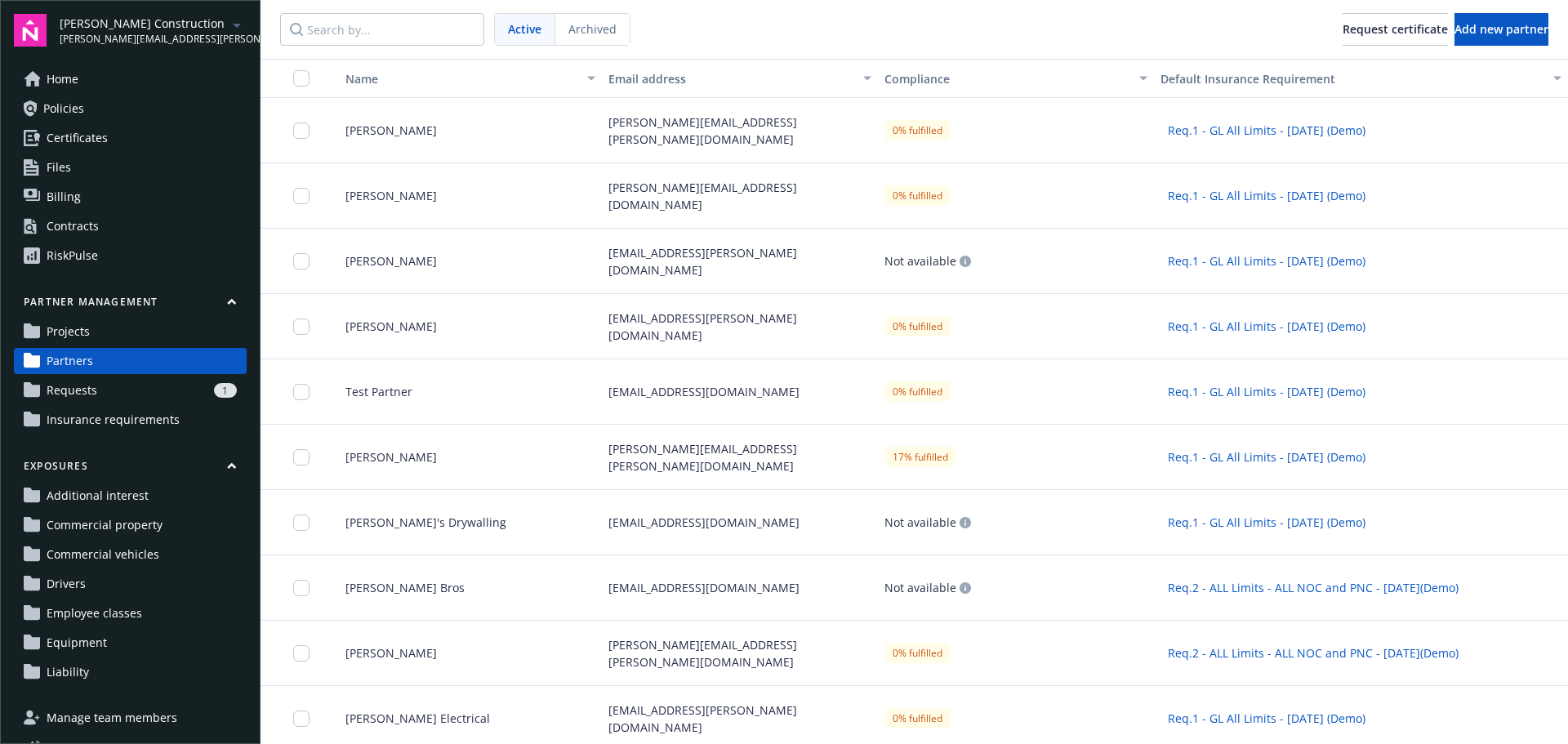
click at [122, 334] on link "Projects" at bounding box center [130, 331] width 233 height 26
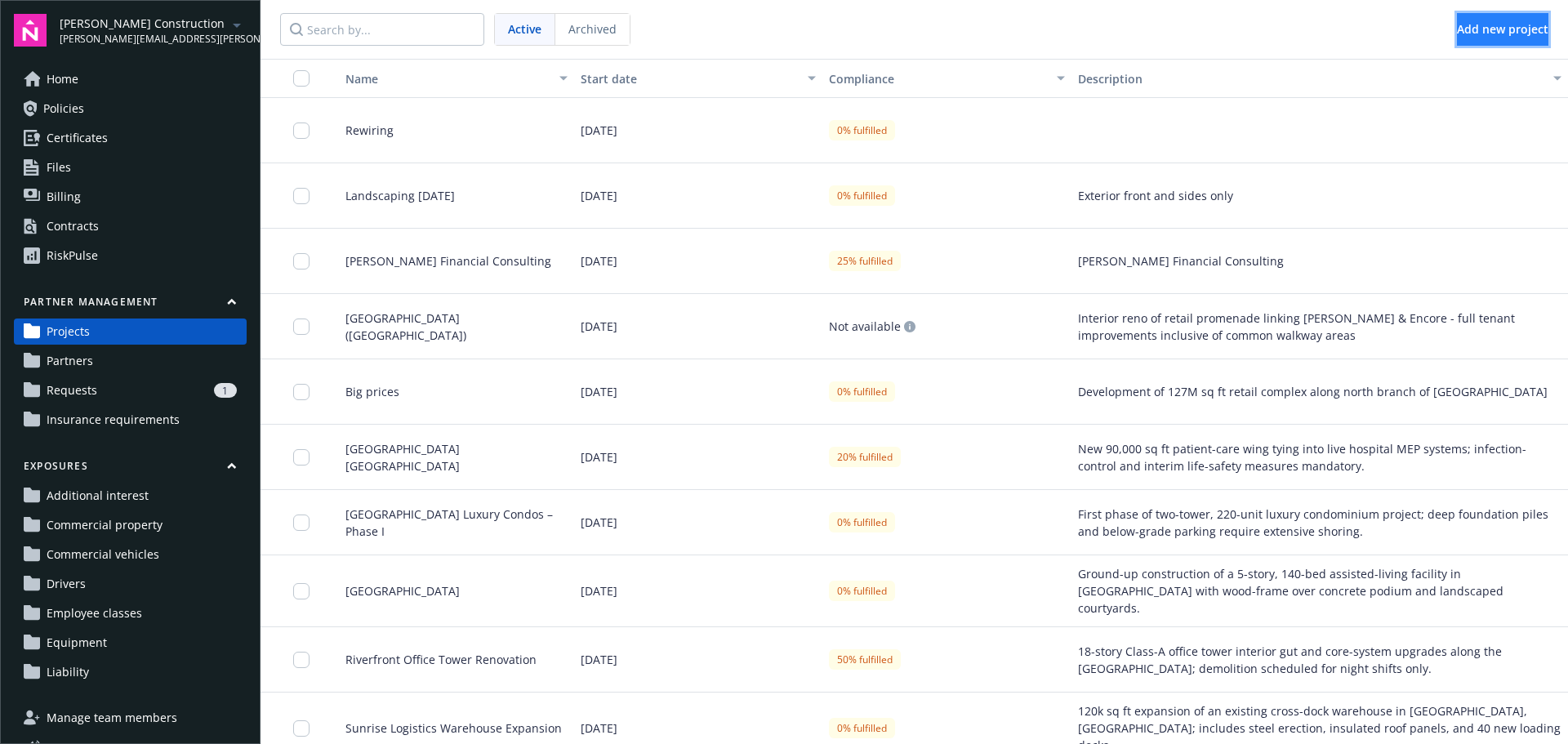
click at [1457, 34] on button "Add new project" at bounding box center [1503, 29] width 92 height 33
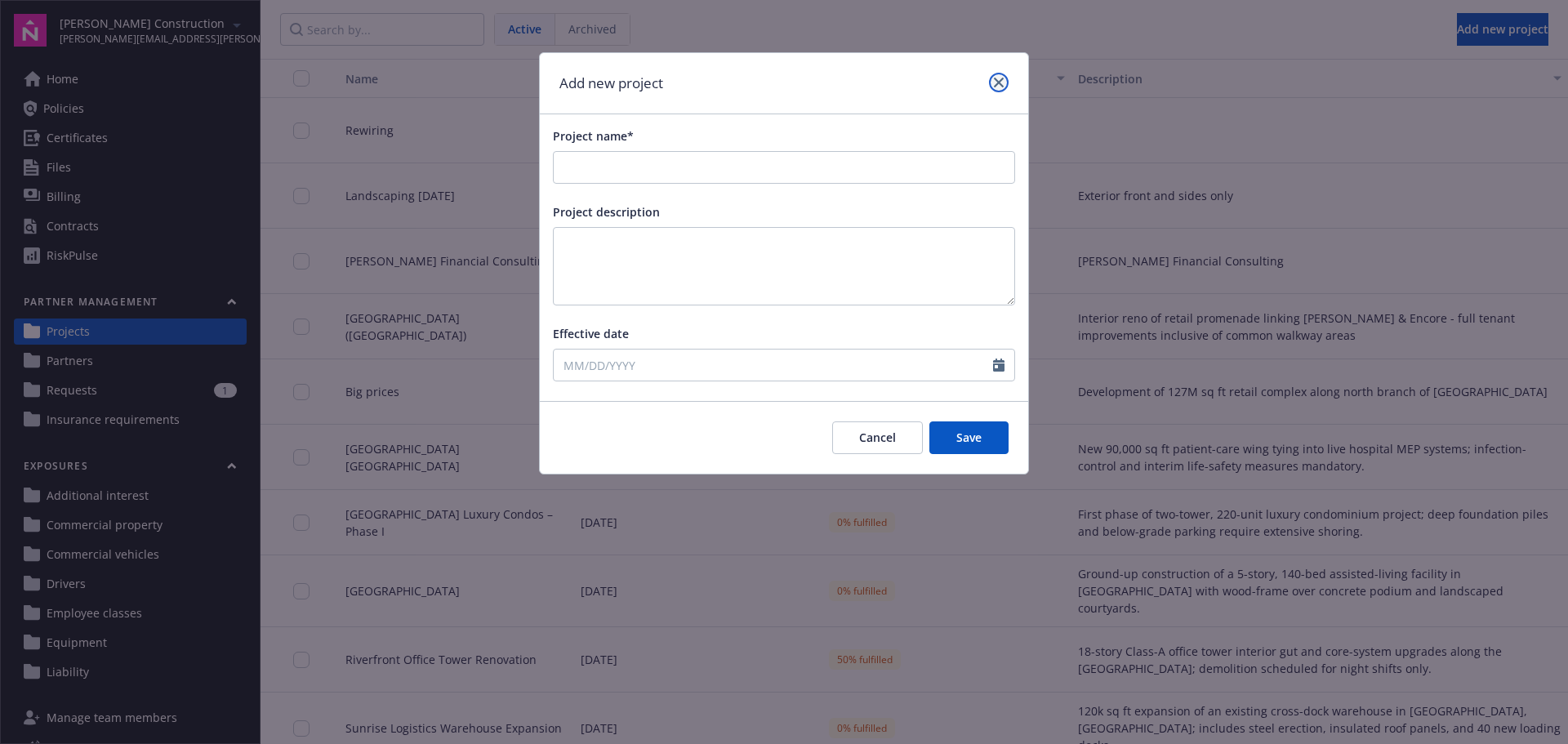
click at [999, 86] on icon "close" at bounding box center [999, 82] width 10 height 10
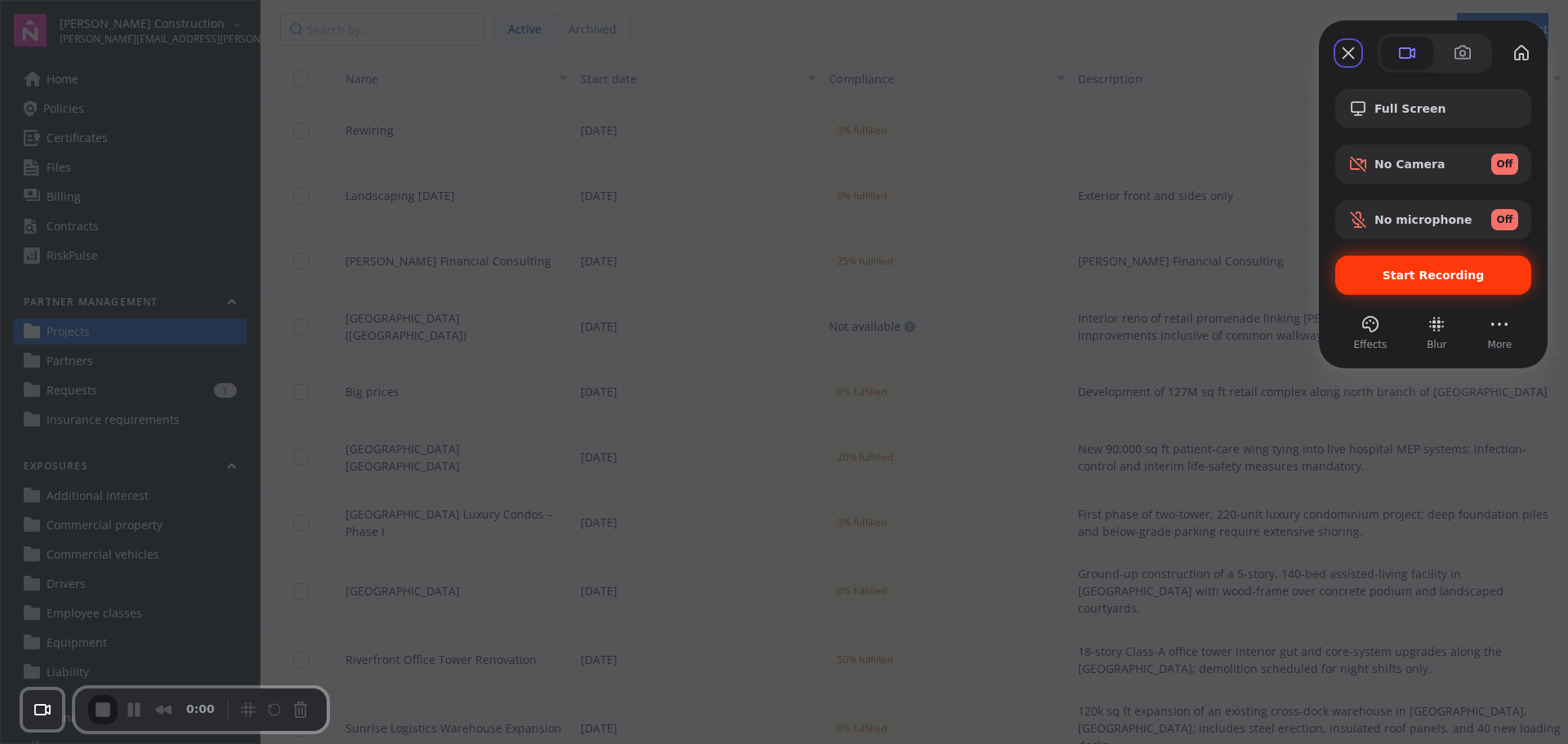
click at [1396, 271] on span "Start Recording" at bounding box center [1433, 275] width 102 height 13
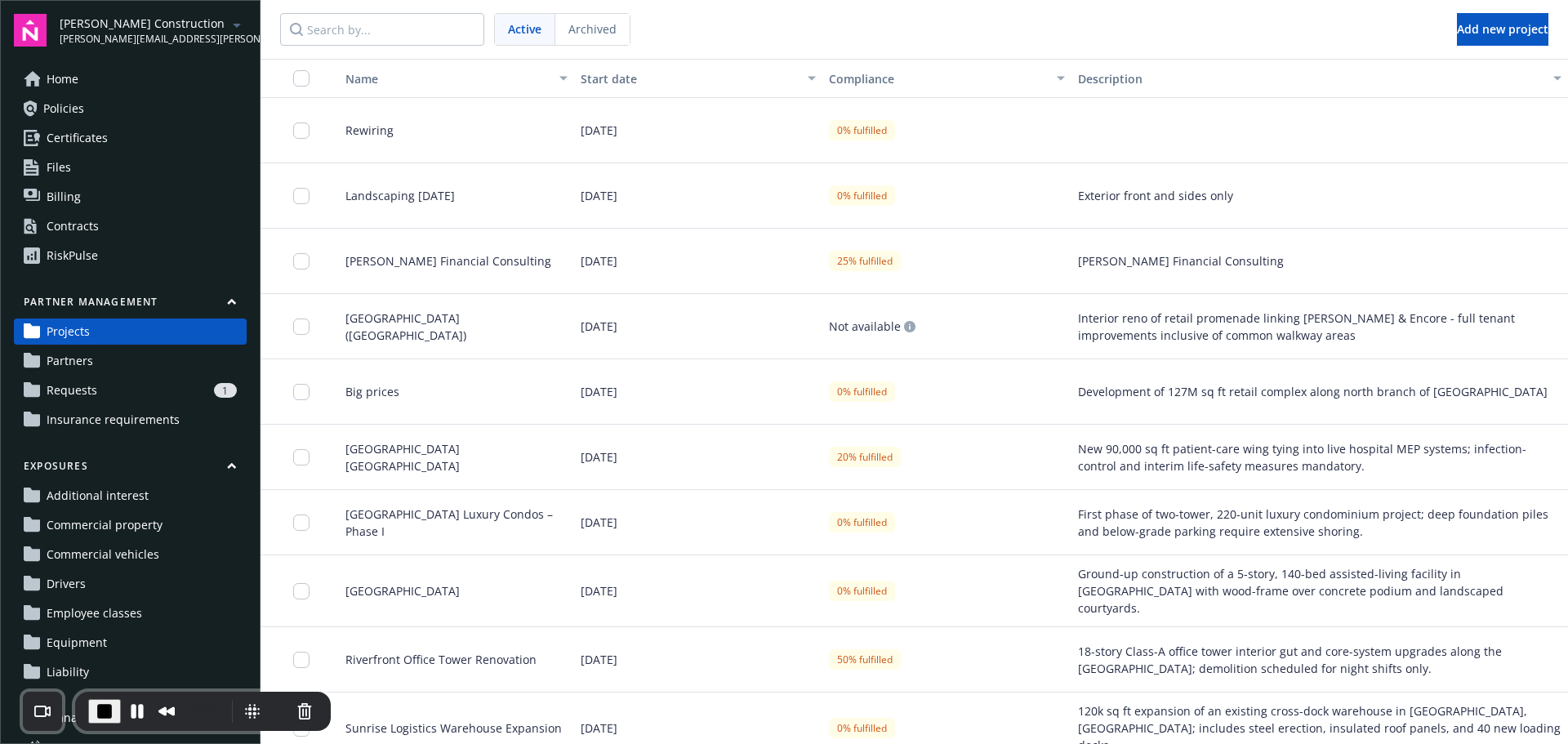
click at [227, 302] on icon "button" at bounding box center [231, 301] width 7 height 4
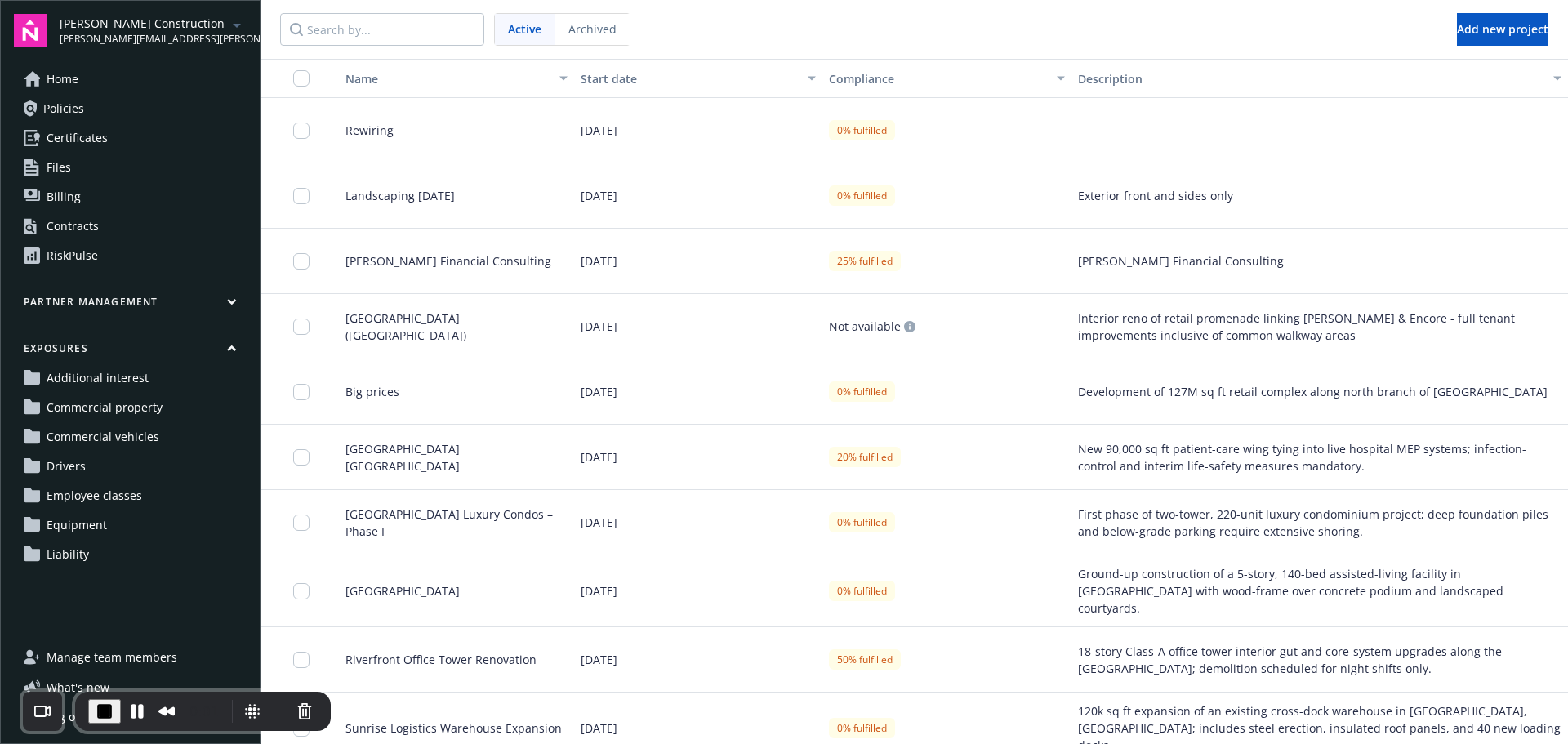
click at [216, 302] on button "Partner management" at bounding box center [130, 305] width 233 height 20
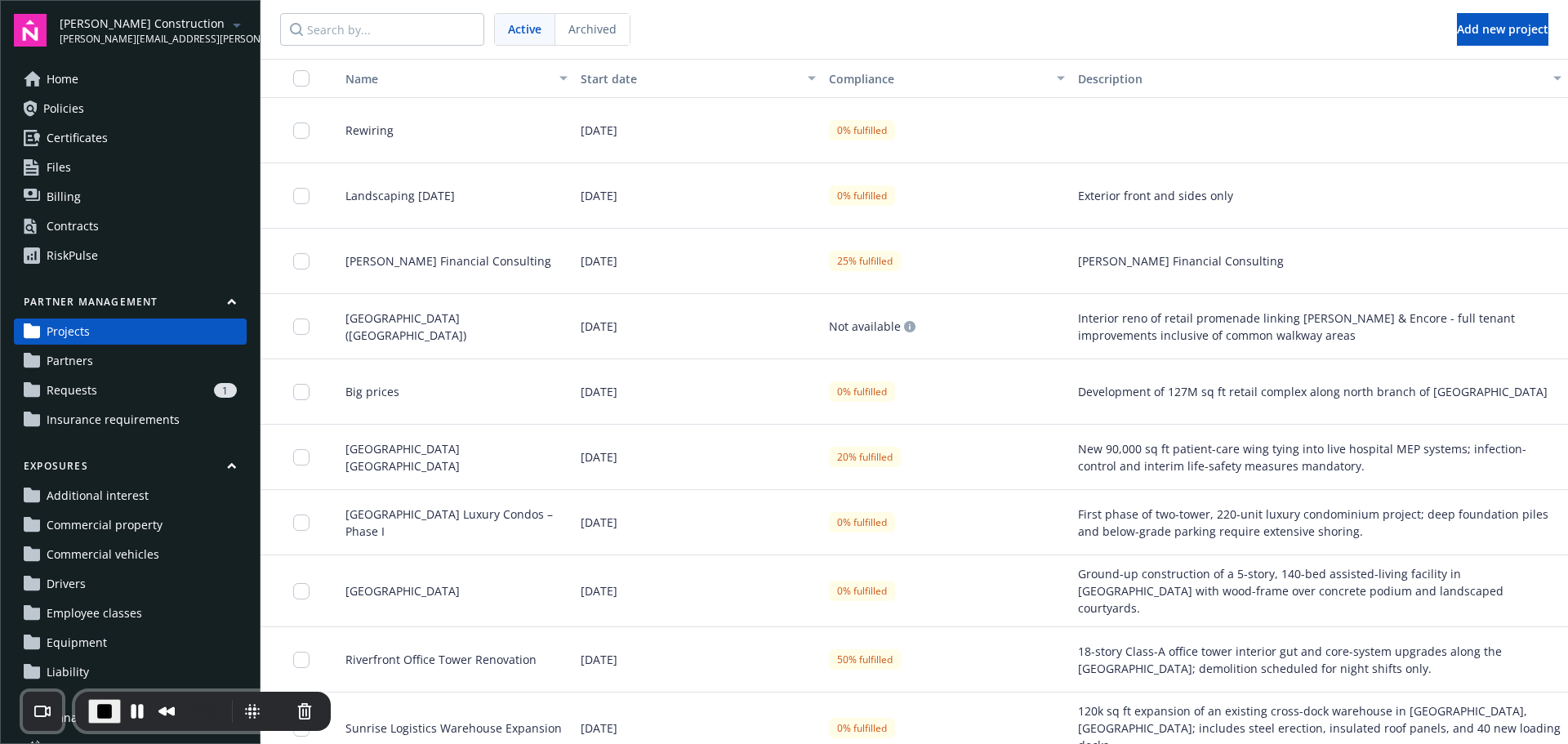
click at [121, 417] on span "Insurance requirements" at bounding box center [113, 419] width 133 height 26
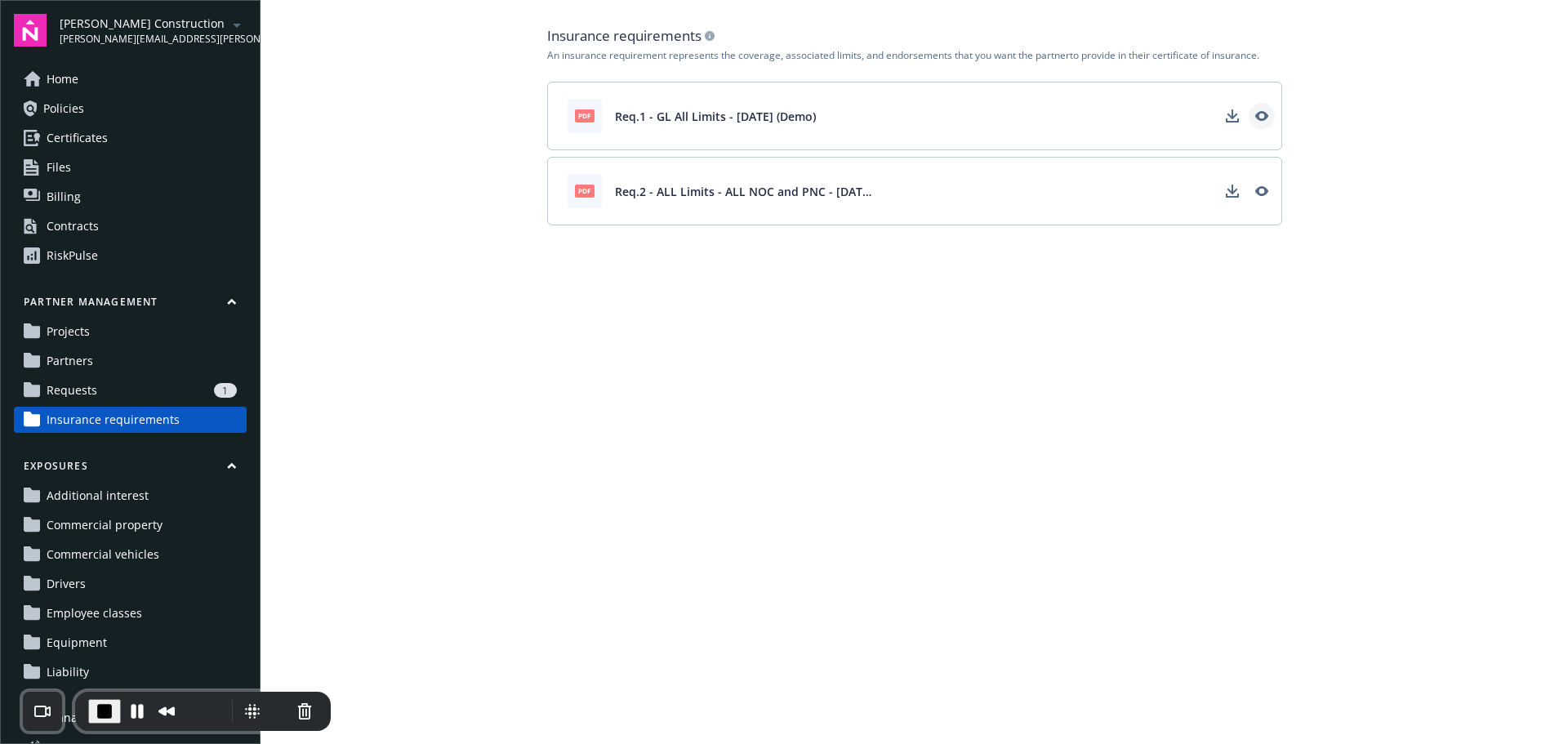
click at [1259, 116] on icon "View" at bounding box center [1261, 116] width 13 height 13
click at [72, 362] on span "Partners" at bounding box center [69, 360] width 46 height 26
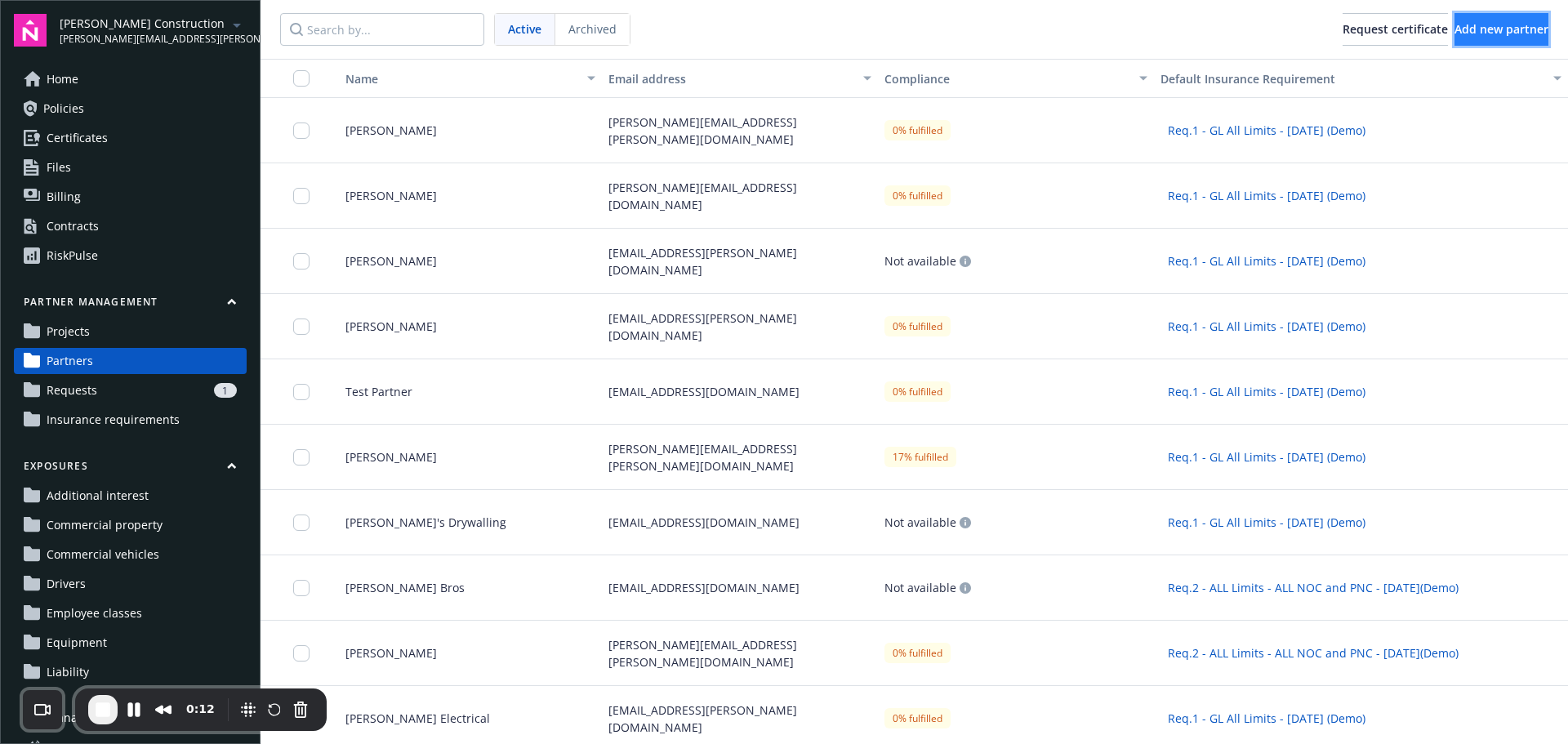
click at [1454, 36] on button "Add new partner" at bounding box center [1501, 29] width 94 height 33
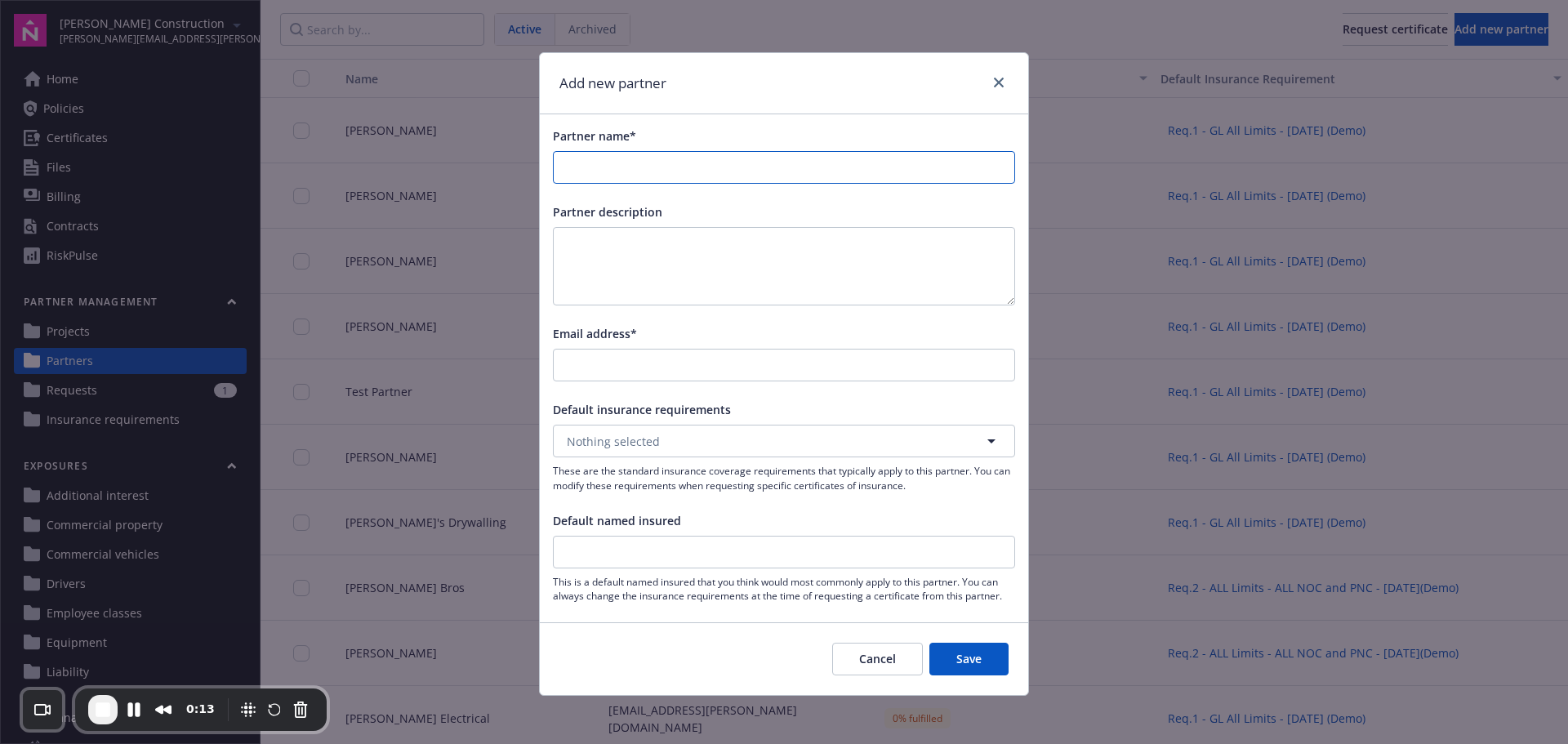
click at [883, 170] on input "Partner name*" at bounding box center [784, 167] width 460 height 31
type input "Stella Star Electricity"
click at [711, 362] on input "Email address*" at bounding box center [784, 365] width 460 height 31
type input "[EMAIL_ADDRESS][DOMAIN_NAME]"
click at [720, 447] on button "Nothing selected" at bounding box center [784, 441] width 462 height 33
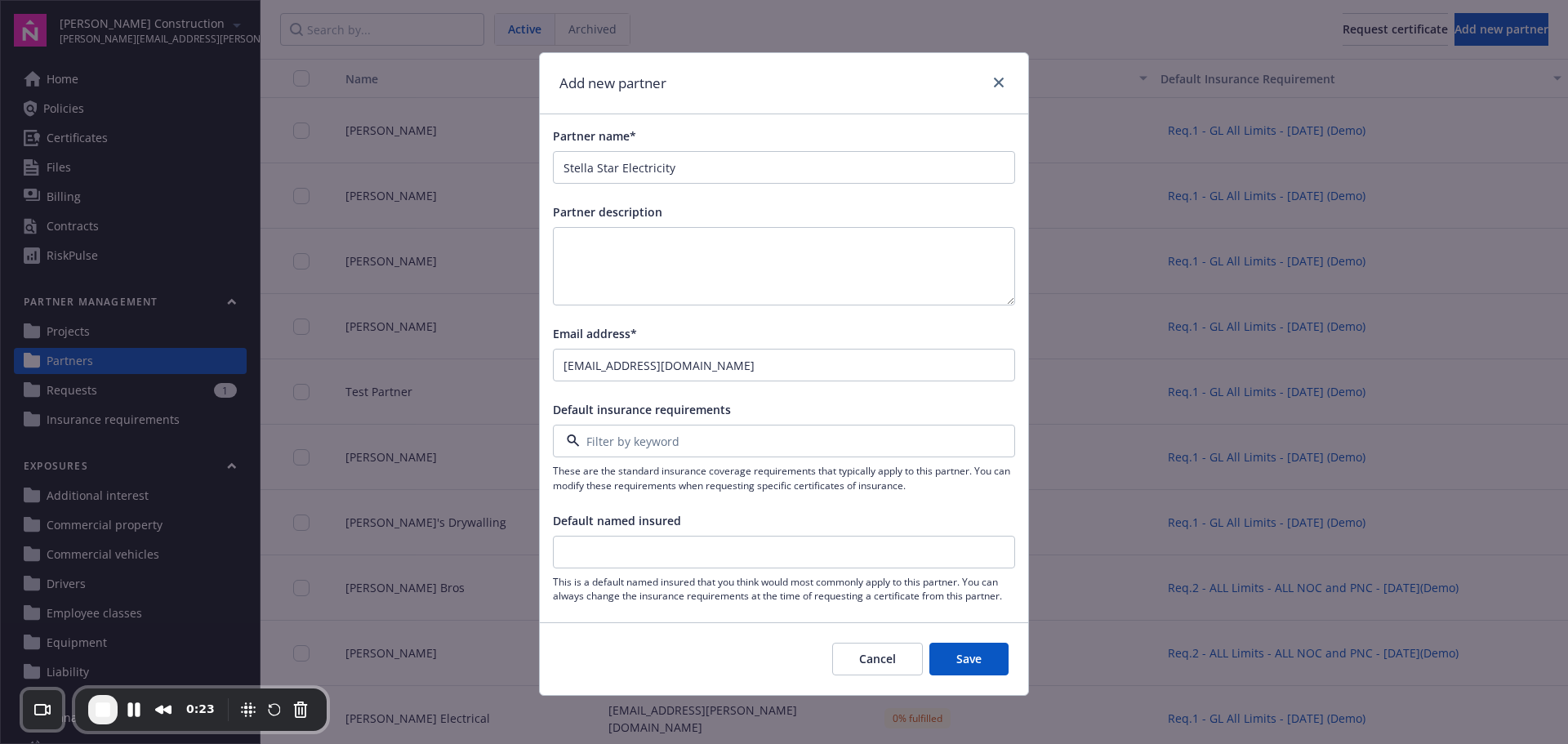
click at [712, 486] on strong "Req.1 - GL All Limits - [DATE] (Demo)" at bounding box center [670, 487] width 201 height 15
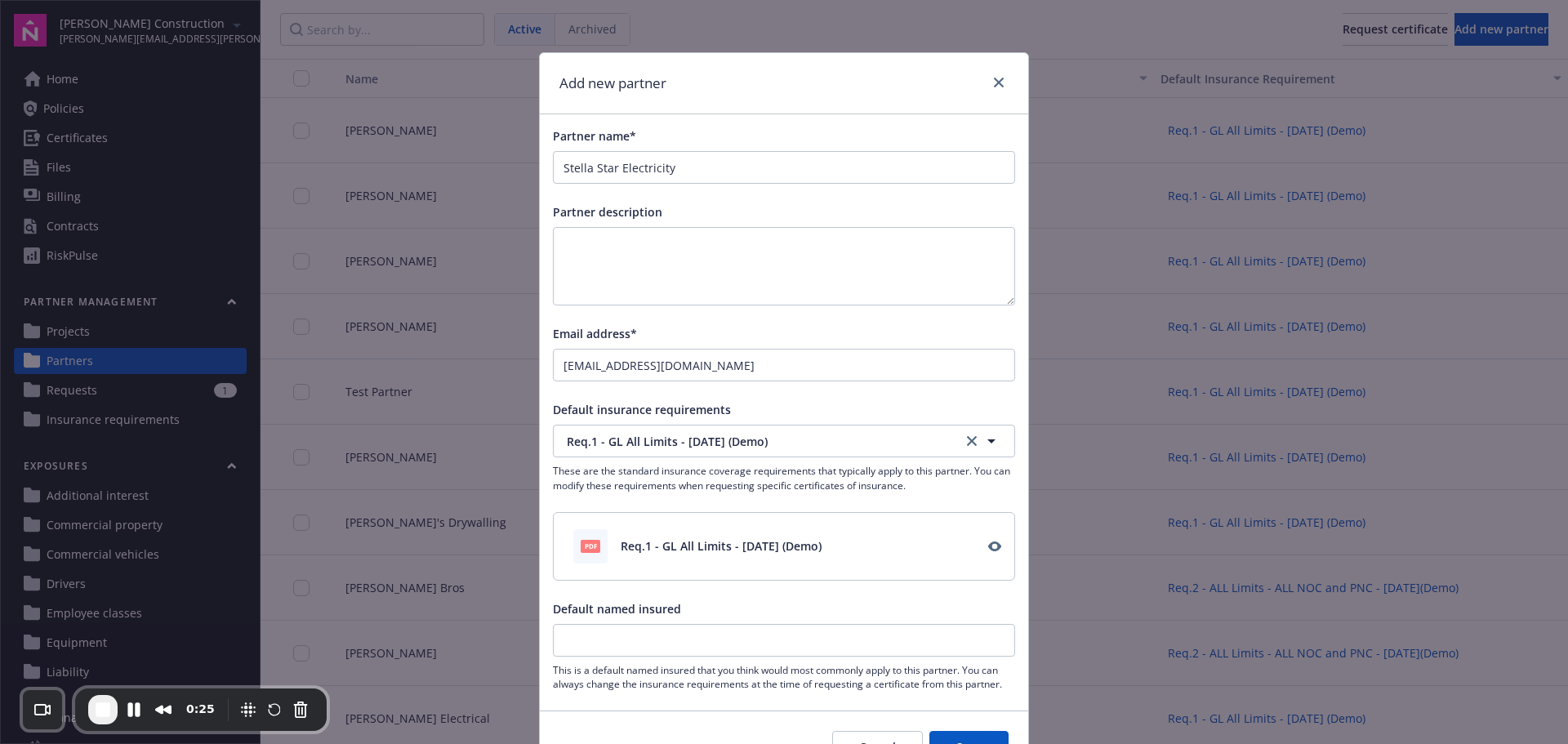
scroll to position [82, 0]
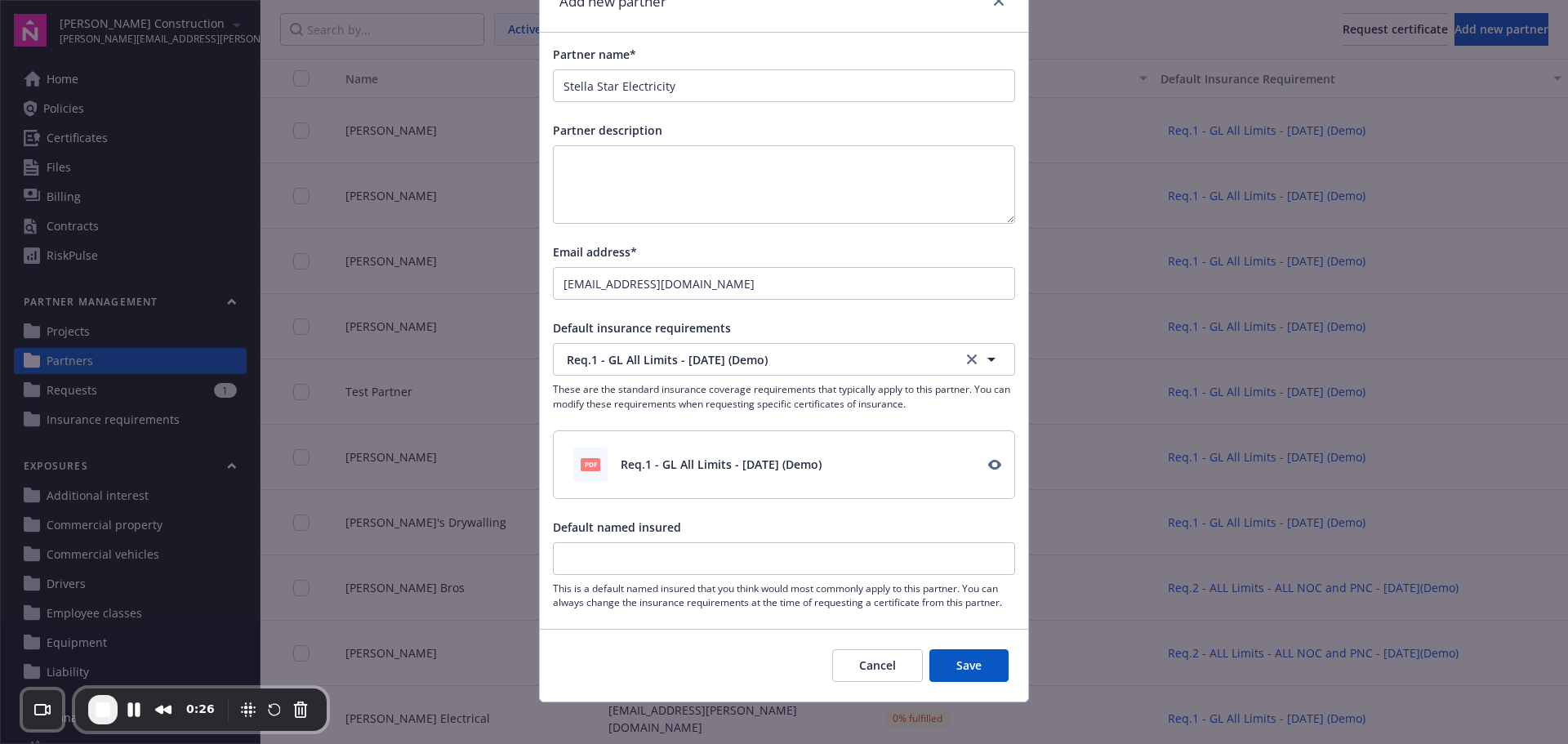
click at [968, 664] on button "Save" at bounding box center [969, 666] width 79 height 33
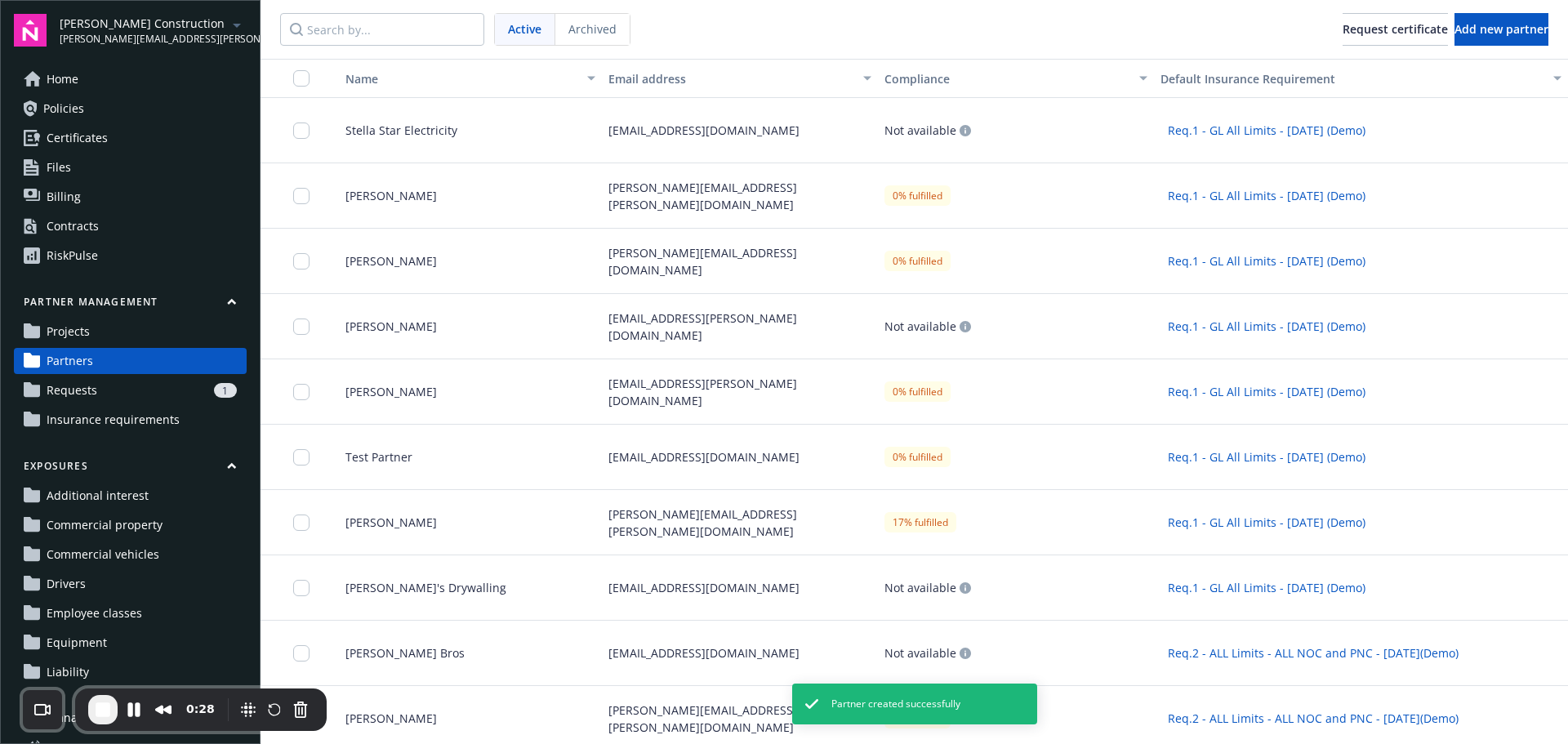
click at [118, 338] on link "Projects" at bounding box center [130, 331] width 233 height 26
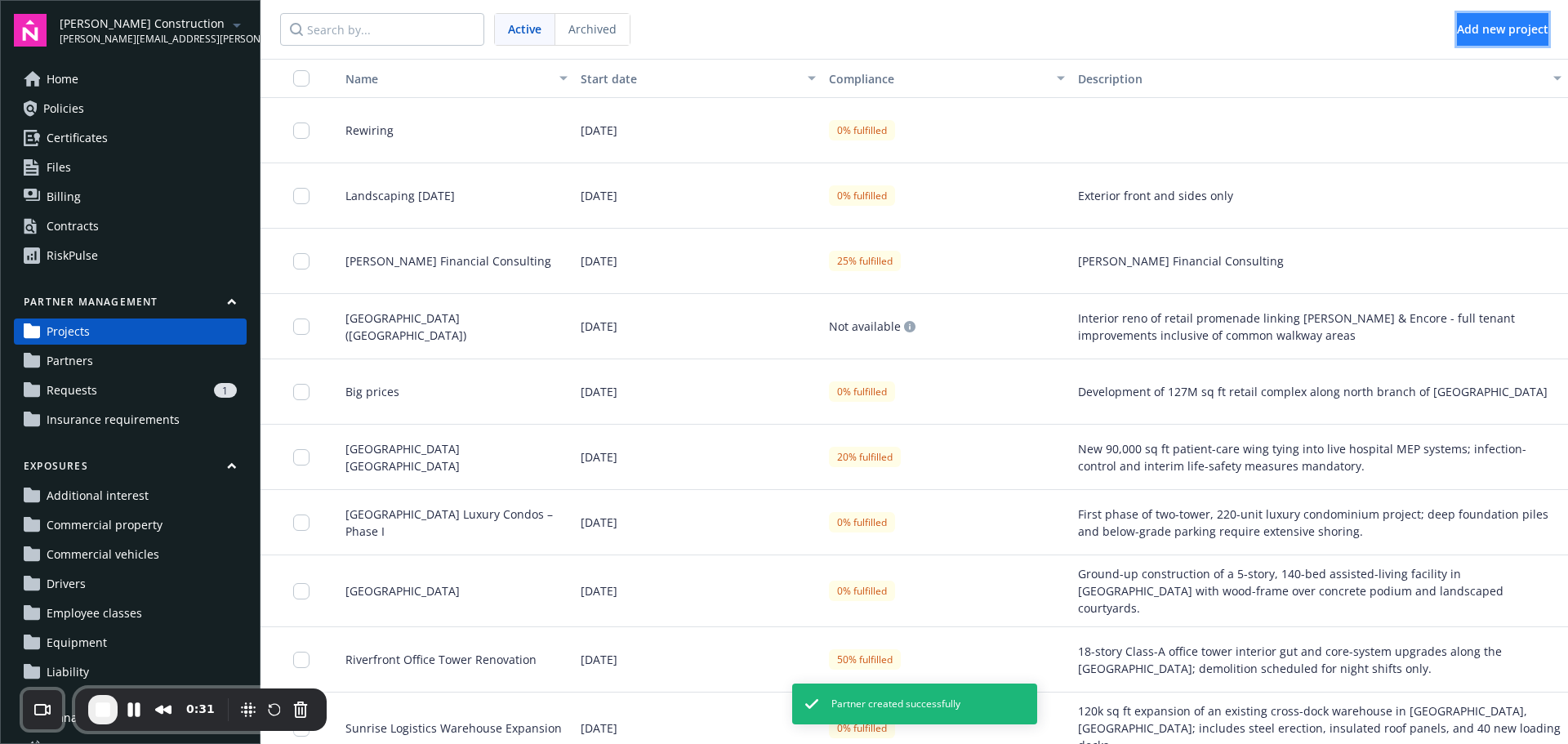
click at [1457, 40] on button "Add new project" at bounding box center [1503, 29] width 92 height 33
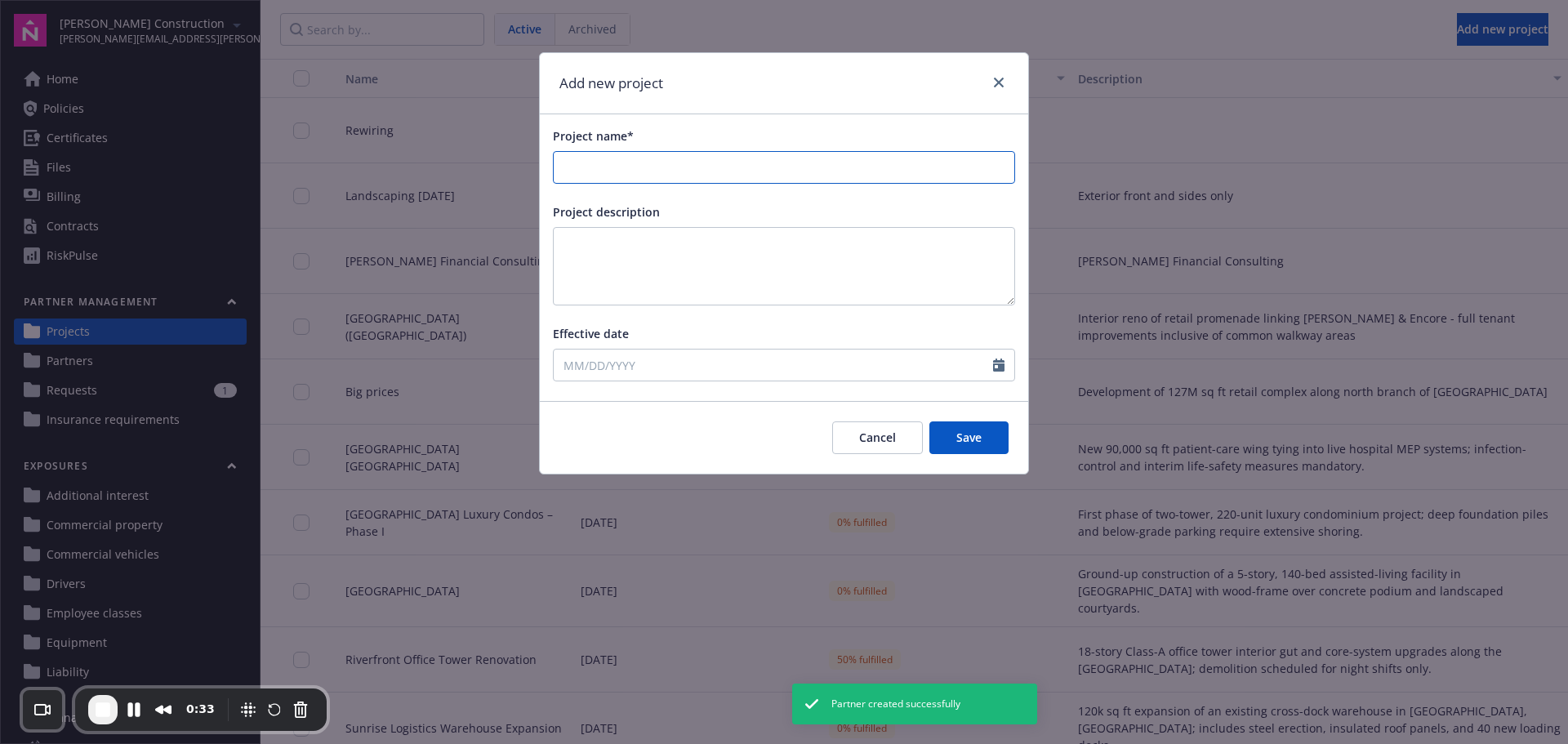
click at [839, 173] on input "Project name*" at bounding box center [784, 167] width 460 height 31
type input "Electrical Rewiring"
click at [812, 370] on input "Effective date" at bounding box center [773, 365] width 439 height 31
select select "8"
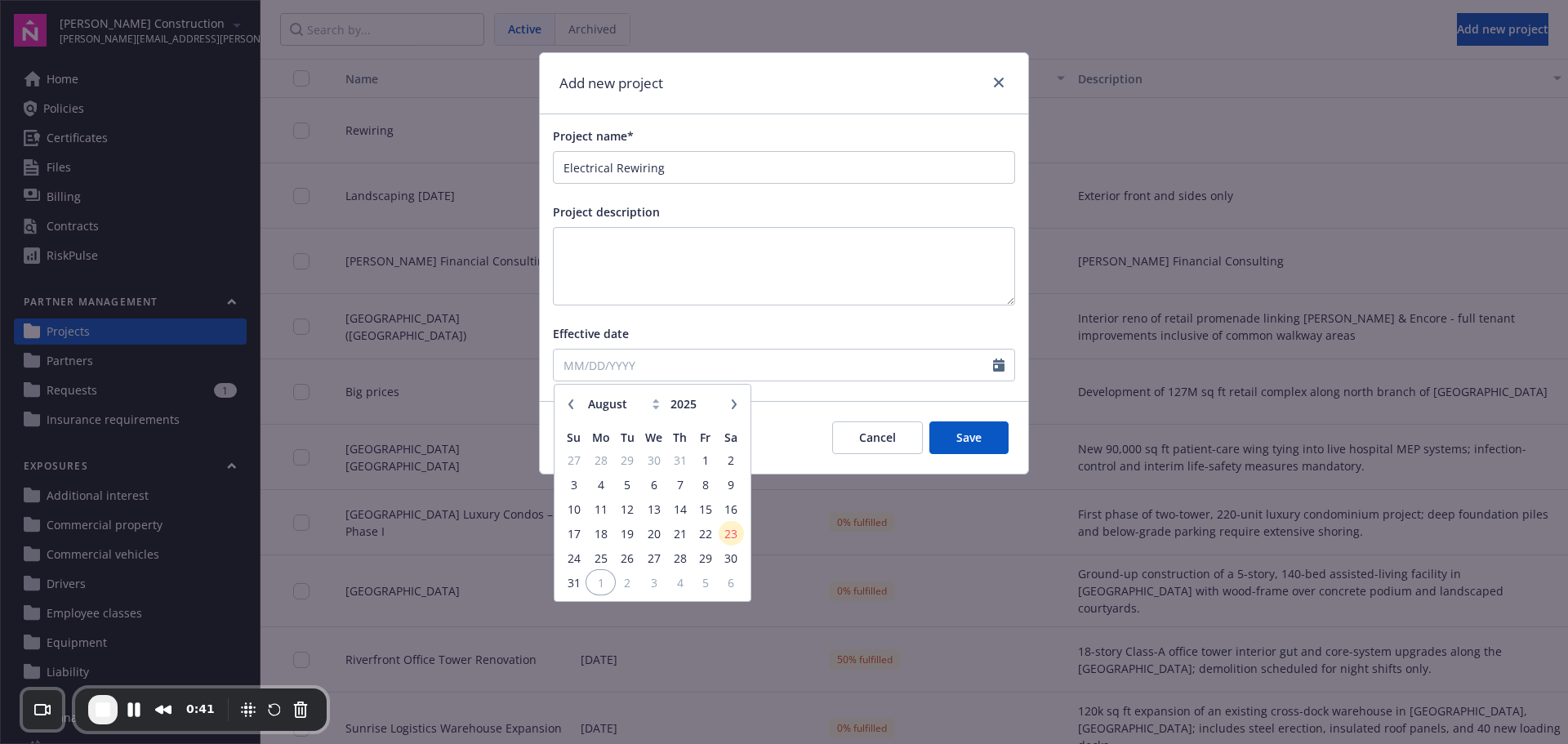
click at [599, 582] on span "1" at bounding box center [599, 582] width 25 height 20
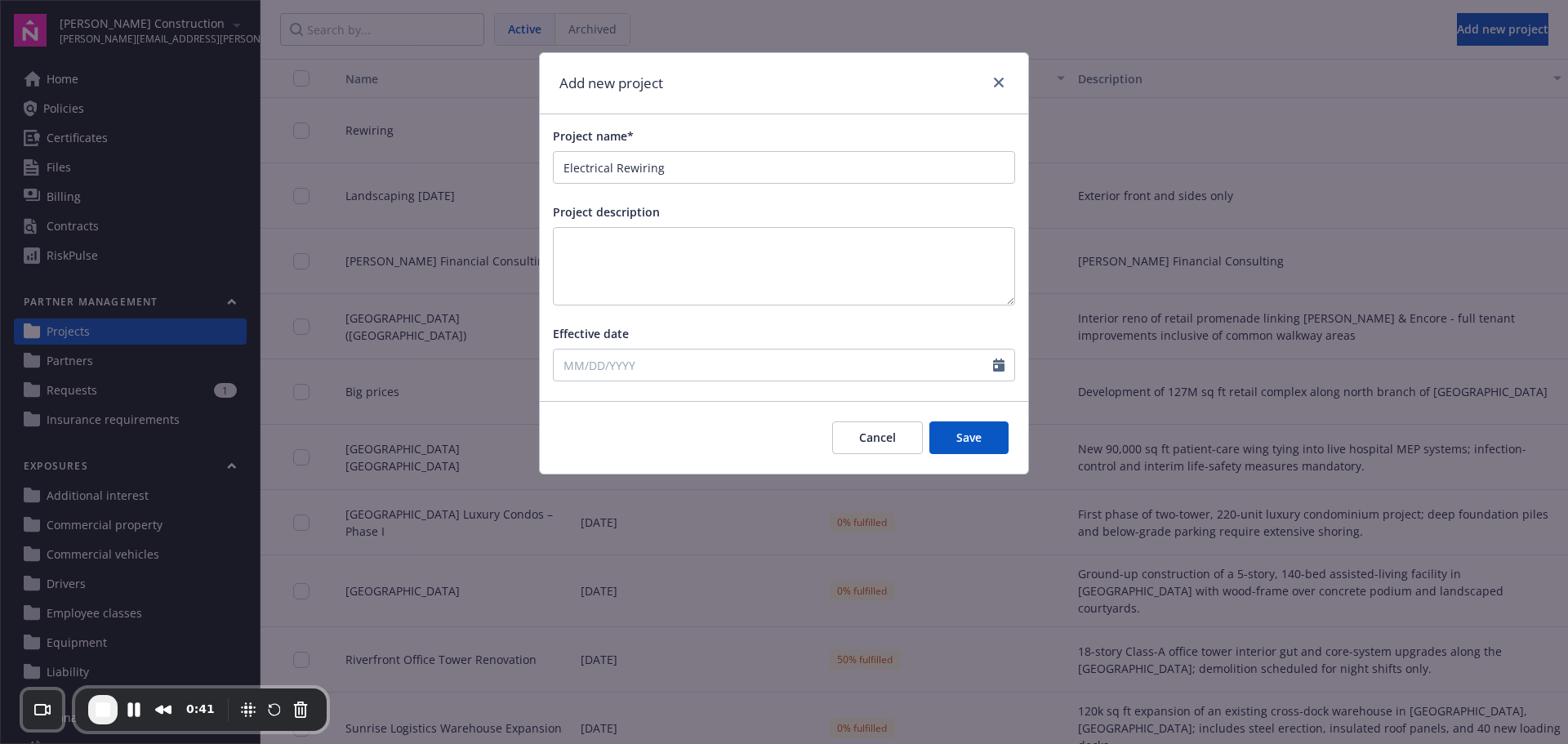
type input "[DATE]"
click at [980, 434] on button "Save" at bounding box center [969, 437] width 79 height 33
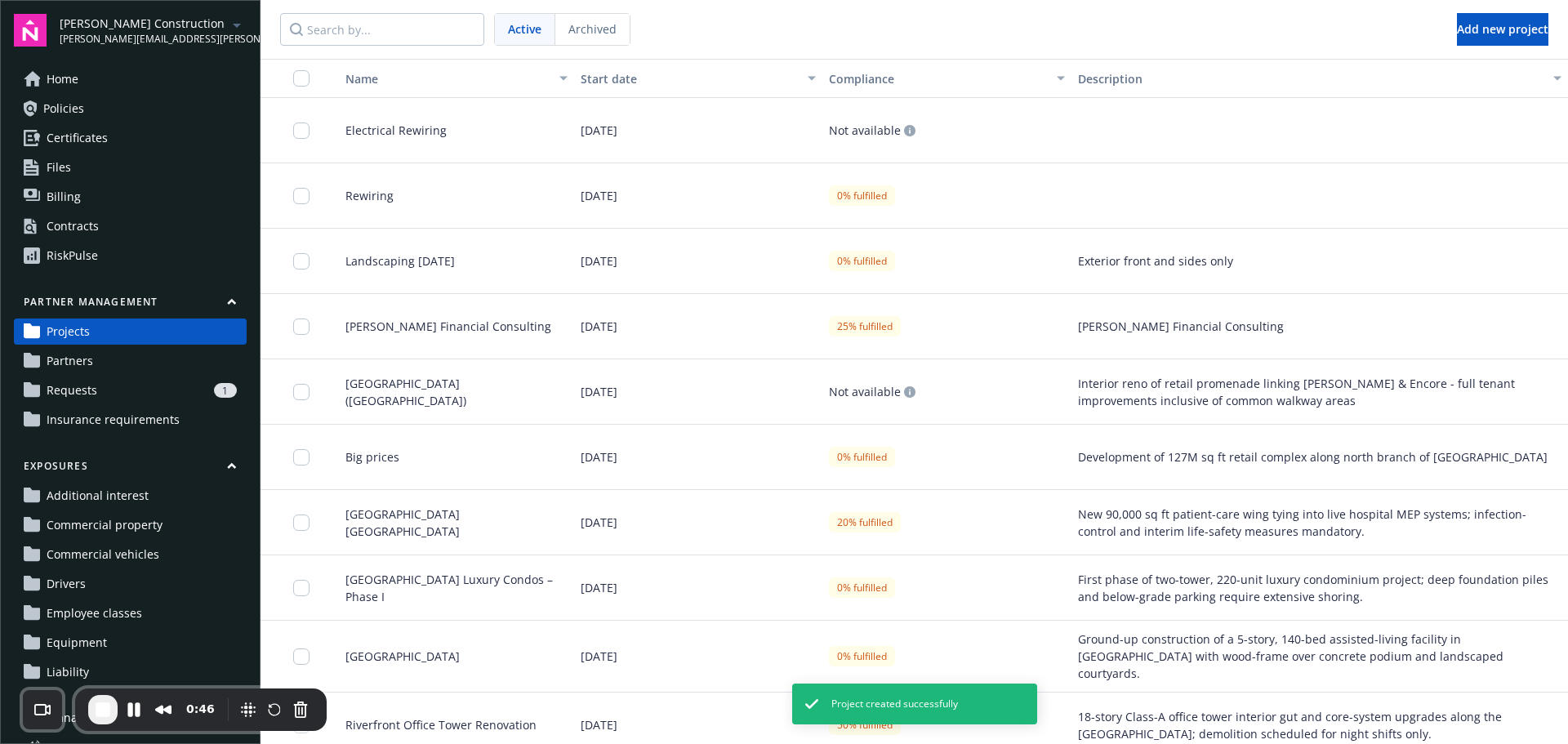
click at [175, 396] on div "1" at bounding box center [170, 390] width 133 height 15
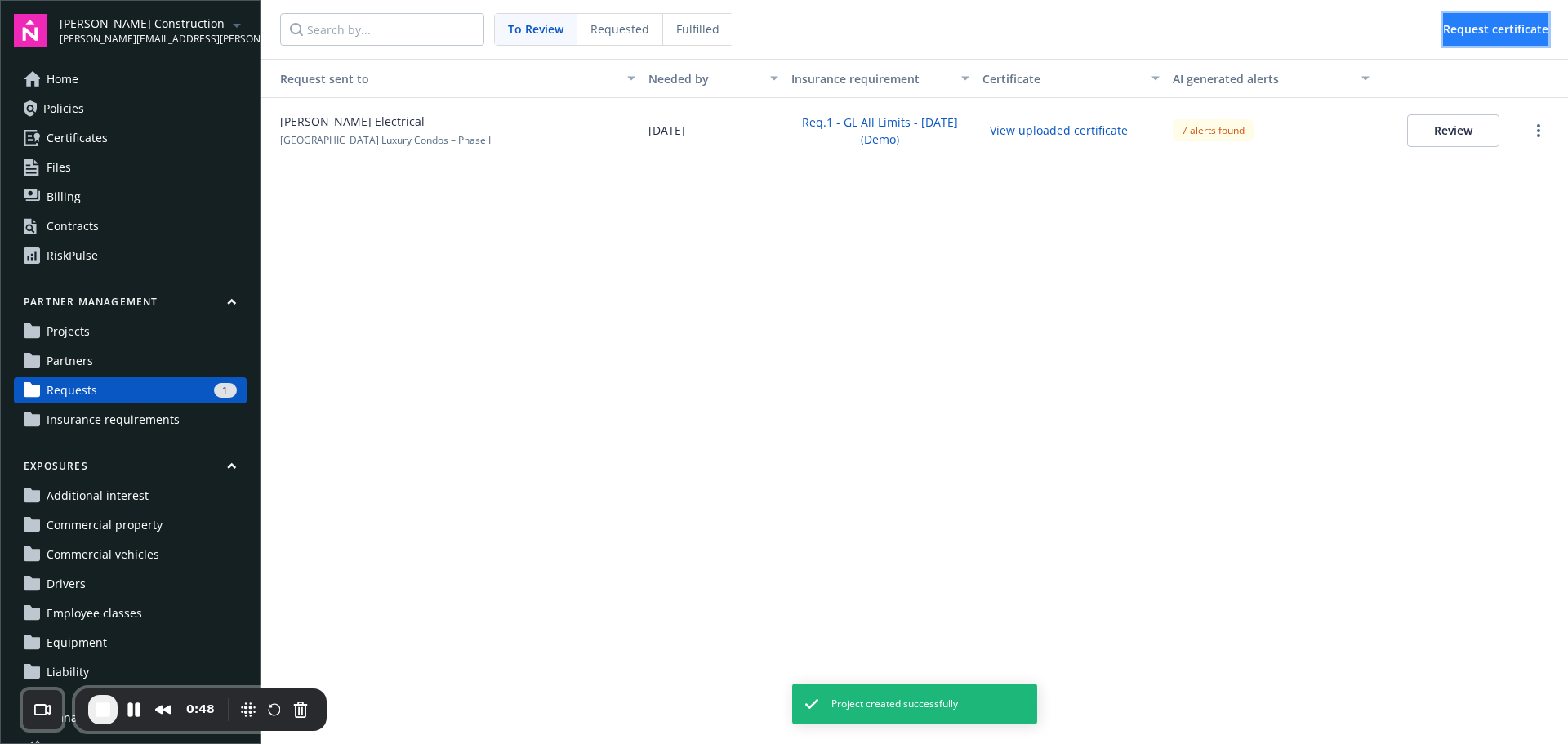
click at [1442, 37] on button "Request certificate" at bounding box center [1495, 29] width 106 height 33
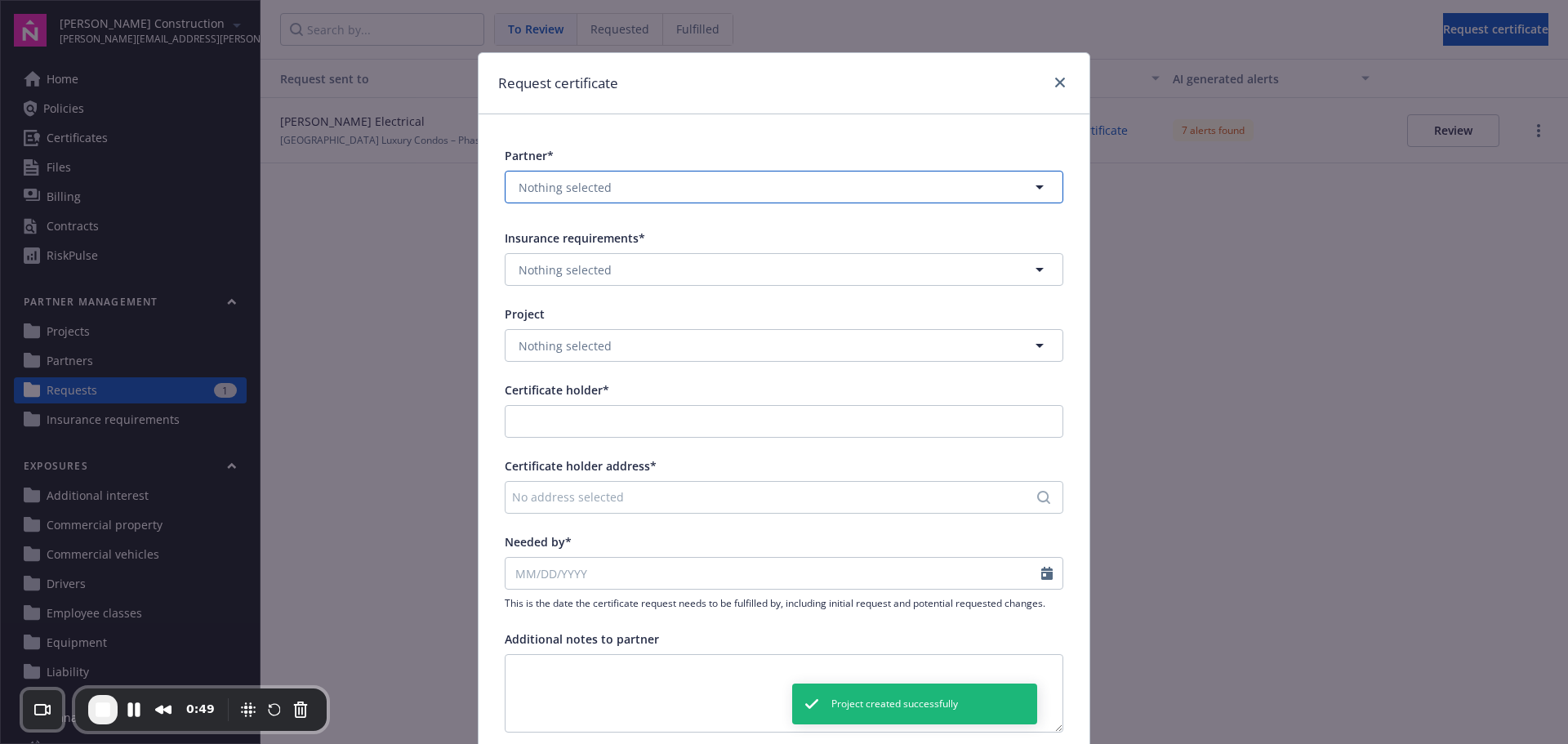
click at [845, 189] on button "Nothing selected" at bounding box center [784, 187] width 558 height 33
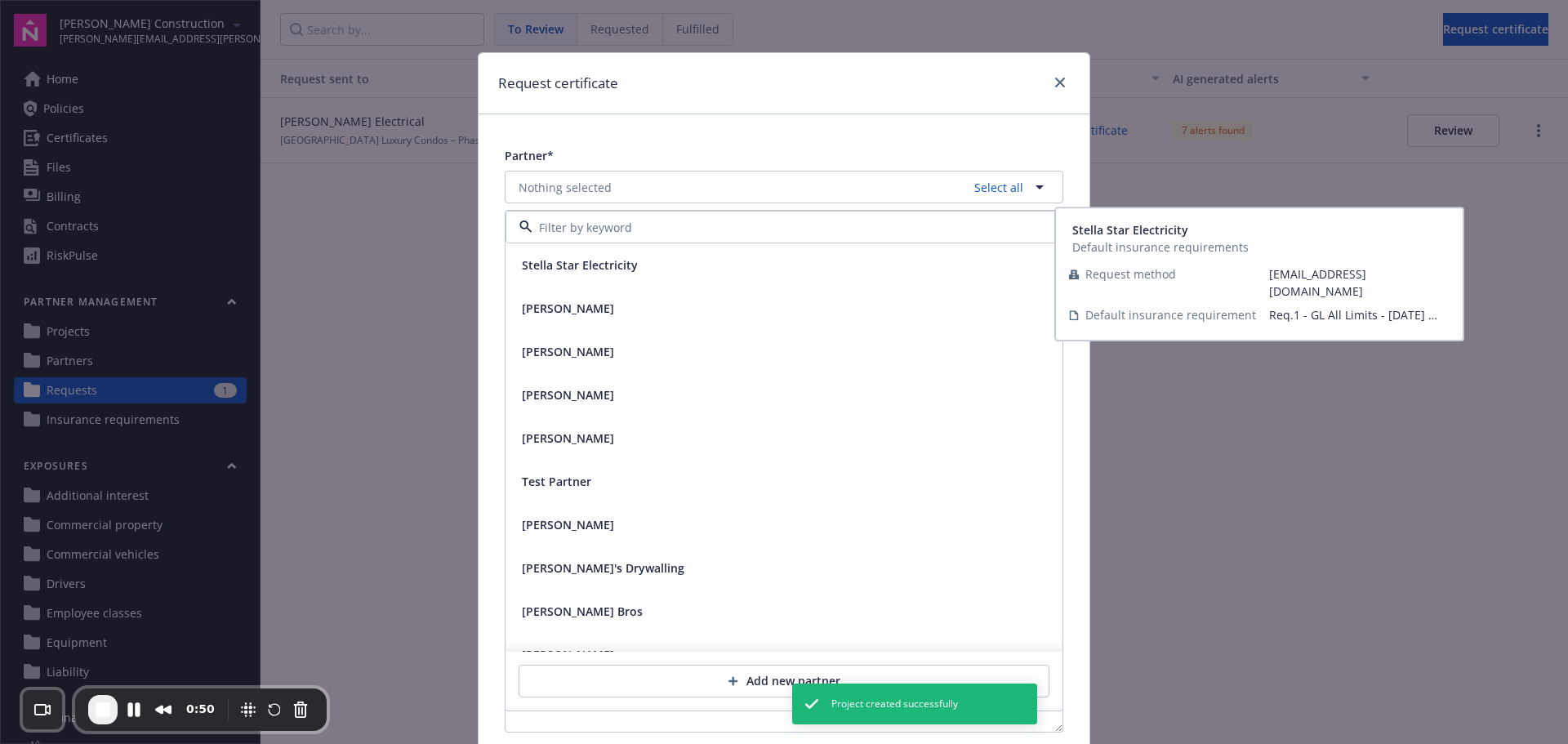
click at [730, 266] on div "Stella Star Electricity" at bounding box center [783, 265] width 538 height 24
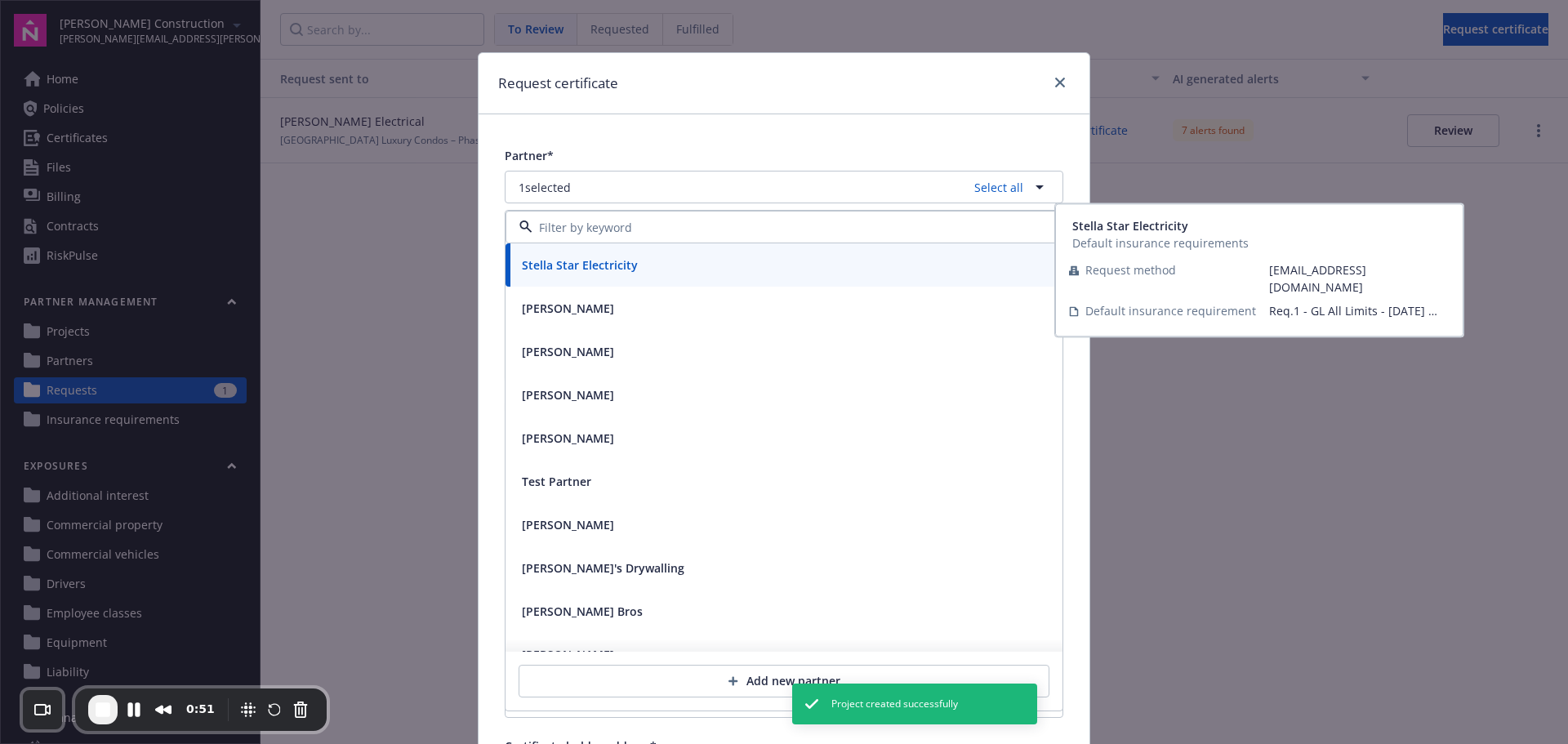
click at [745, 156] on div "Partner*" at bounding box center [784, 156] width 558 height 17
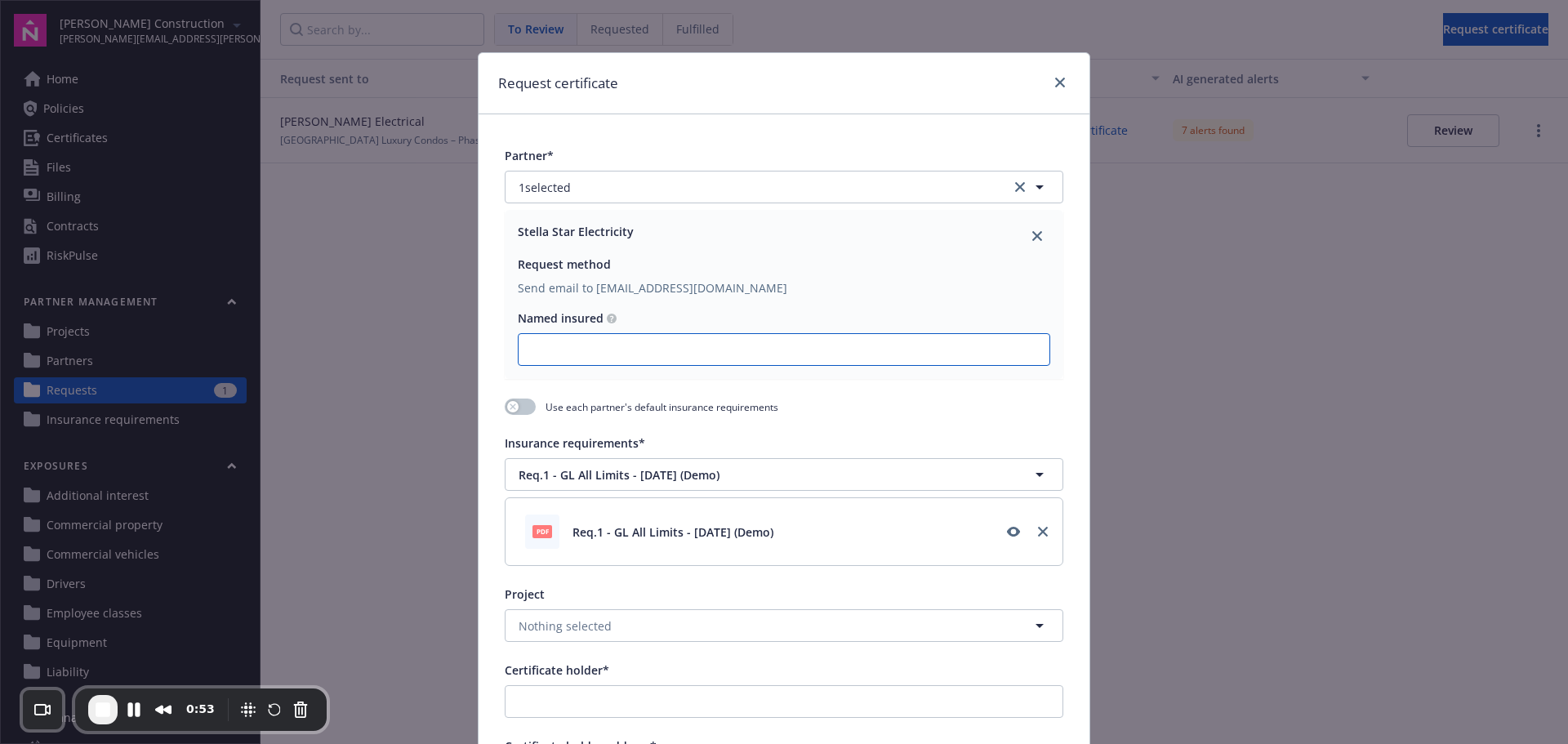
click at [664, 352] on input "Named insured" at bounding box center [784, 349] width 531 height 31
paste input "Stella Star Electricity"
type input "Stella Star Electricity"
drag, startPoint x: 547, startPoint y: 410, endPoint x: 736, endPoint y: 406, distance: 189.0
click at [750, 406] on span "Use each partner's default insurance requirements" at bounding box center [662, 407] width 233 height 14
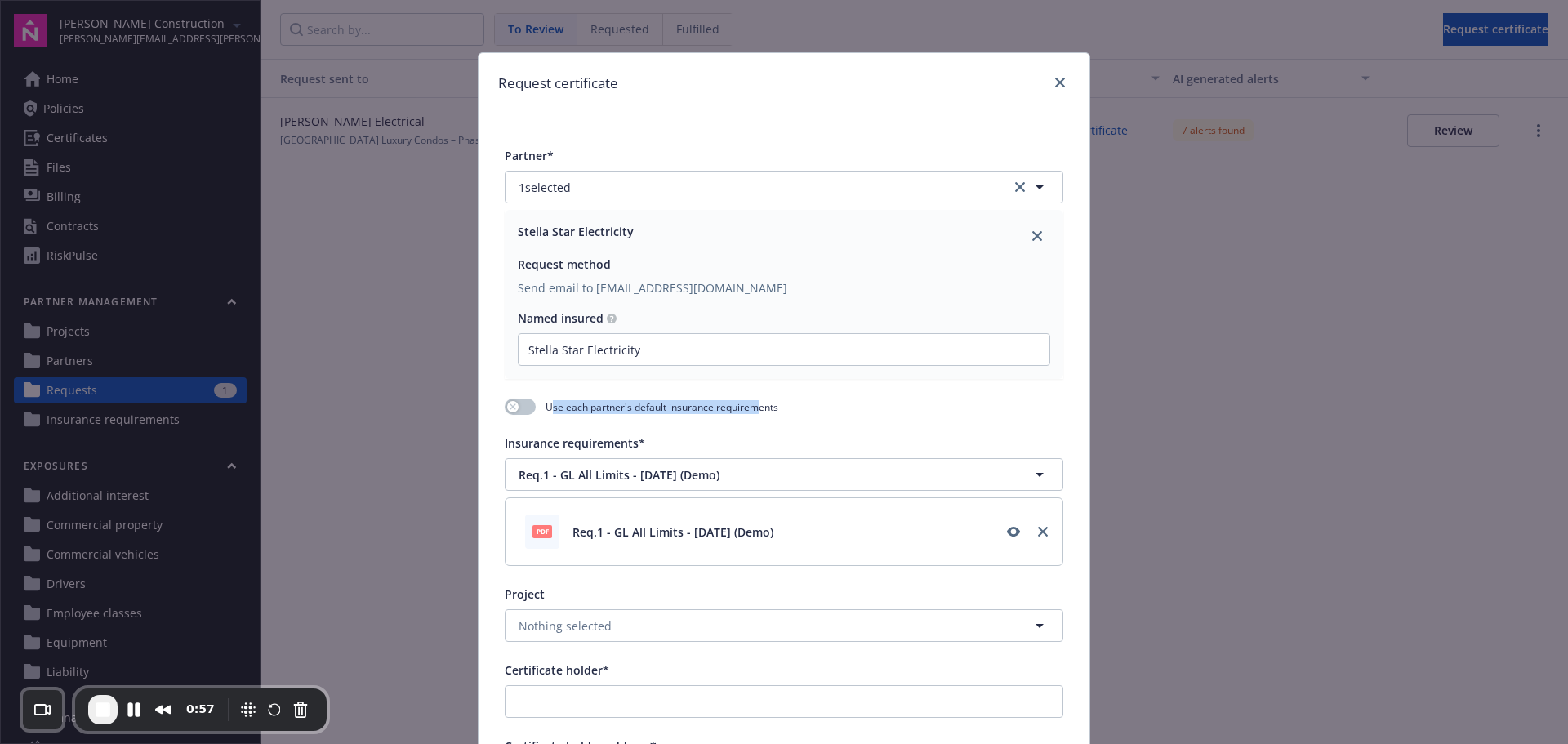
click at [713, 407] on span "Use each partner's default insurance requirements" at bounding box center [662, 407] width 233 height 14
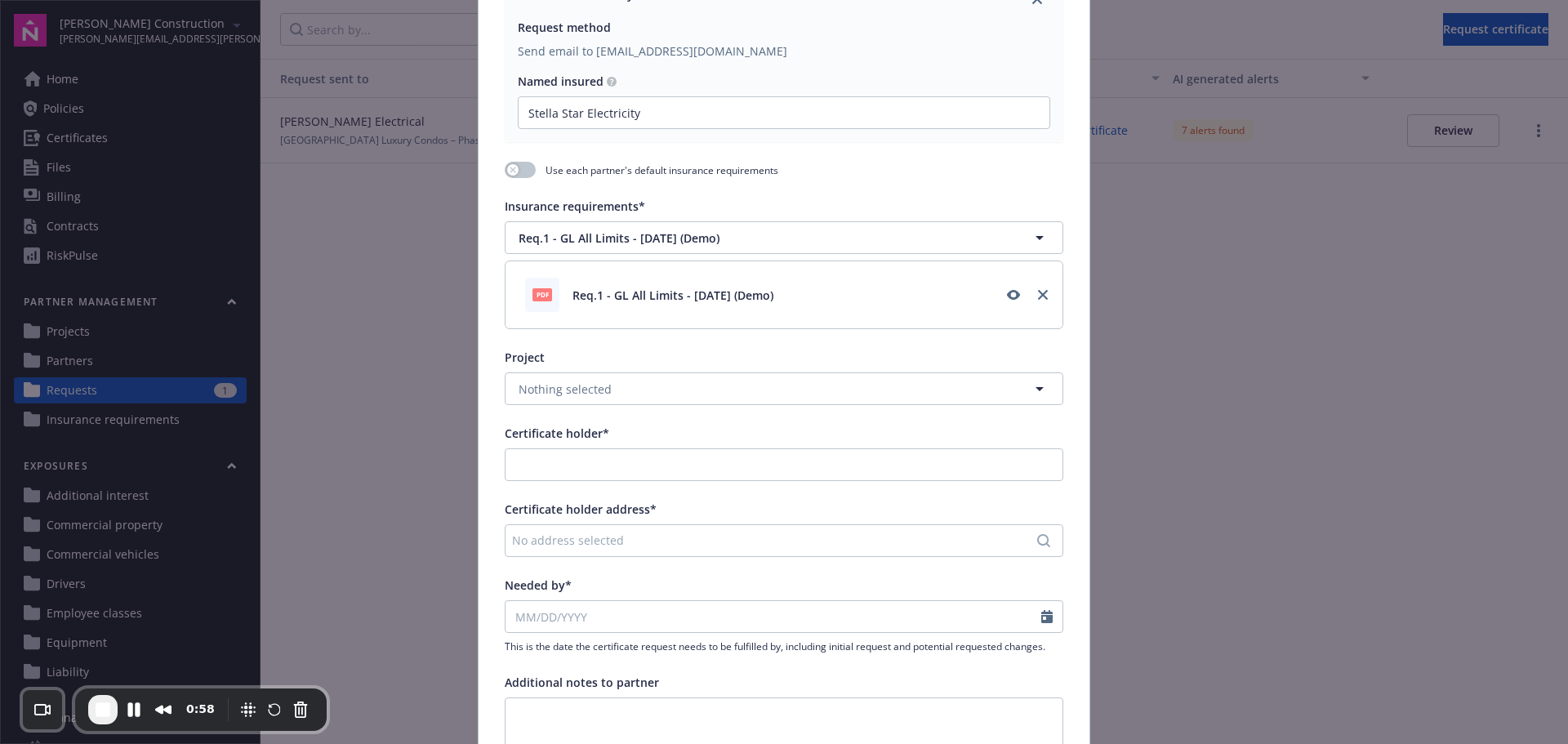
scroll to position [245, 0]
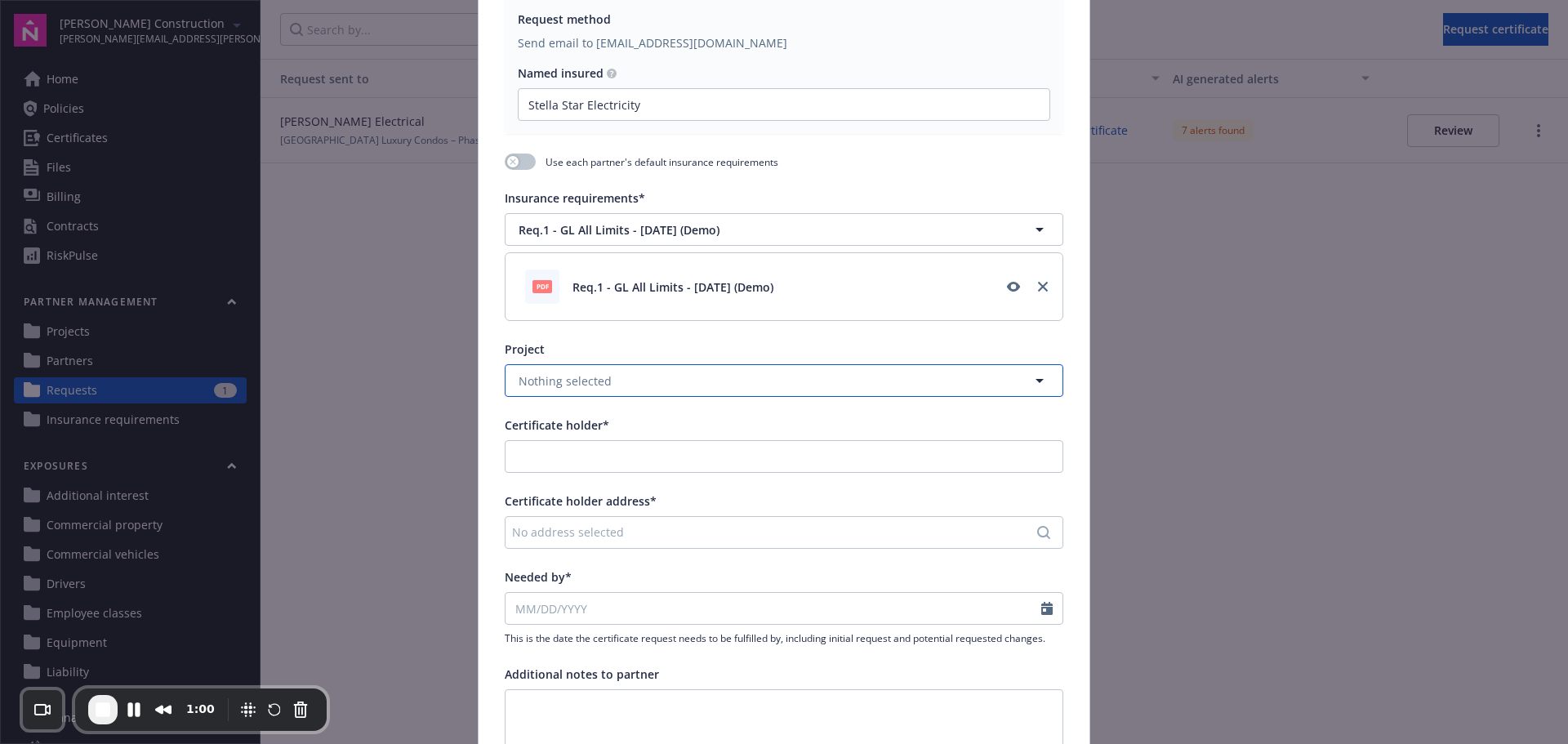
click at [620, 387] on button "Nothing selected" at bounding box center [784, 380] width 558 height 33
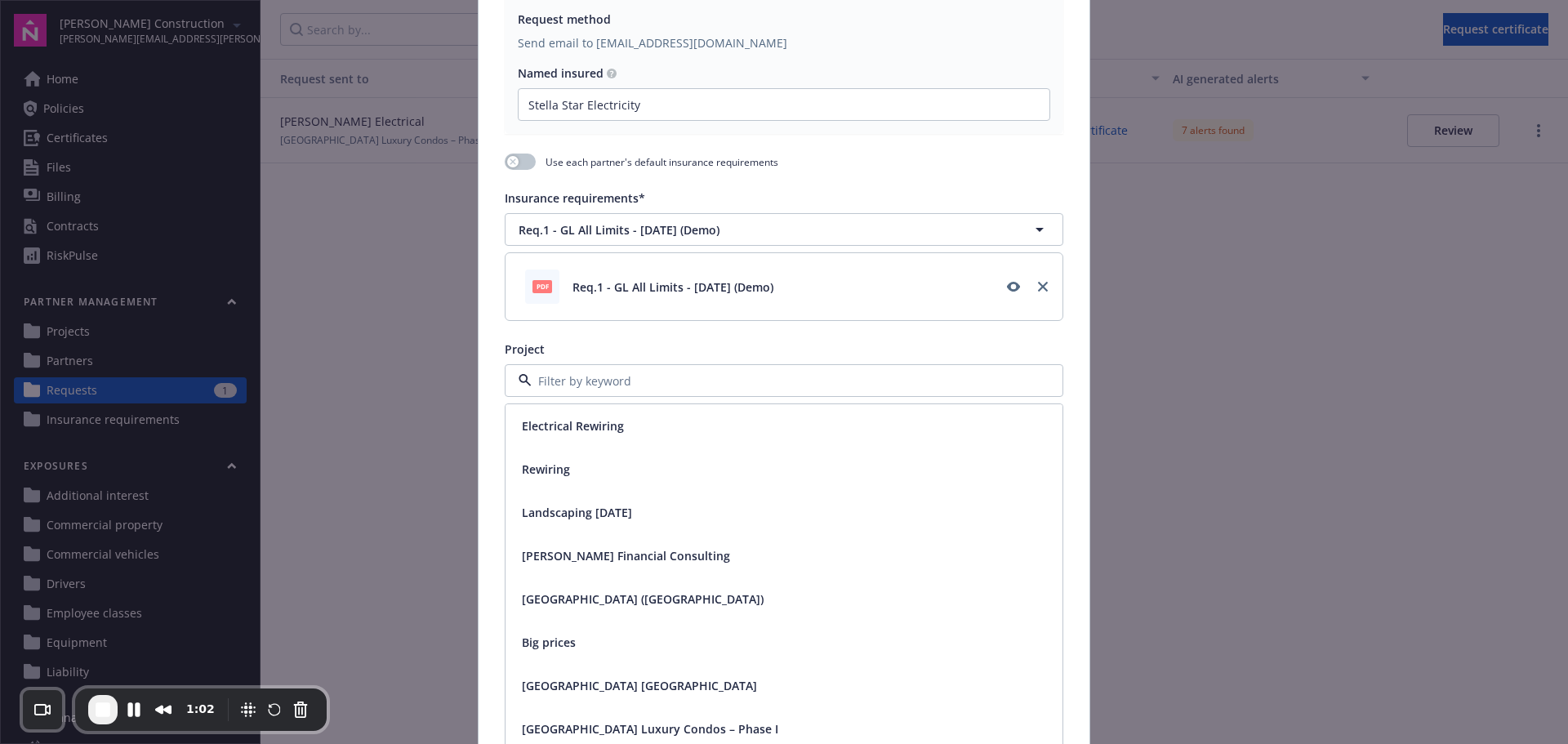
click at [613, 427] on span "Electrical Rewiring" at bounding box center [573, 426] width 102 height 17
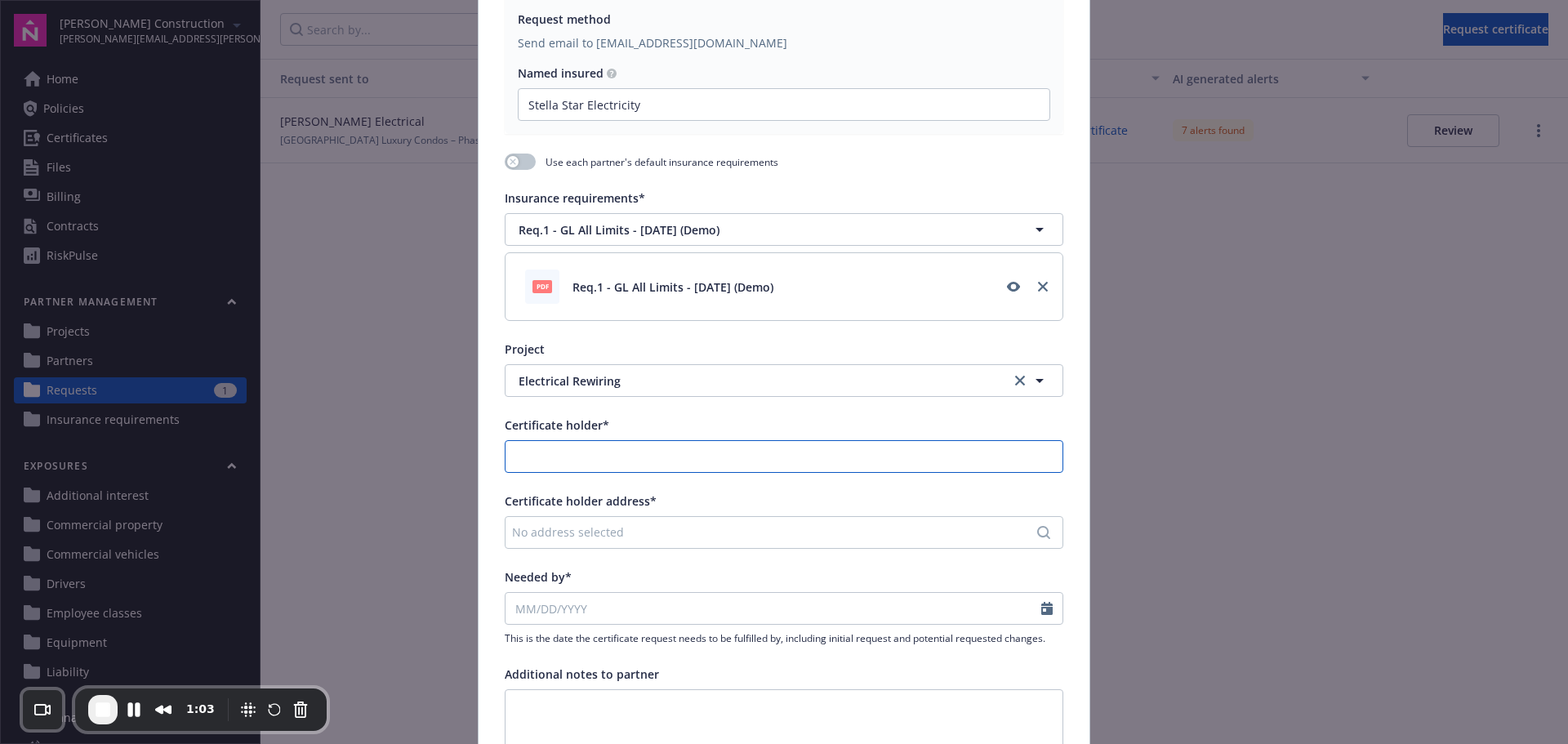
click at [670, 461] on input "Certificate holder*" at bounding box center [784, 457] width 557 height 31
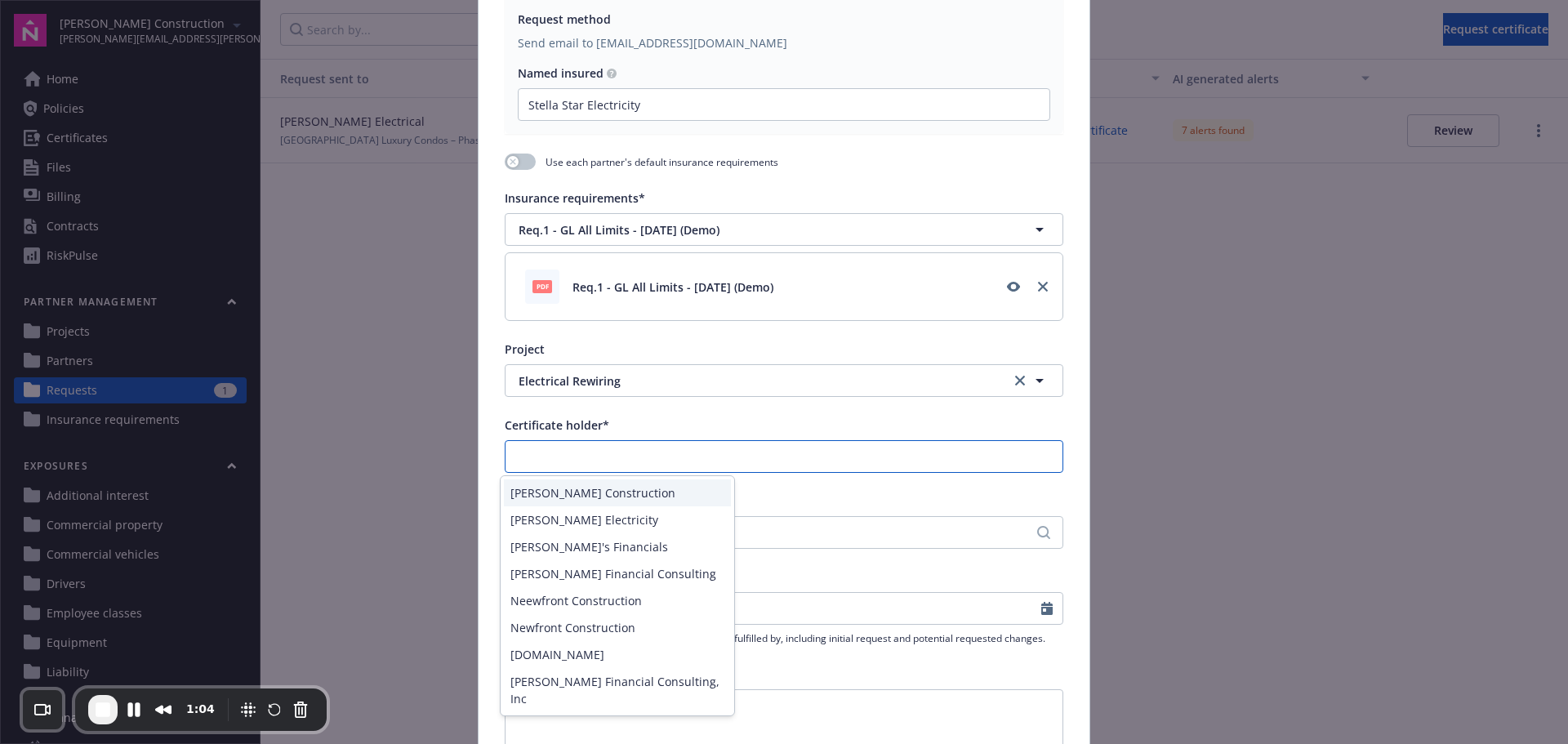
paste input "Stella Star Electricity"
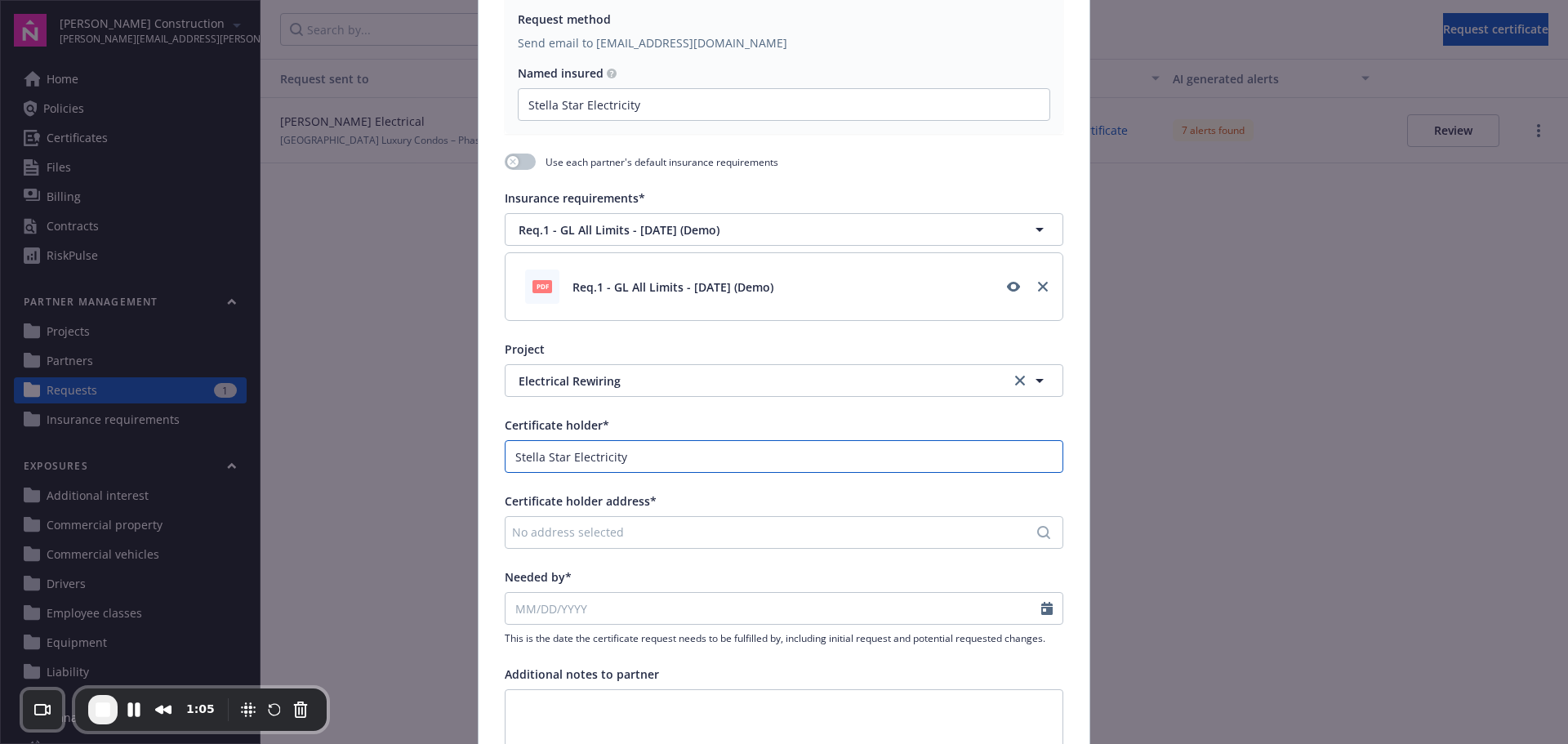
type input "Stella Star Electricity"
click at [673, 537] on div "No address selected" at bounding box center [776, 531] width 528 height 17
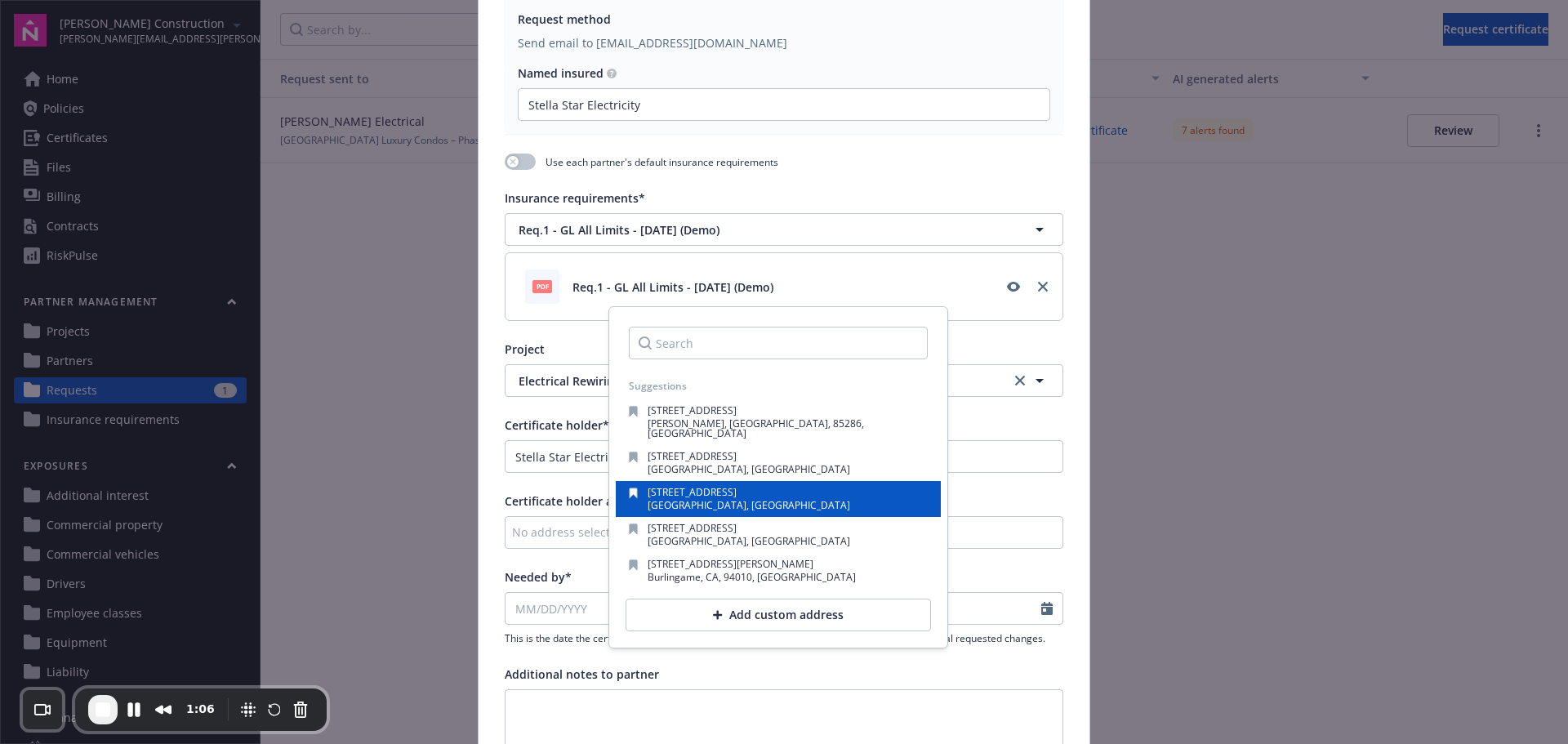
click at [682, 485] on span "[STREET_ADDRESS]" at bounding box center [692, 491] width 89 height 14
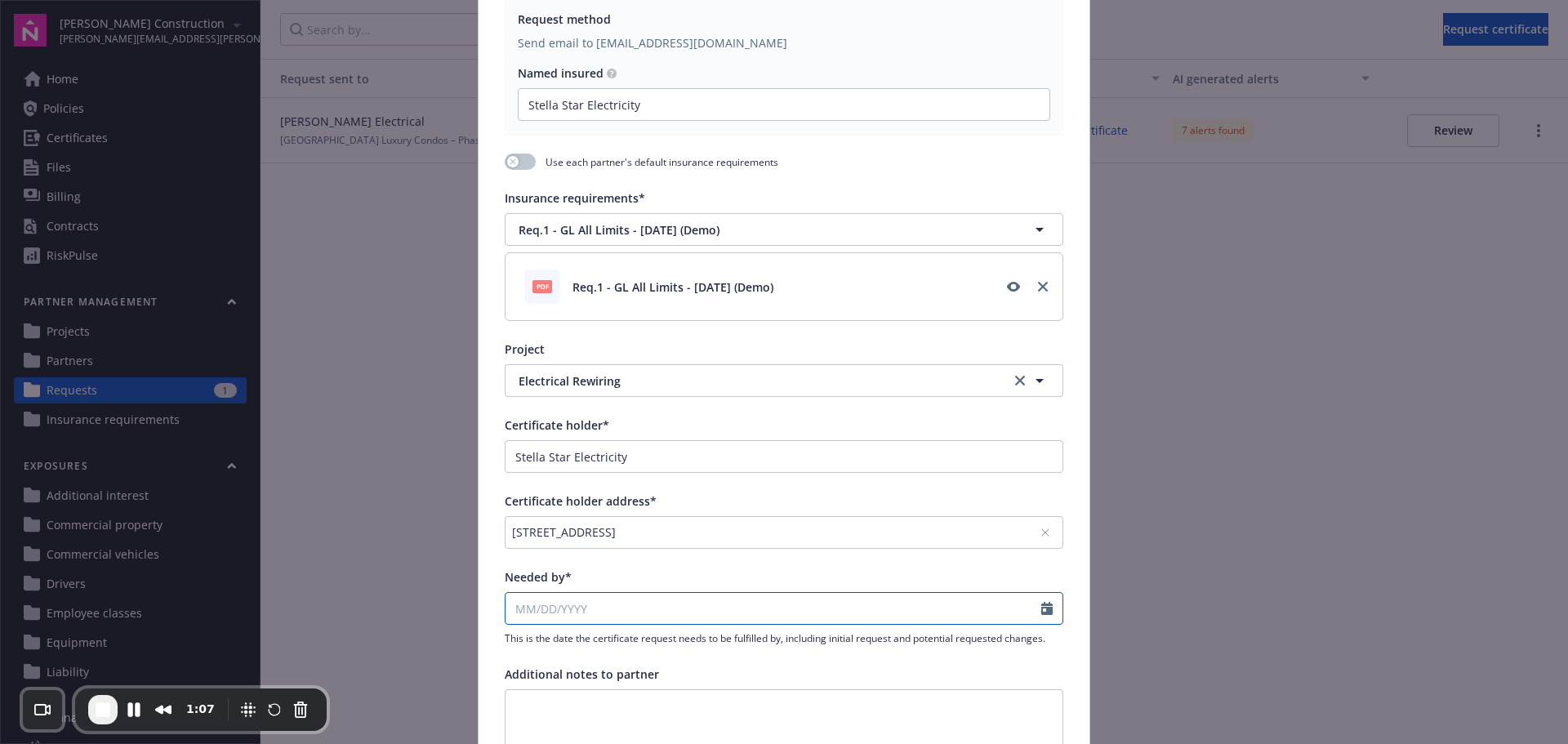
select select "8"
click at [682, 610] on input "Needed by*" at bounding box center [773, 608] width 536 height 31
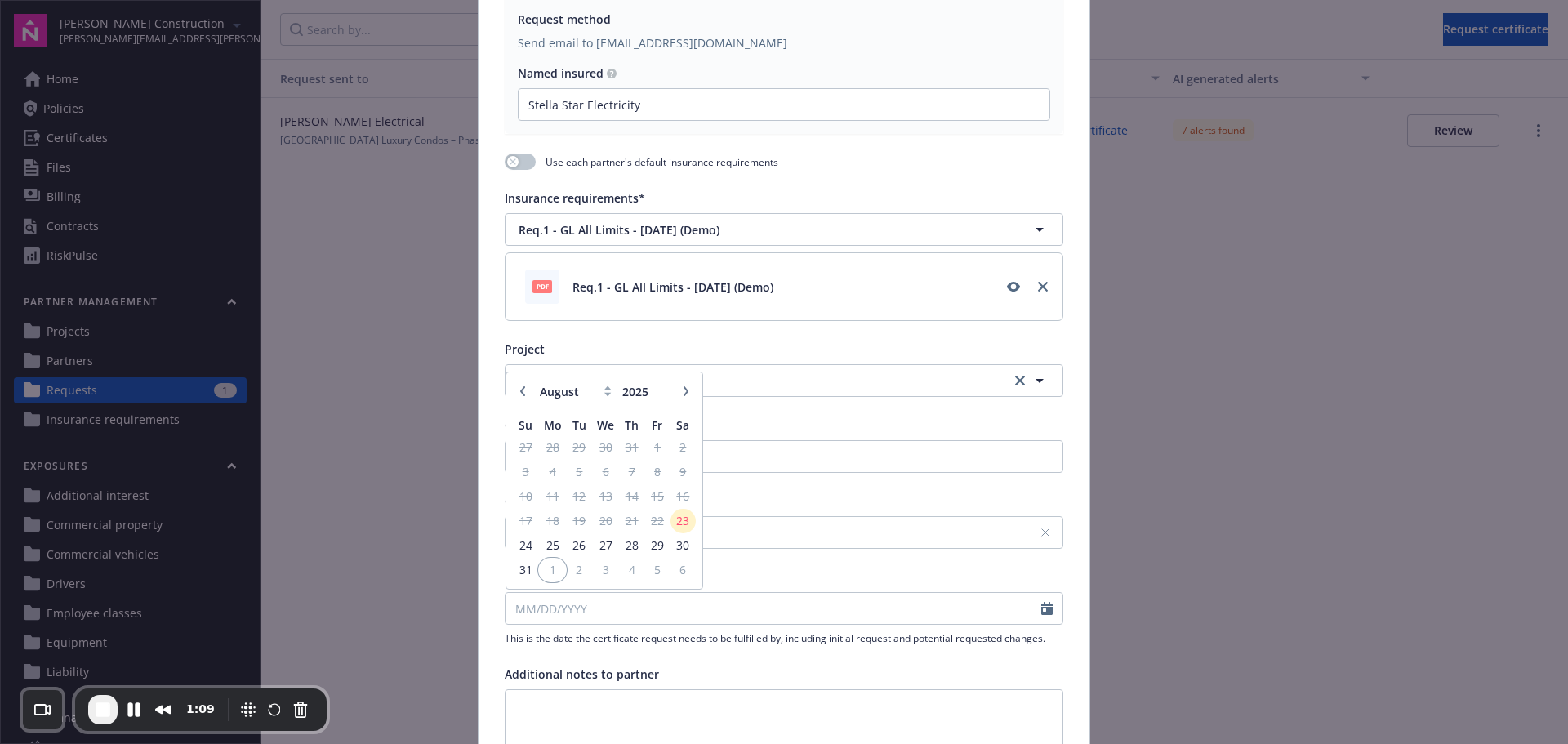
click at [547, 565] on span "1" at bounding box center [551, 569] width 25 height 20
type input "[DATE]"
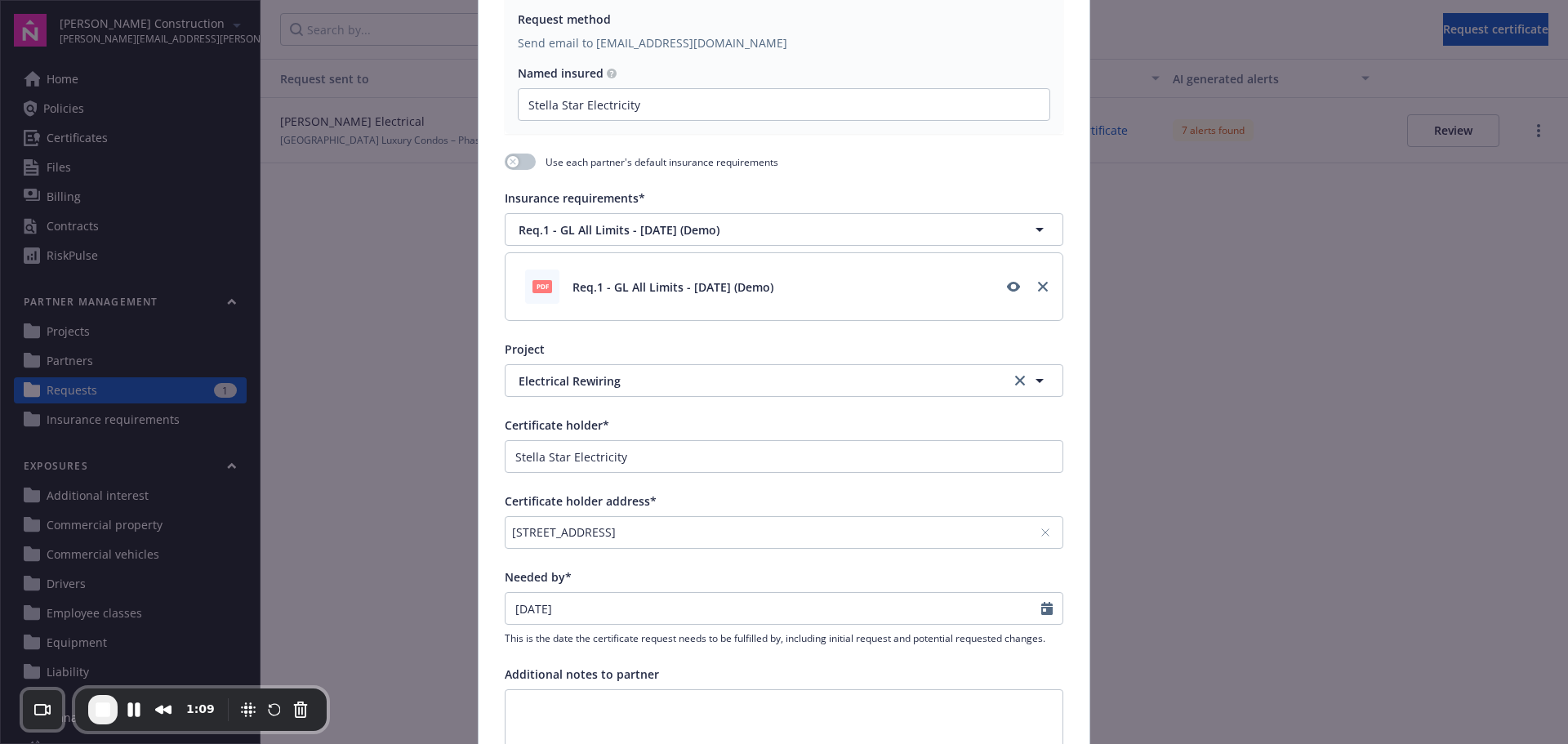
scroll to position [483, 0]
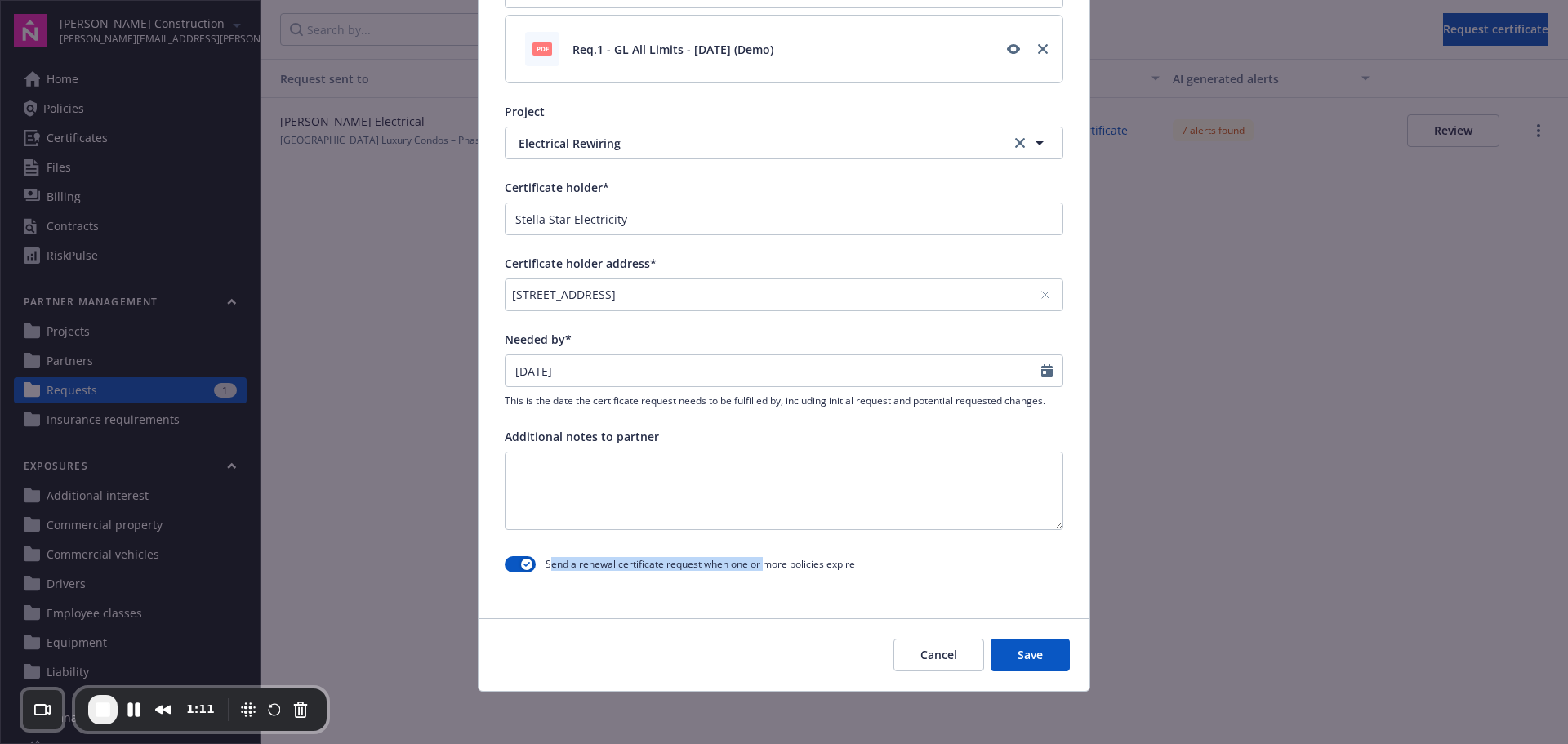
drag, startPoint x: 574, startPoint y: 564, endPoint x: 746, endPoint y: 570, distance: 172.1
click at [756, 568] on span "Send a renewal certificate request when one or more policies expire" at bounding box center [700, 563] width 309 height 14
click at [509, 567] on button "button" at bounding box center [520, 564] width 31 height 16
click at [1014, 644] on button "Save" at bounding box center [1030, 655] width 79 height 33
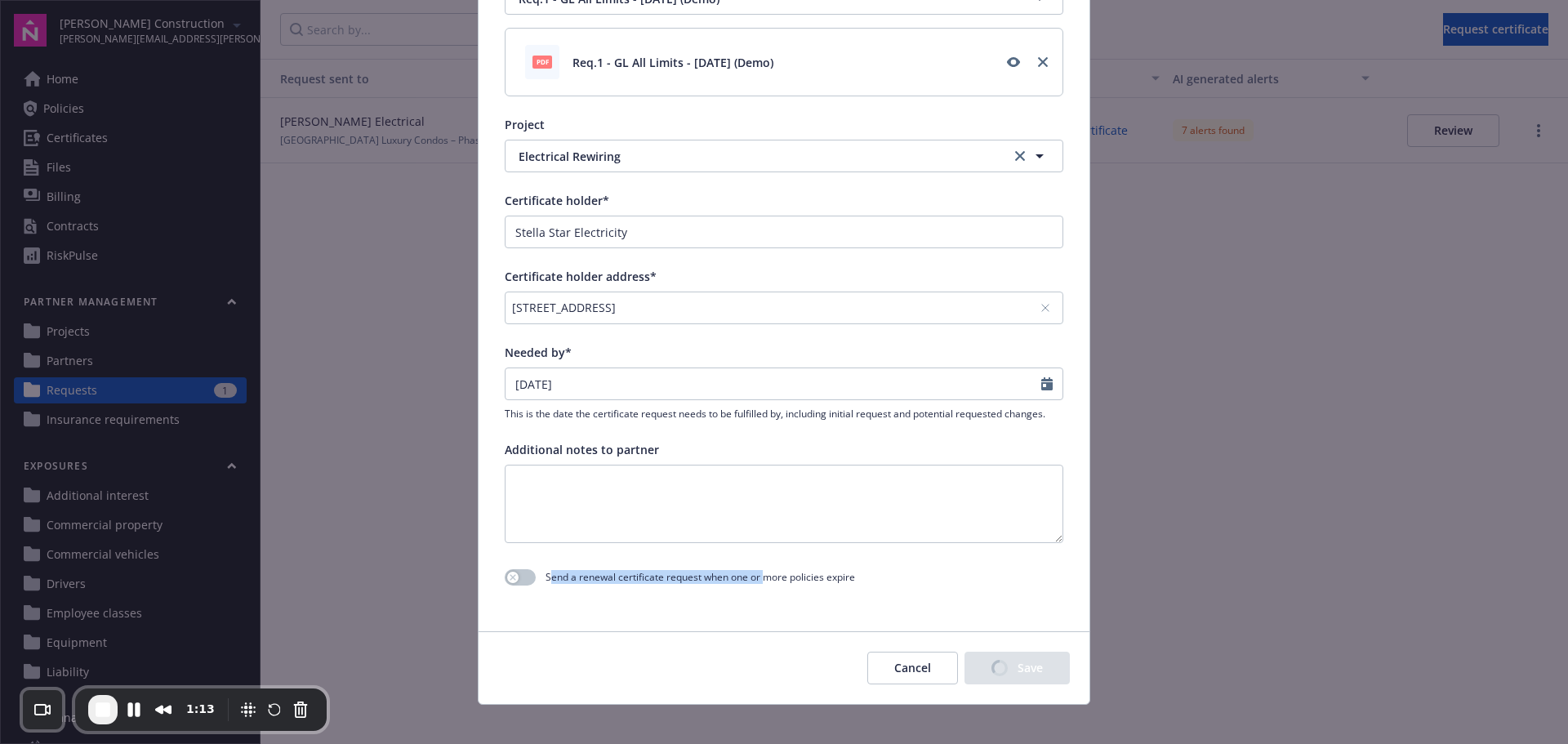
scroll to position [489, 0]
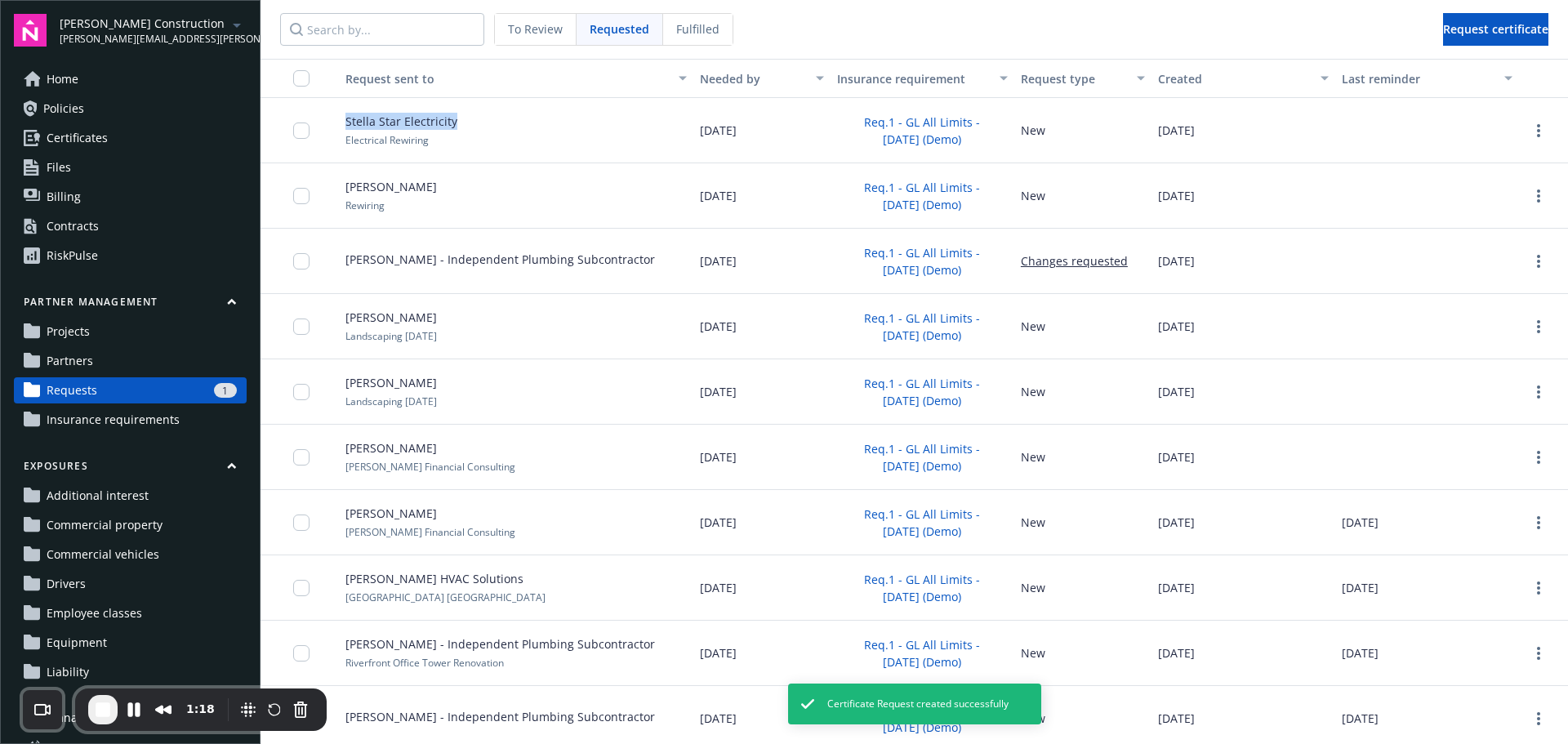
drag, startPoint x: 381, startPoint y: 117, endPoint x: 589, endPoint y: 136, distance: 208.9
click at [508, 125] on div "Stella Star Electricity Electrical Rewiring" at bounding box center [509, 131] width 367 height 65
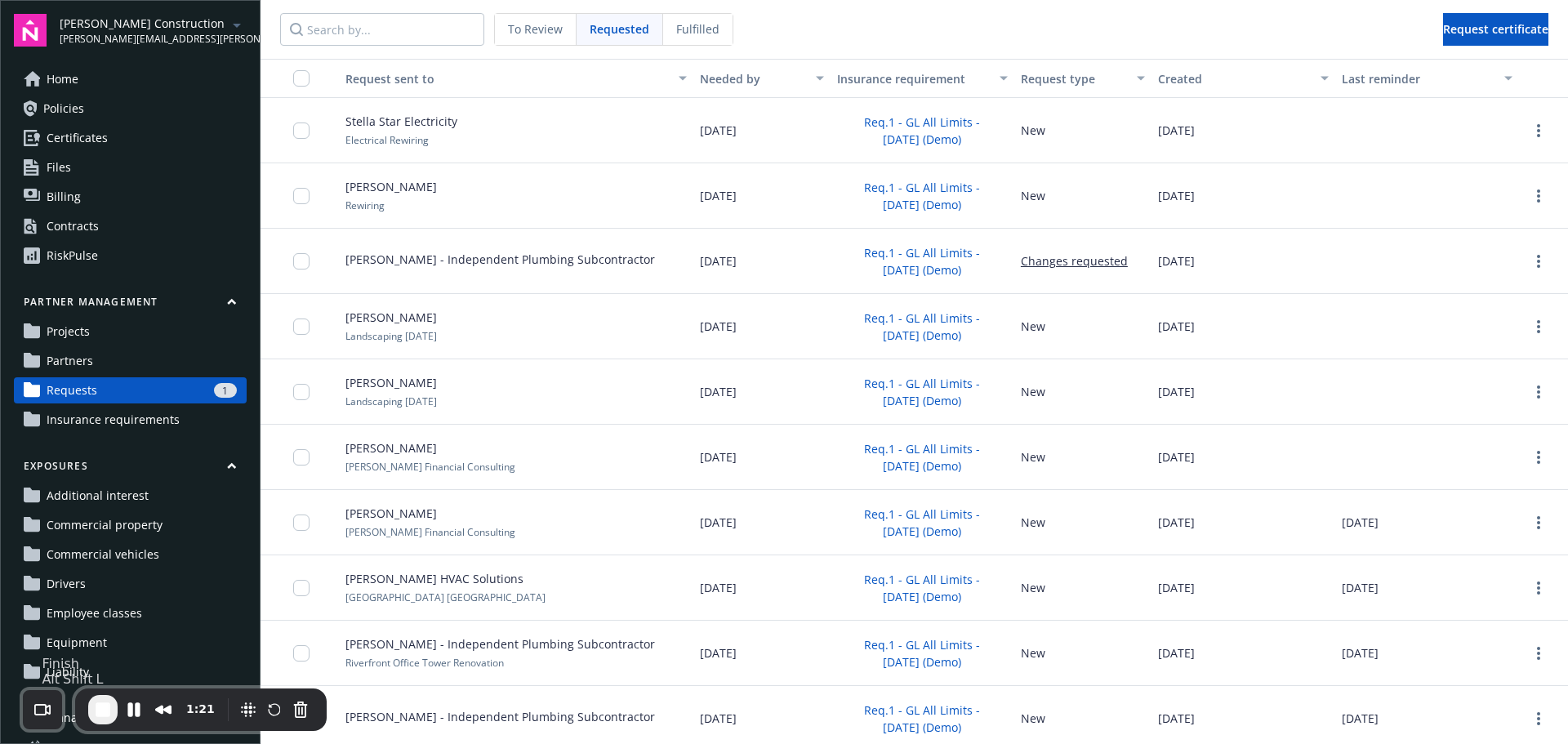
click at [116, 708] on button "End Recording" at bounding box center [103, 709] width 29 height 29
